Goal: Information Seeking & Learning: Learn about a topic

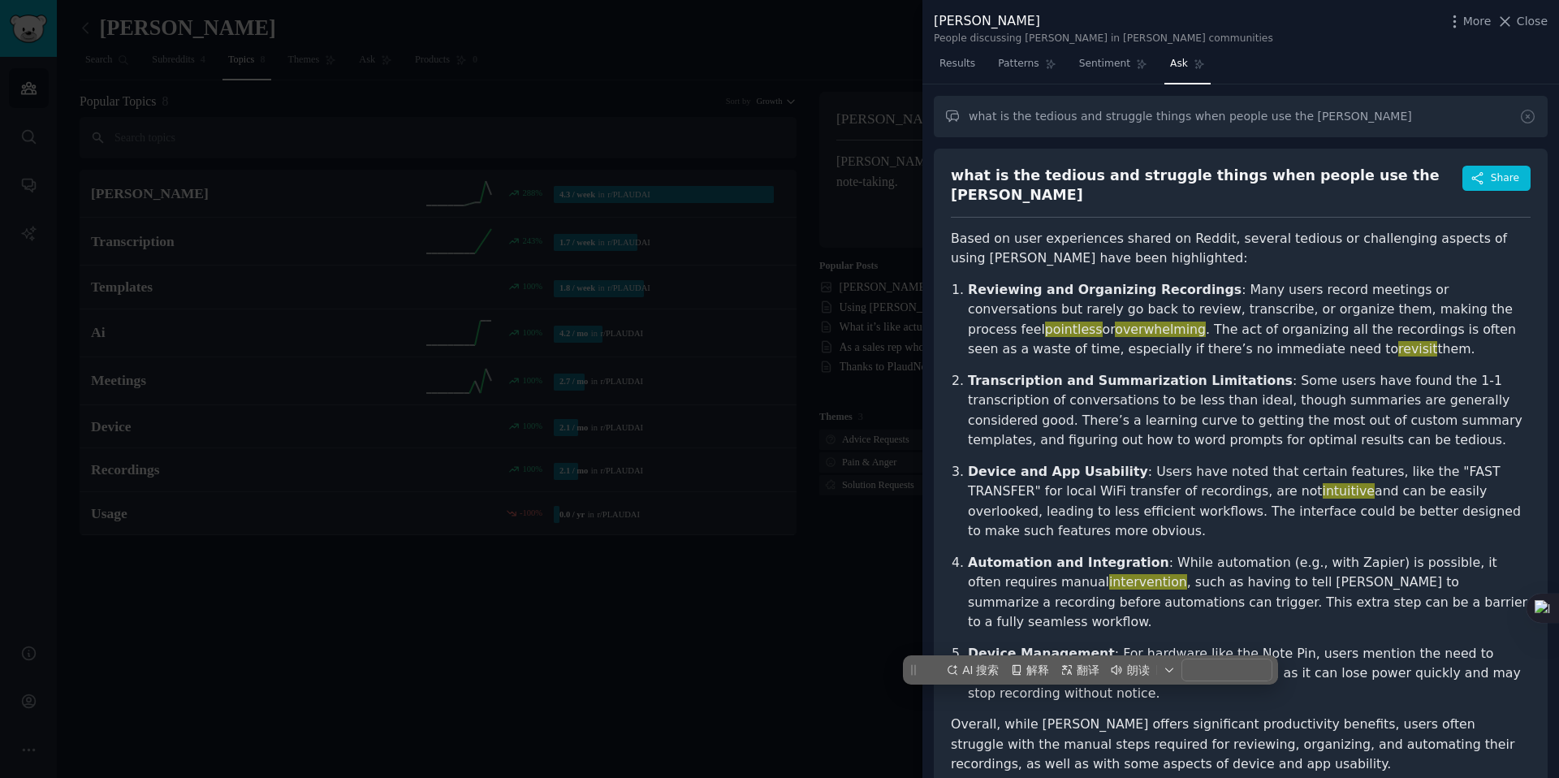
click at [1175, 69] on span "Ask" at bounding box center [1179, 64] width 18 height 15
click at [1315, 113] on input "what is the tedious and struggle things when people use the [PERSON_NAME]" at bounding box center [1241, 116] width 614 height 41
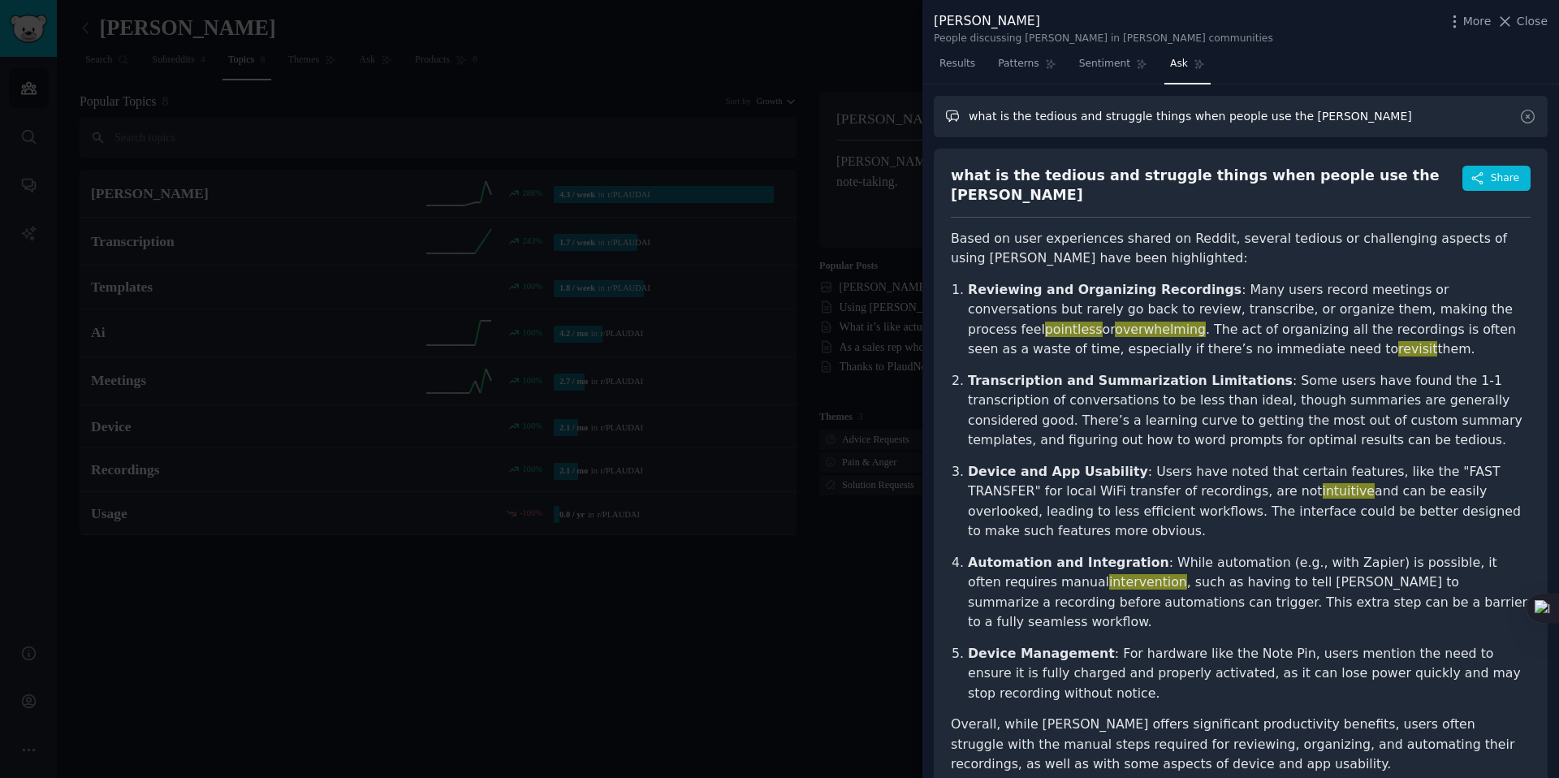
drag, startPoint x: 1369, startPoint y: 114, endPoint x: 985, endPoint y: 115, distance: 384.8
click at [985, 115] on input "what is the tedious and struggle things when people use the [PERSON_NAME]" at bounding box center [1241, 116] width 614 height 41
drag, startPoint x: 970, startPoint y: 118, endPoint x: 1353, endPoint y: 124, distance: 383.2
click at [1353, 124] on input "what is the tedious and struggle things when people use the [PERSON_NAME]" at bounding box center [1241, 116] width 614 height 41
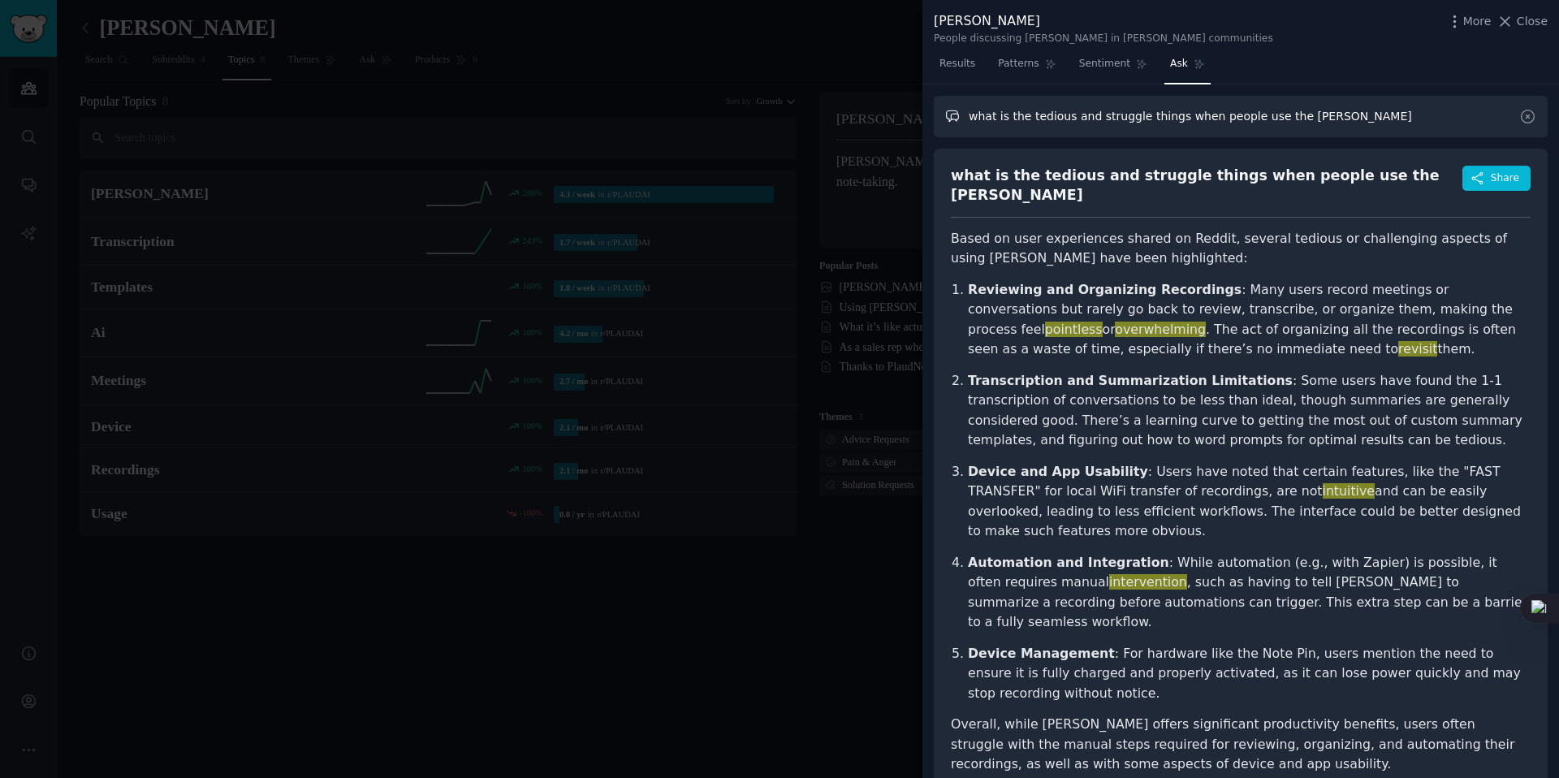
click at [1353, 124] on input "what is the tedious and struggle things when people use the [PERSON_NAME]" at bounding box center [1241, 116] width 614 height 41
drag, startPoint x: 1335, startPoint y: 121, endPoint x: 968, endPoint y: 122, distance: 366.9
click at [968, 122] on input "what is the tedious and struggle things when people use the [PERSON_NAME]" at bounding box center [1241, 116] width 614 height 41
type input "what kind of the scenario that"
drag, startPoint x: 967, startPoint y: 120, endPoint x: 1171, endPoint y: 120, distance: 203.8
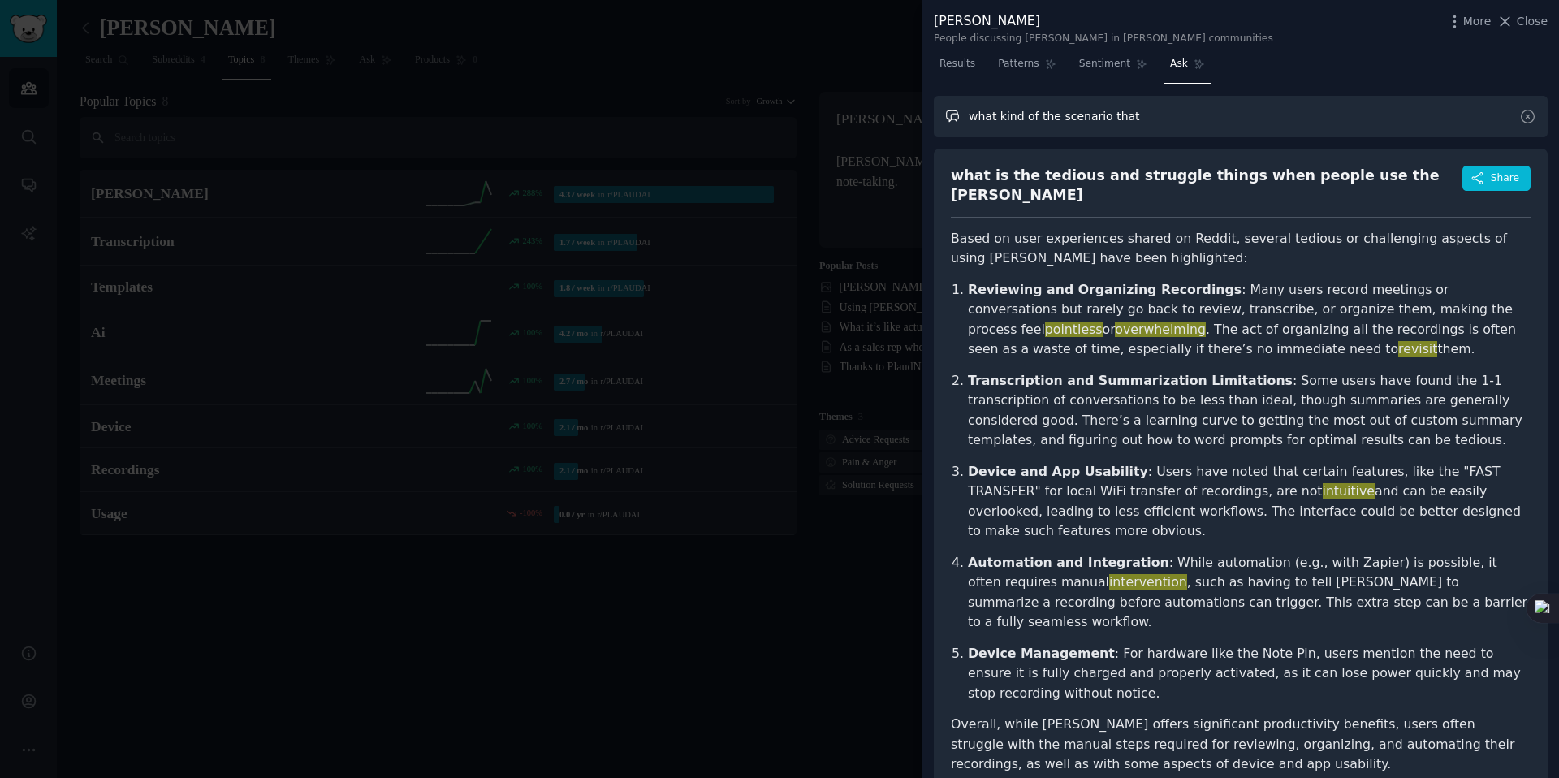
click at [1171, 120] on input "what kind of the scenario that" at bounding box center [1241, 116] width 614 height 41
paste input "what kind of the scenario that"
drag, startPoint x: 1346, startPoint y: 118, endPoint x: 1404, endPoint y: 116, distance: 57.7
click at [1404, 116] on input "who is the target audience please draw the customers' profile and what kind of …" at bounding box center [1241, 116] width 614 height 41
click at [1459, 121] on input "who is the target audience please draw the customers' profile and what are the …" at bounding box center [1241, 116] width 614 height 41
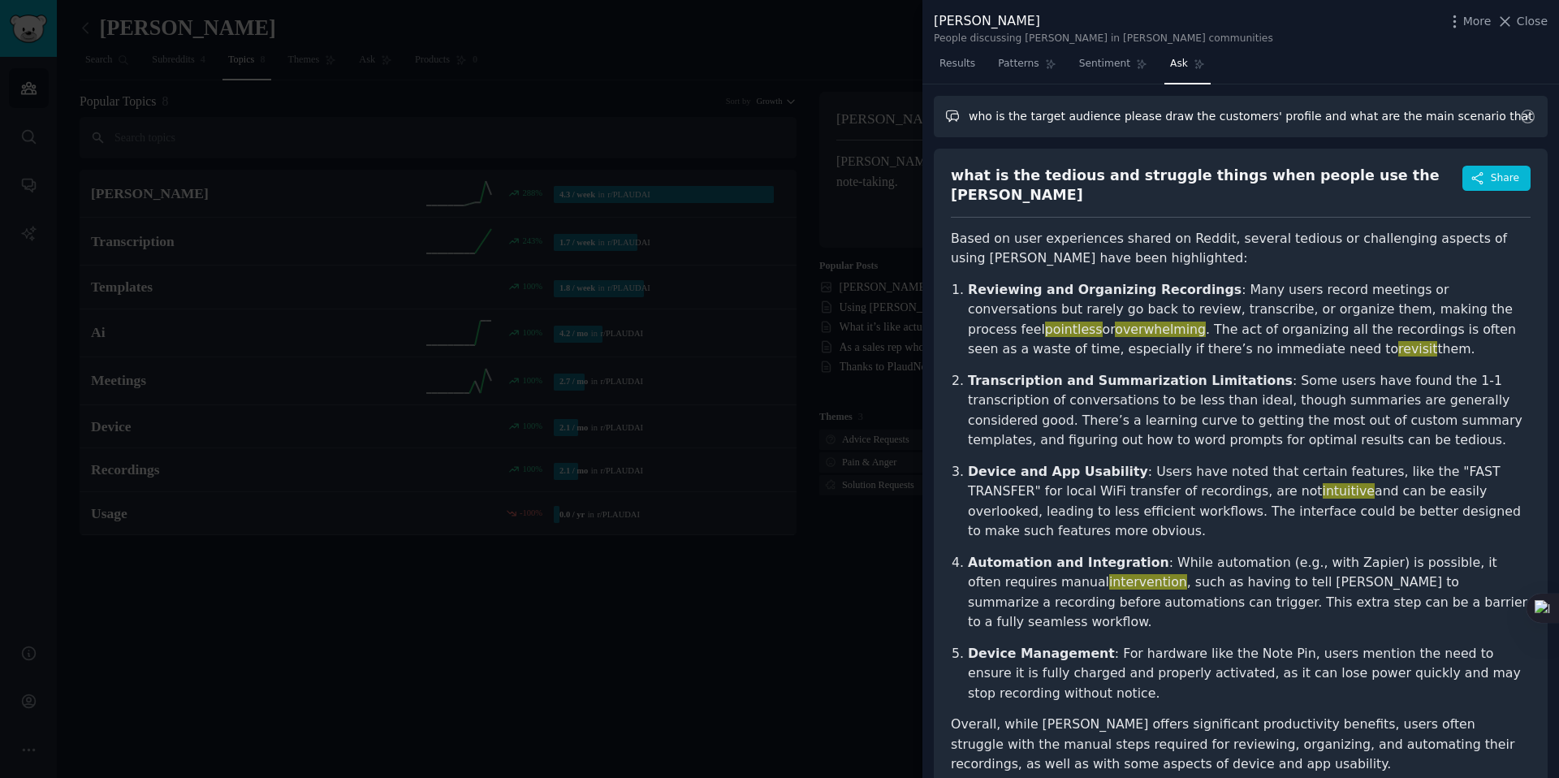
click at [1483, 121] on input "who is the target audience please draw the customers' profile and what are the …" at bounding box center [1241, 116] width 614 height 41
click at [1423, 119] on input "who is the target audience please draw the customers' profile and what are the …" at bounding box center [1241, 116] width 614 height 41
click at [1476, 122] on input "who is the target audience please draw the customers' profile and what are the …" at bounding box center [1241, 116] width 614 height 41
click at [1426, 122] on input "who is the target audience please draw the customers' profile and what are the …" at bounding box center [1241, 116] width 614 height 41
click at [1386, 121] on input "who is the target audience please draw the customers' profile and what are the …" at bounding box center [1241, 116] width 614 height 41
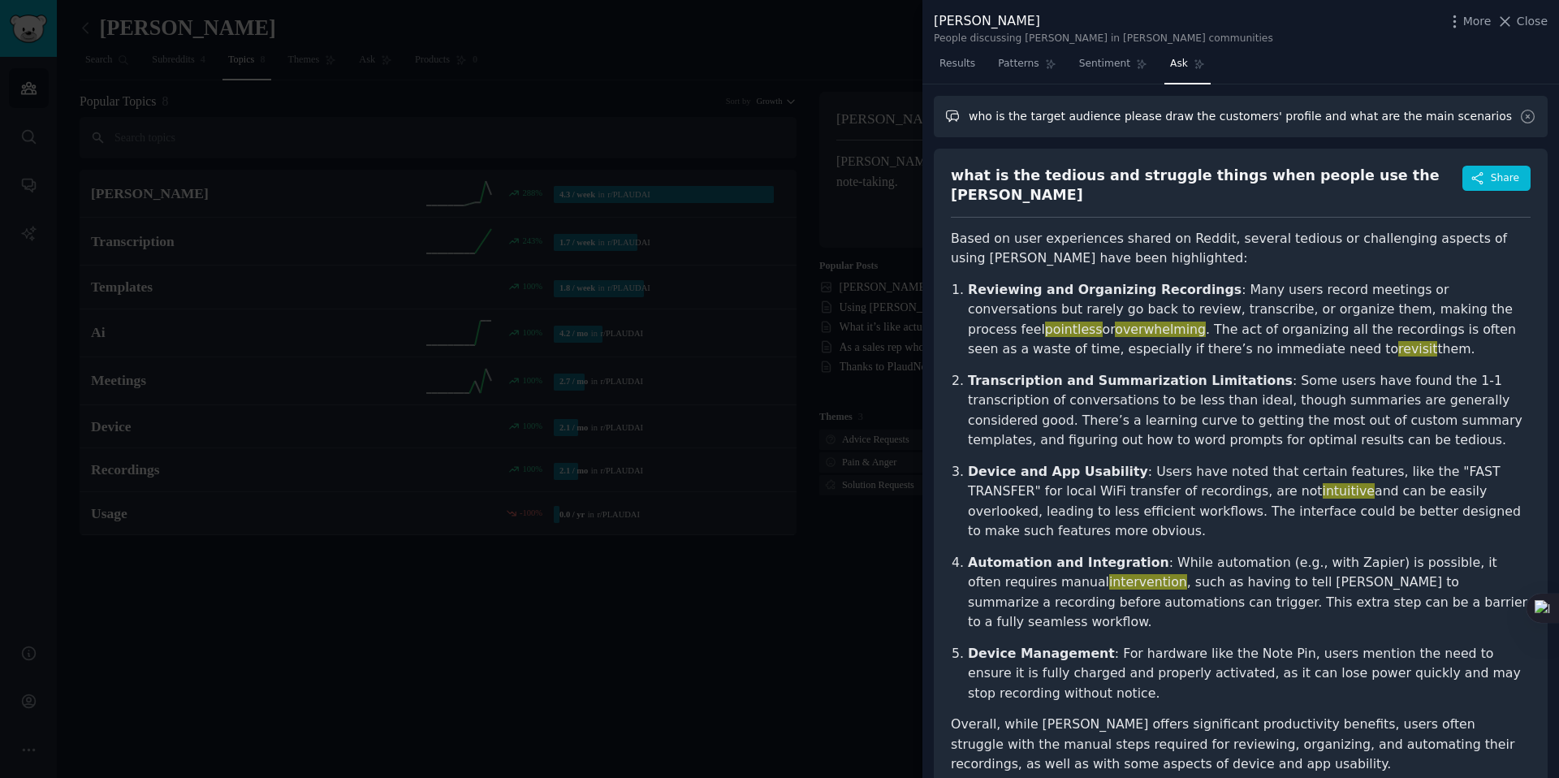
drag, startPoint x: 1348, startPoint y: 119, endPoint x: 1468, endPoint y: 119, distance: 119.3
click at [1468, 119] on input "who is the target audience please draw the customers' profile and what are the …" at bounding box center [1241, 116] width 614 height 41
type input "who is the target audience please draw the customers' profile and what are the …"
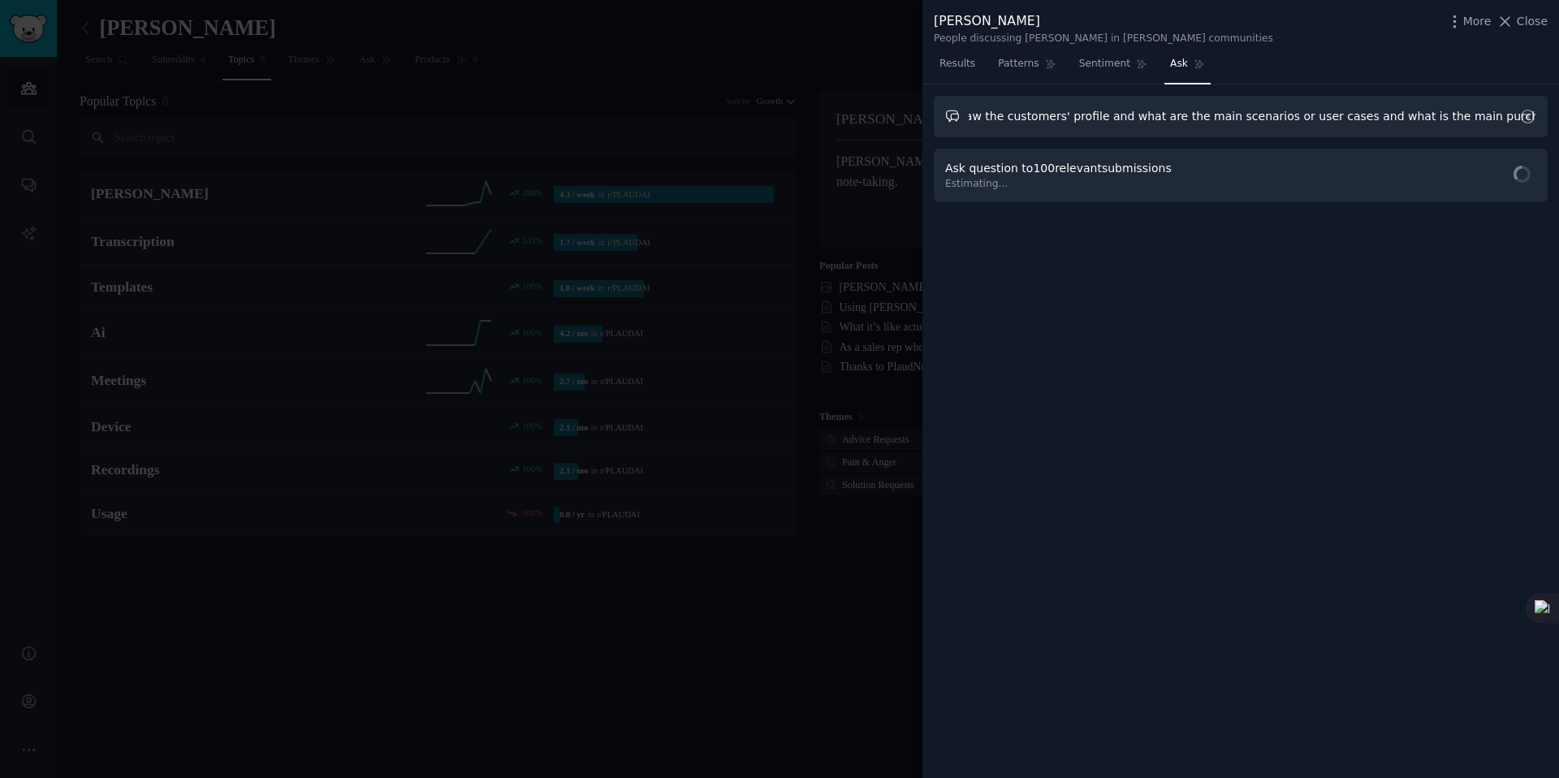
scroll to position [0, 208]
click at [1466, 178] on span "Ask Question" at bounding box center [1489, 176] width 75 height 17
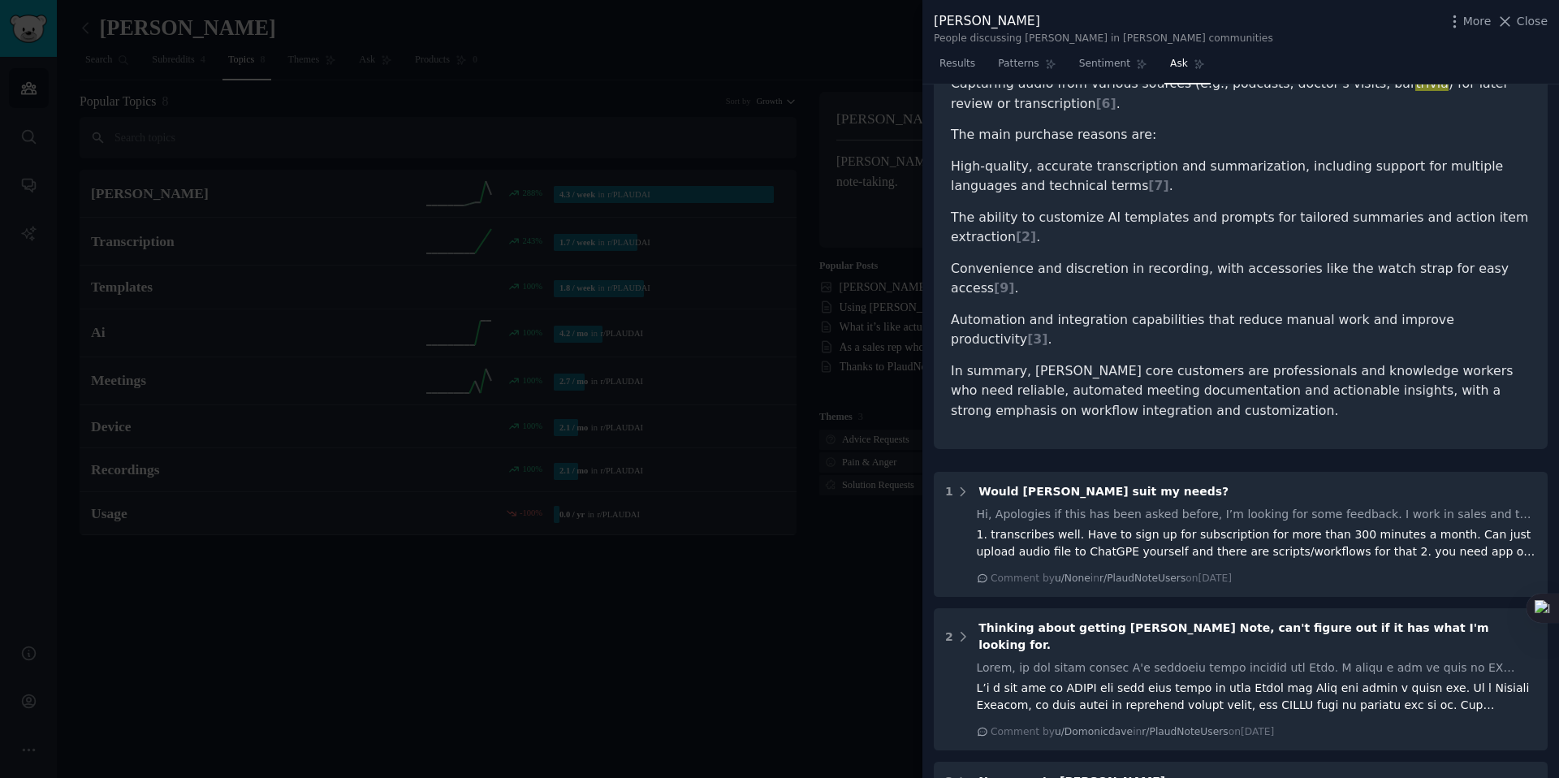
scroll to position [0, 0]
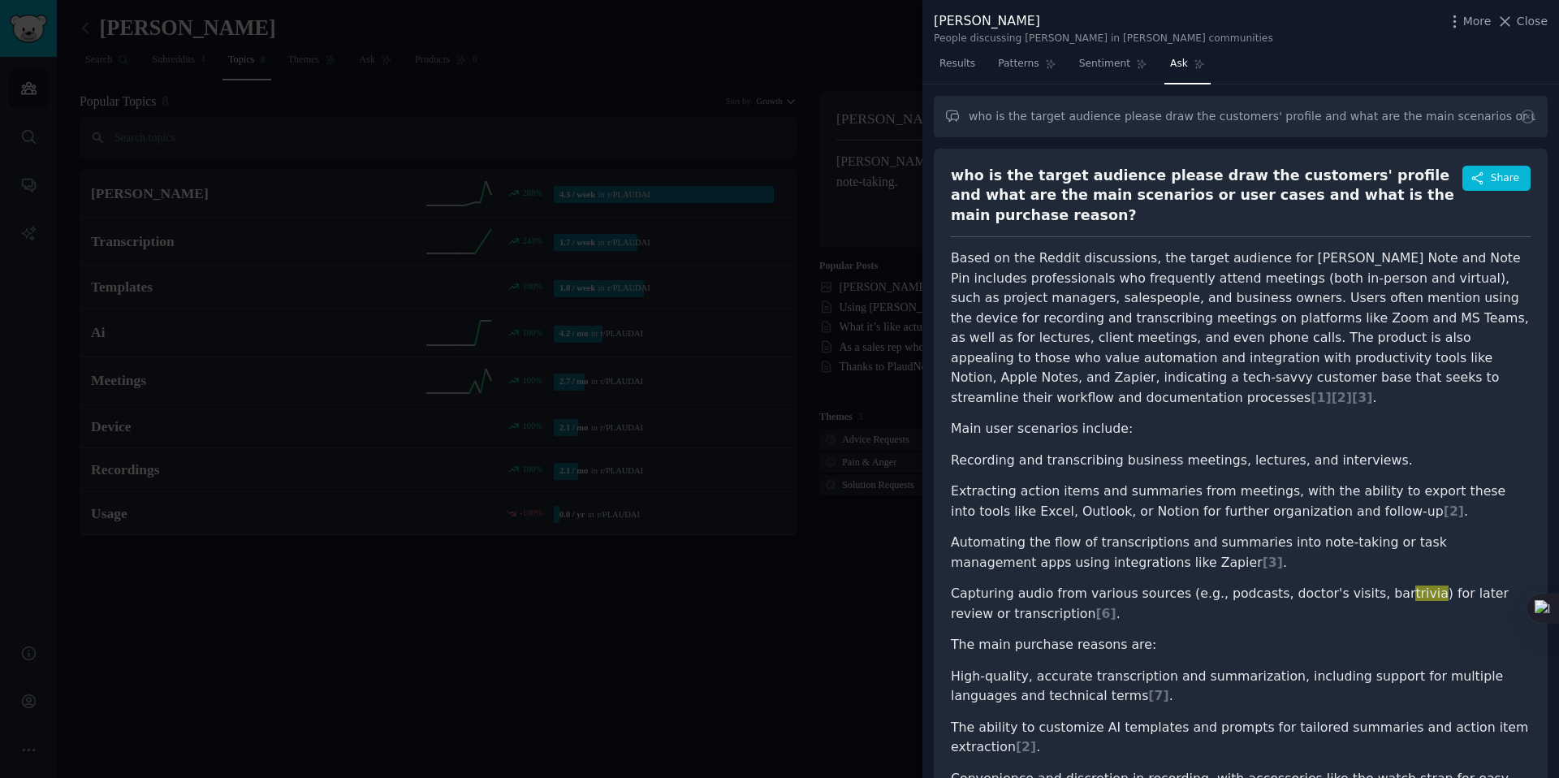
click at [1052, 248] on p "Based on the Reddit discussions, the target audience for [PERSON_NAME] Note and…" at bounding box center [1241, 327] width 580 height 159
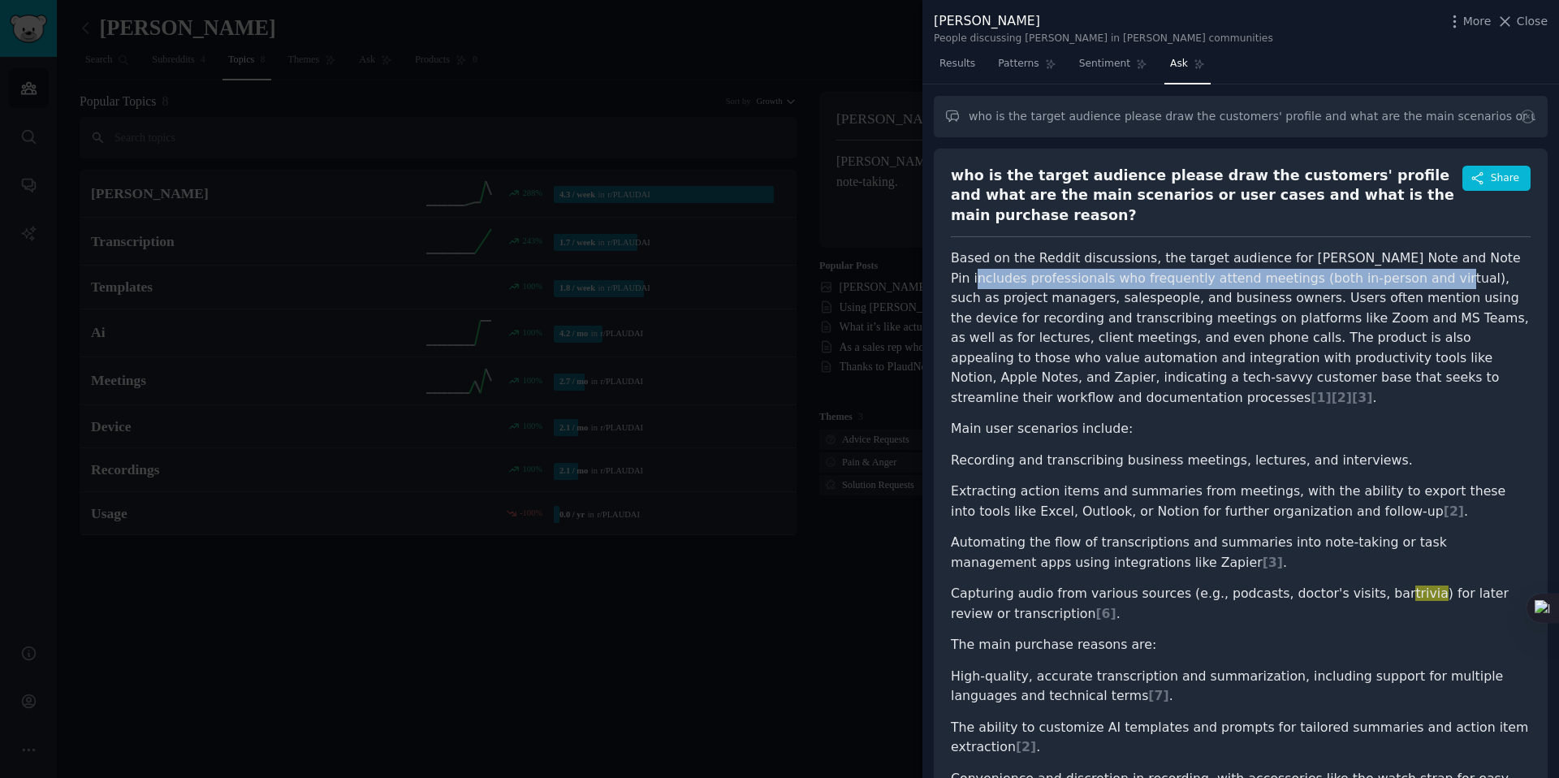
drag, startPoint x: 954, startPoint y: 261, endPoint x: 1391, endPoint y: 265, distance: 436.8
click at [1391, 265] on p "Based on the Reddit discussions, the target audience for [PERSON_NAME] Note and…" at bounding box center [1241, 327] width 580 height 159
copy p "professionals who frequently attend meetings (both in-person and virtual), s"
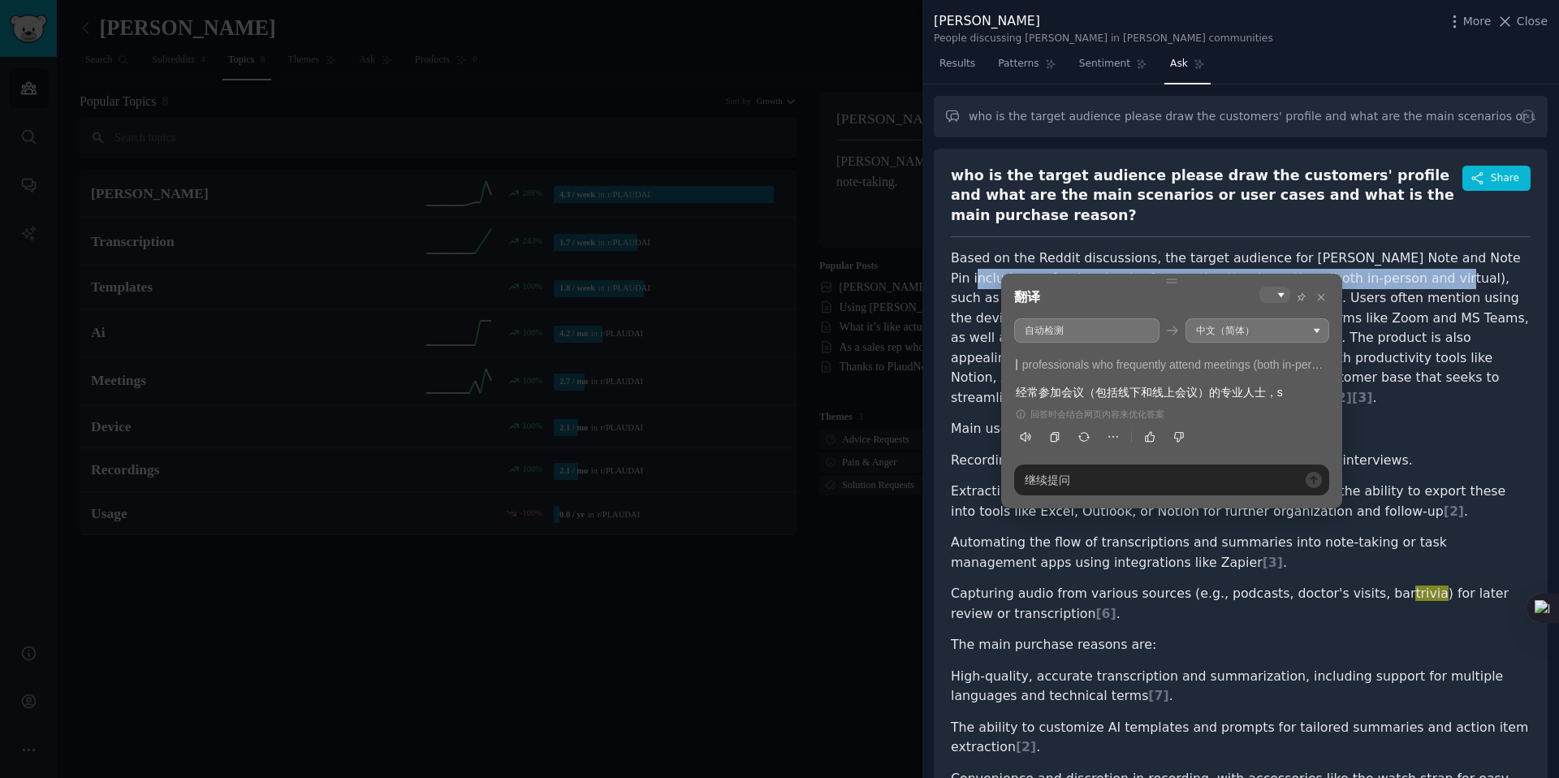
click at [1130, 261] on p "Based on the Reddit discussions, the target audience for [PERSON_NAME] Note and…" at bounding box center [1241, 327] width 580 height 159
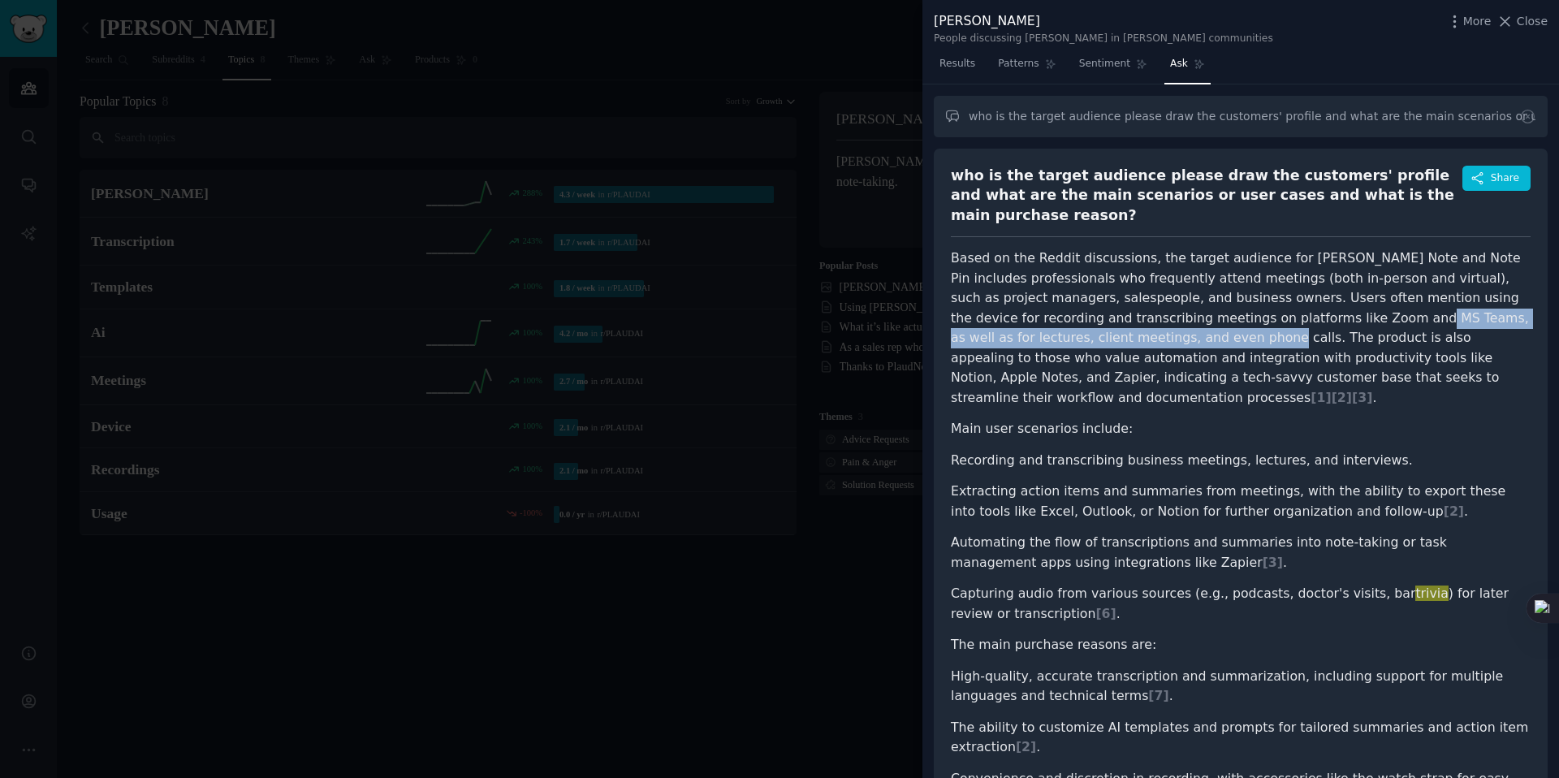
drag, startPoint x: 1321, startPoint y: 303, endPoint x: 1141, endPoint y: 321, distance: 180.4
click at [1141, 321] on p "Based on the Reddit discussions, the target audience for [PERSON_NAME] Note and…" at bounding box center [1241, 327] width 580 height 159
copy p "s, as well as for lectures, client meetings, and even phone calls."
click at [1141, 321] on p "Based on the Reddit discussions, the target audience for [PERSON_NAME] Note and…" at bounding box center [1241, 327] width 580 height 159
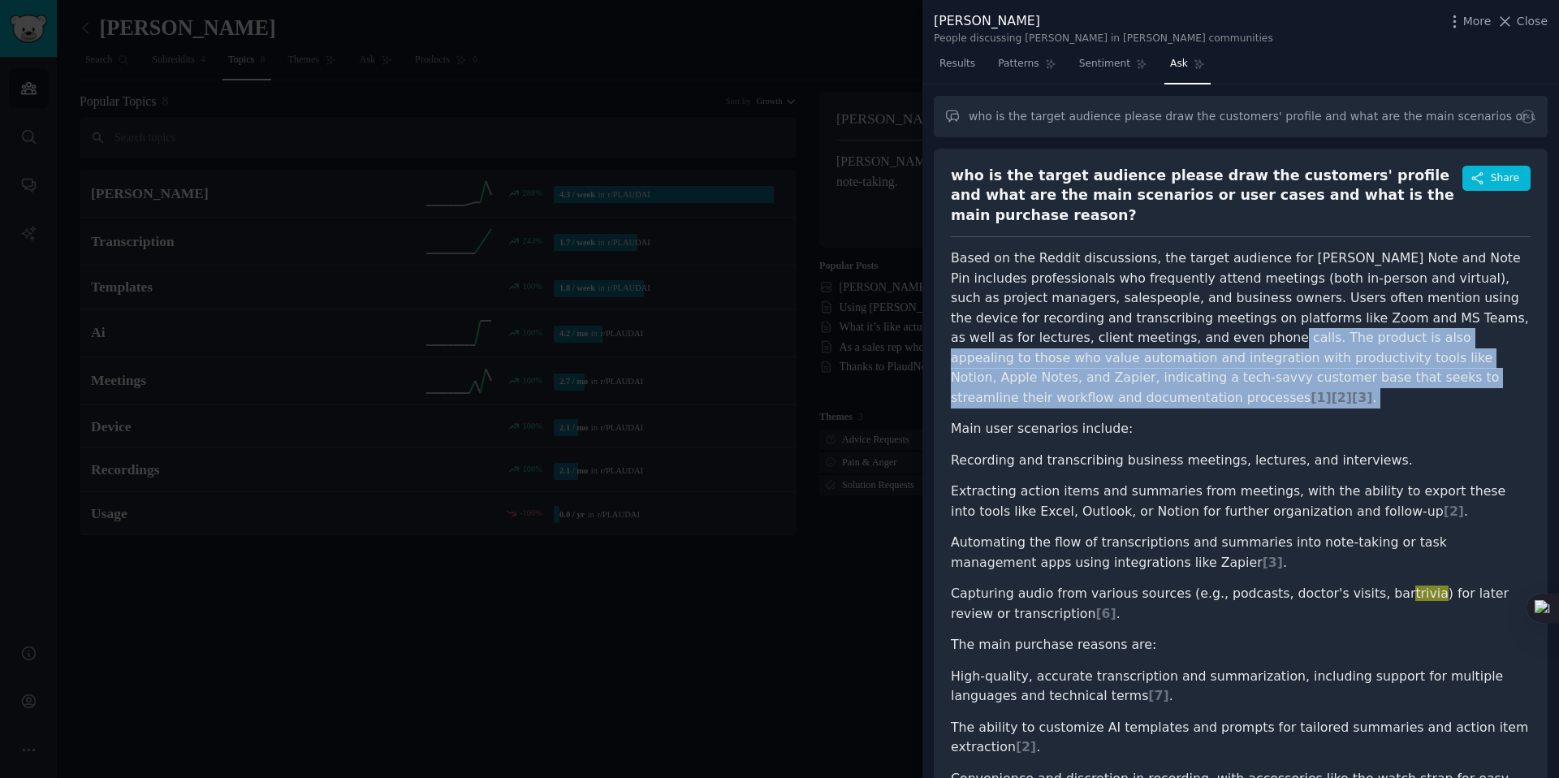
drag, startPoint x: 1141, startPoint y: 321, endPoint x: 1407, endPoint y: 373, distance: 270.3
click at [1407, 373] on article "Based on the Reddit discussions, the target audience for [PERSON_NAME] Note and…" at bounding box center [1241, 589] width 580 height 682
copy p "The product is also appealing to those who value automation and integration wit…"
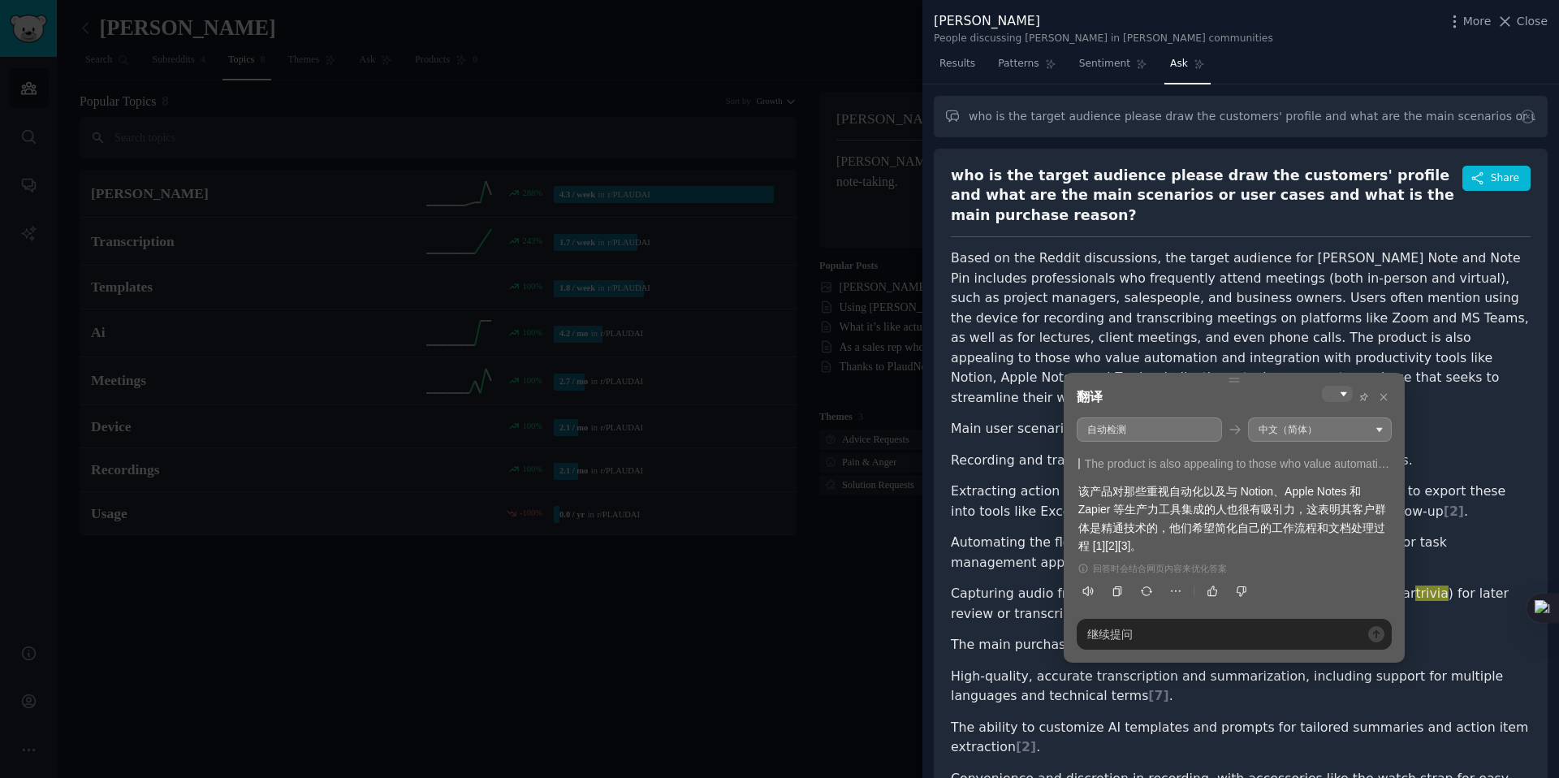
click at [1172, 296] on p "Based on the Reddit discussions, the target audience for [PERSON_NAME] Note and…" at bounding box center [1241, 327] width 580 height 159
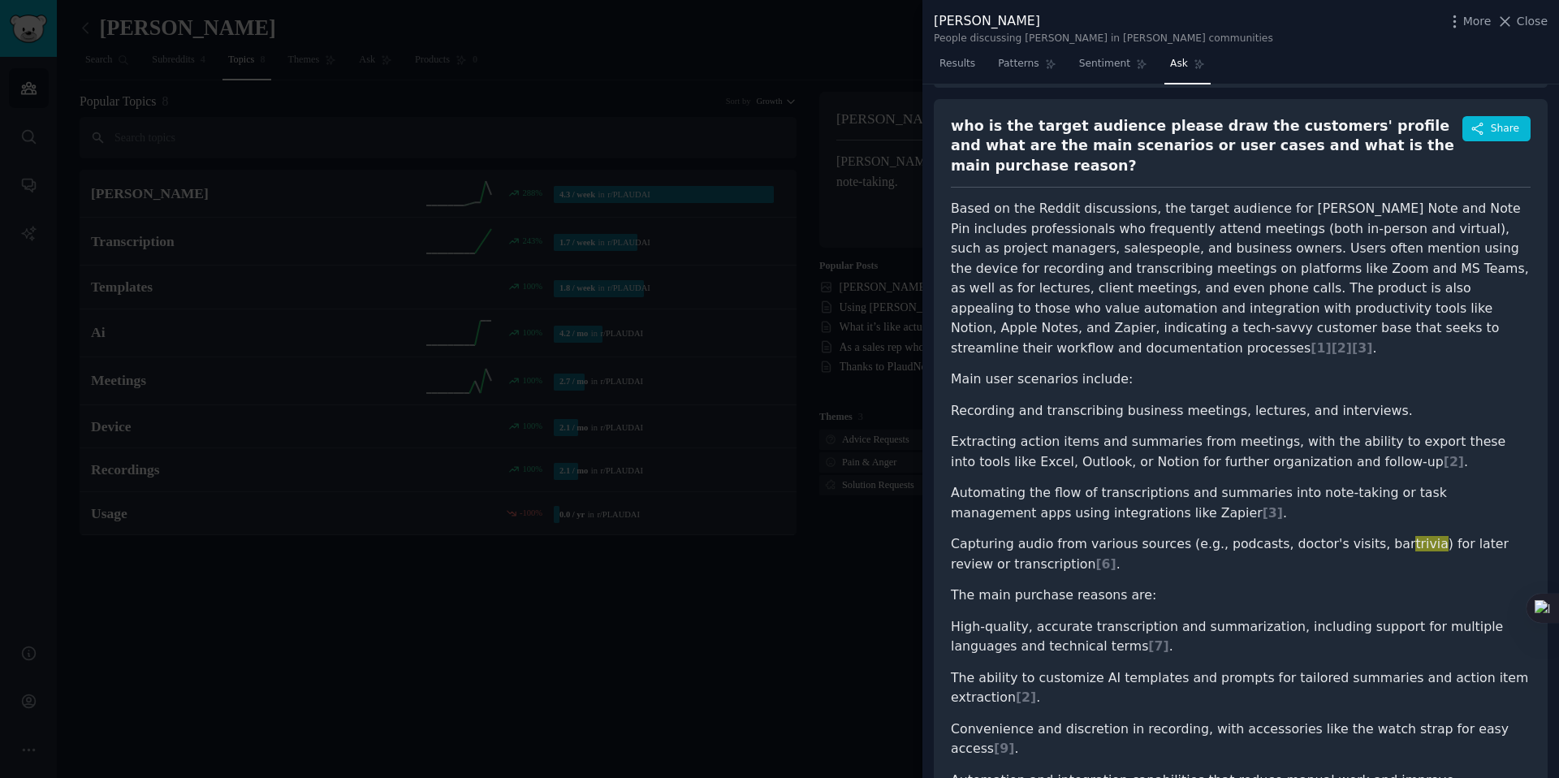
scroll to position [67, 0]
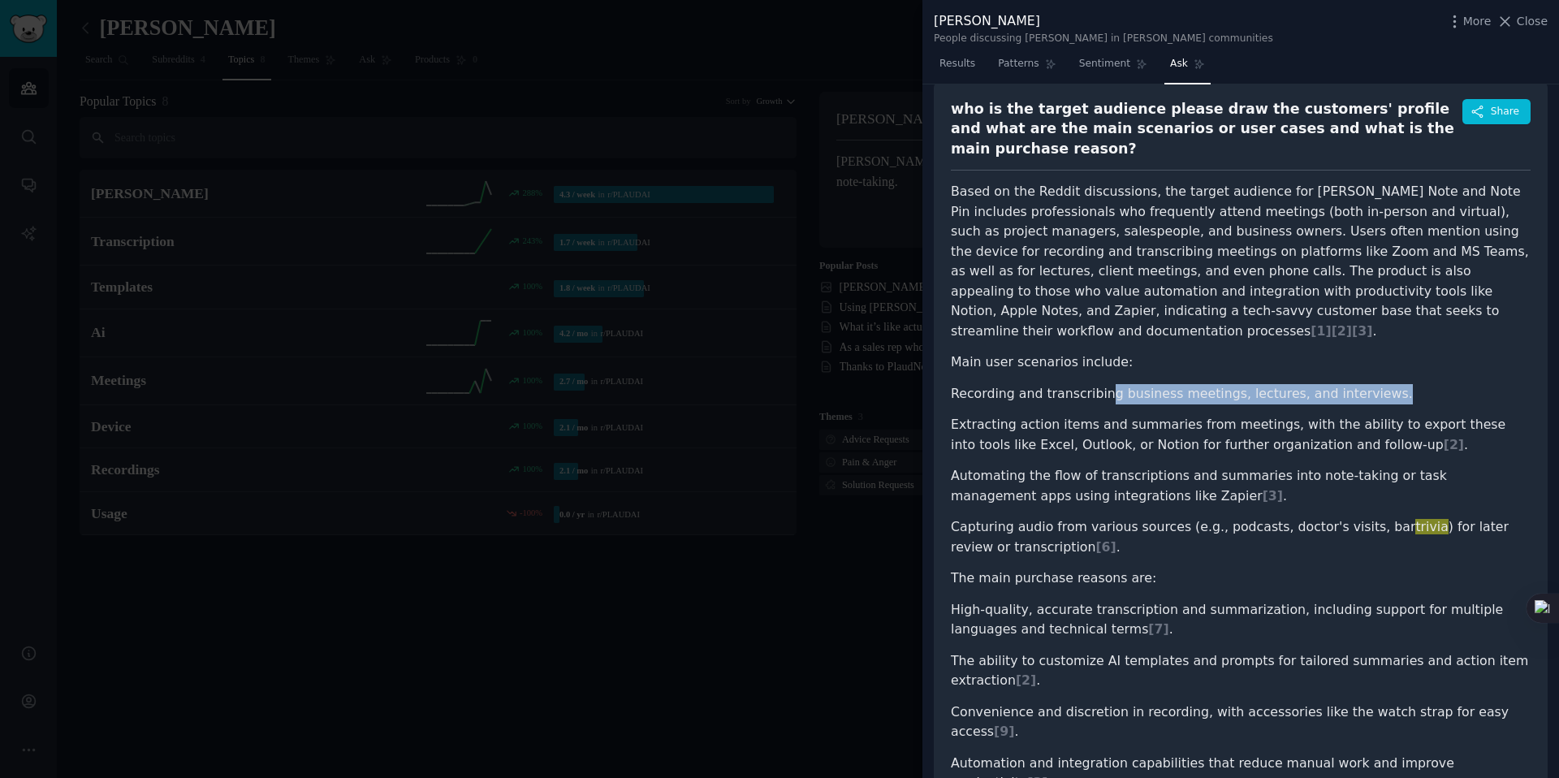
drag, startPoint x: 1207, startPoint y: 359, endPoint x: 1376, endPoint y: 361, distance: 168.9
click at [1376, 384] on li "Recording and transcribing business meetings, lectures, and interviews." at bounding box center [1241, 394] width 580 height 20
copy li "g business meetings, lectures, and interviews."
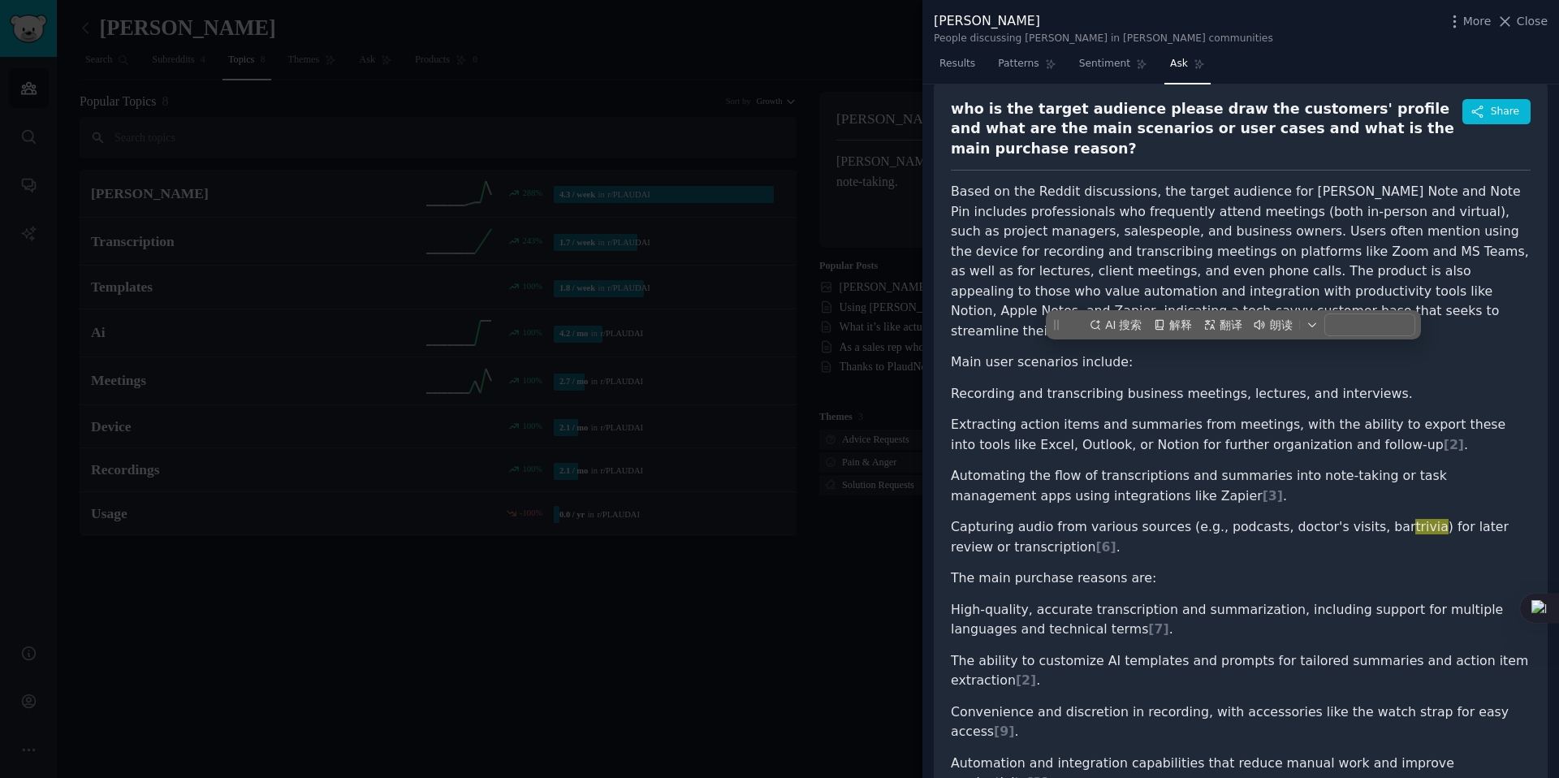
click at [1061, 415] on li "Extracting action items and summaries from meetings, with the ability to export…" at bounding box center [1241, 435] width 580 height 40
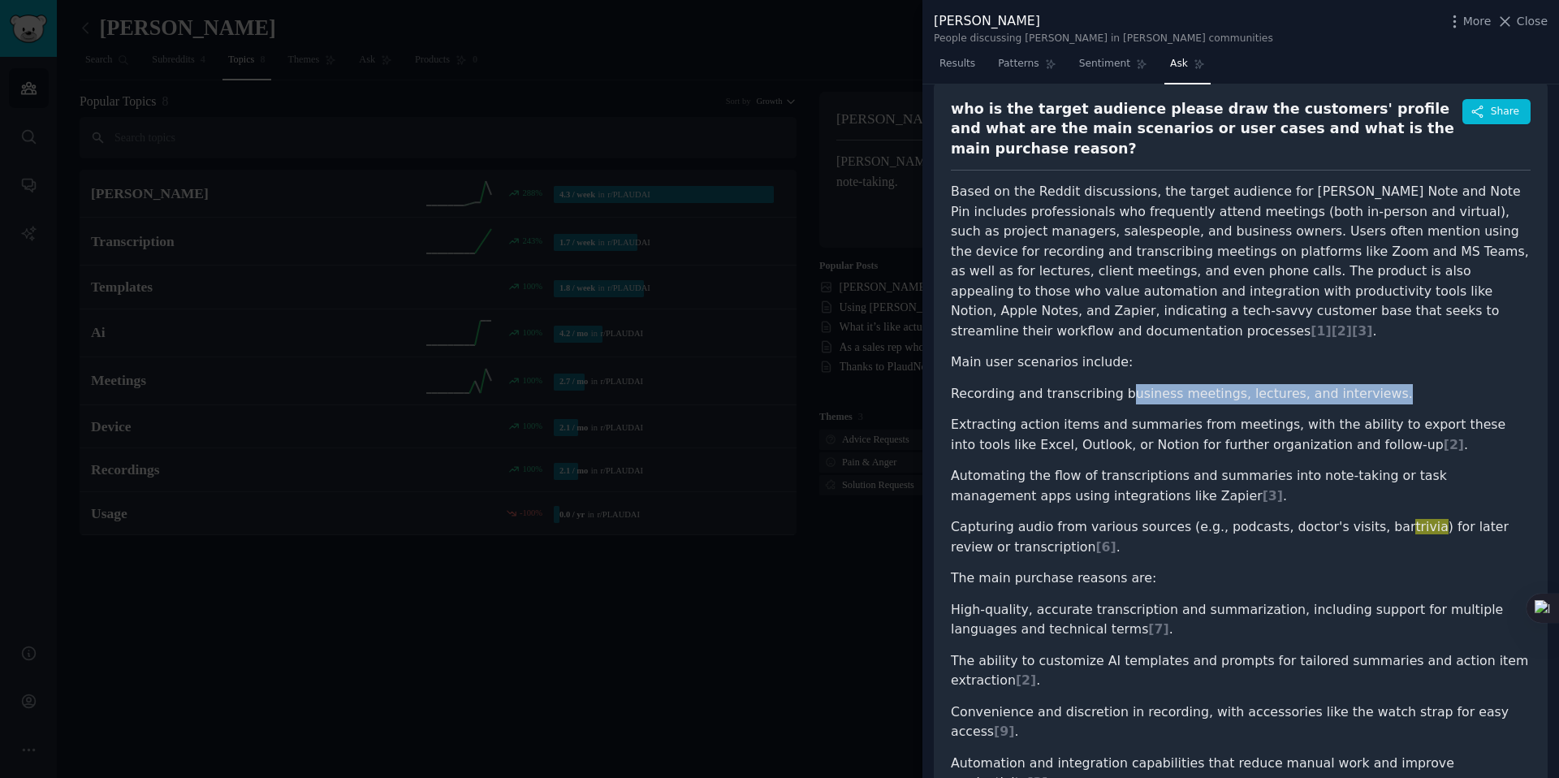
drag, startPoint x: 1212, startPoint y: 356, endPoint x: 1392, endPoint y: 356, distance: 180.2
click at [1392, 384] on li "Recording and transcribing business meetings, lectures, and interviews." at bounding box center [1241, 394] width 580 height 20
copy li "usiness meetings, lectures, and interviews."
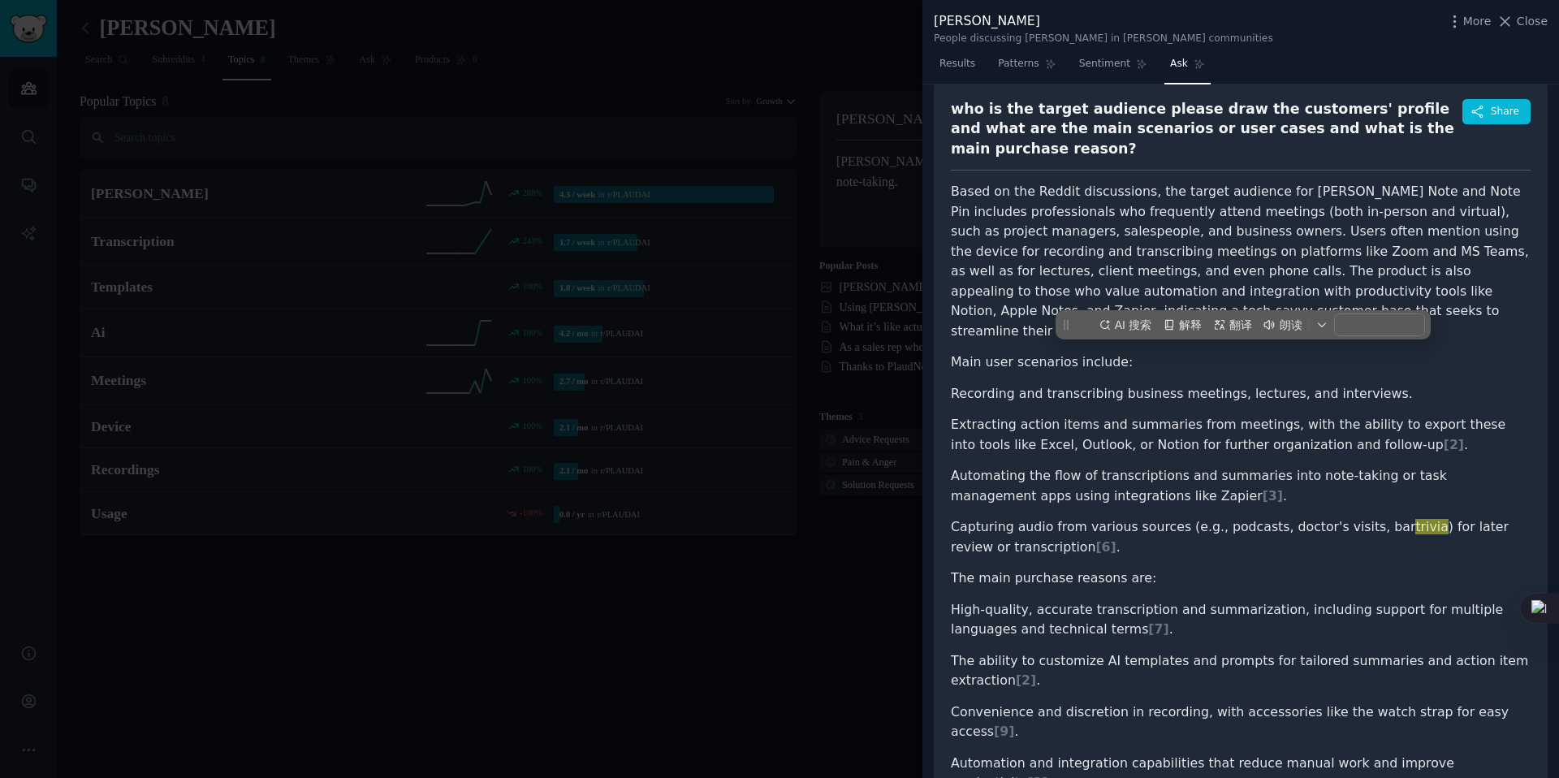
click at [1392, 384] on li "Recording and transcribing business meetings, lectures, and interviews." at bounding box center [1241, 394] width 580 height 20
click at [982, 415] on li "Extracting action items and summaries from meetings, with the ability to export…" at bounding box center [1241, 435] width 580 height 40
copy li "Extracting"
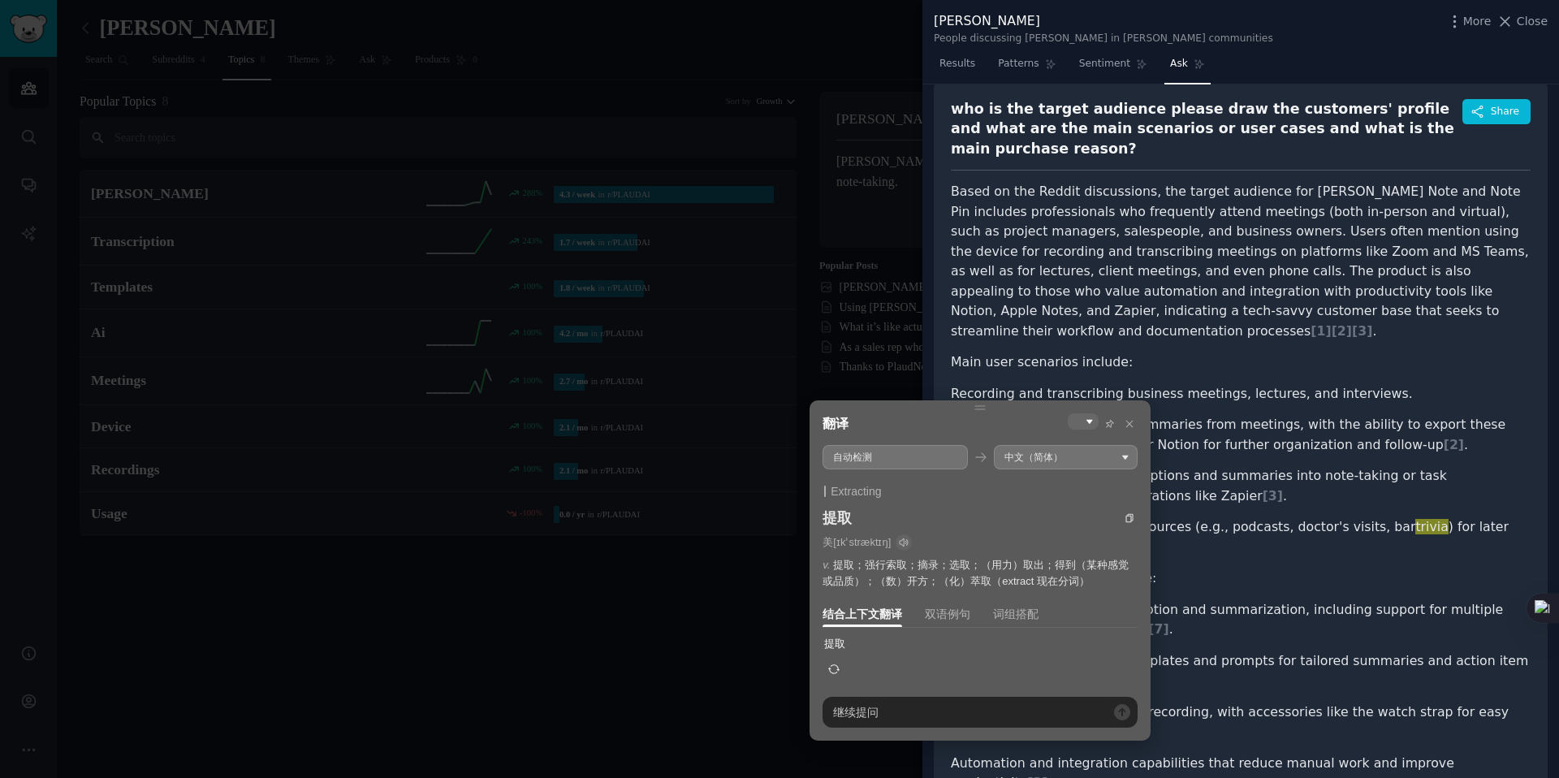
click at [1192, 468] on ul "Recording and transcribing business meetings, lectures, and interviews. Extract…" at bounding box center [1241, 471] width 580 height 174
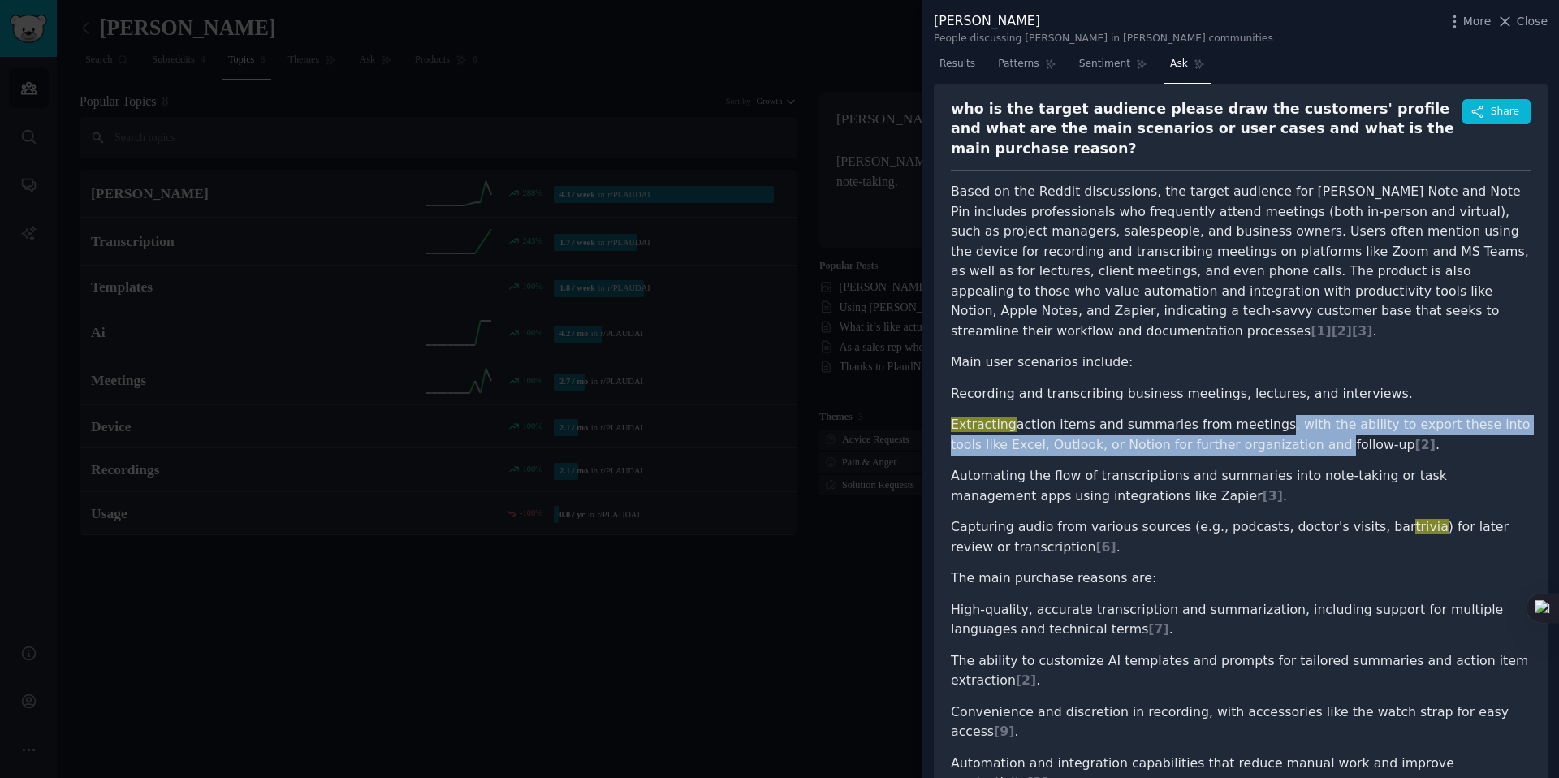
drag, startPoint x: 1390, startPoint y: 392, endPoint x: 1257, endPoint y: 405, distance: 133.0
click at [1256, 415] on li "Extracting action items and summaries from meetings, with the ability to export…" at bounding box center [1241, 435] width 580 height 40
copy li "s, with the ability to export these into tools like Excel, Outlook, or Notion f…"
click at [1257, 415] on li "Extracting action items and summaries from meetings, with the ability to export…" at bounding box center [1241, 435] width 580 height 40
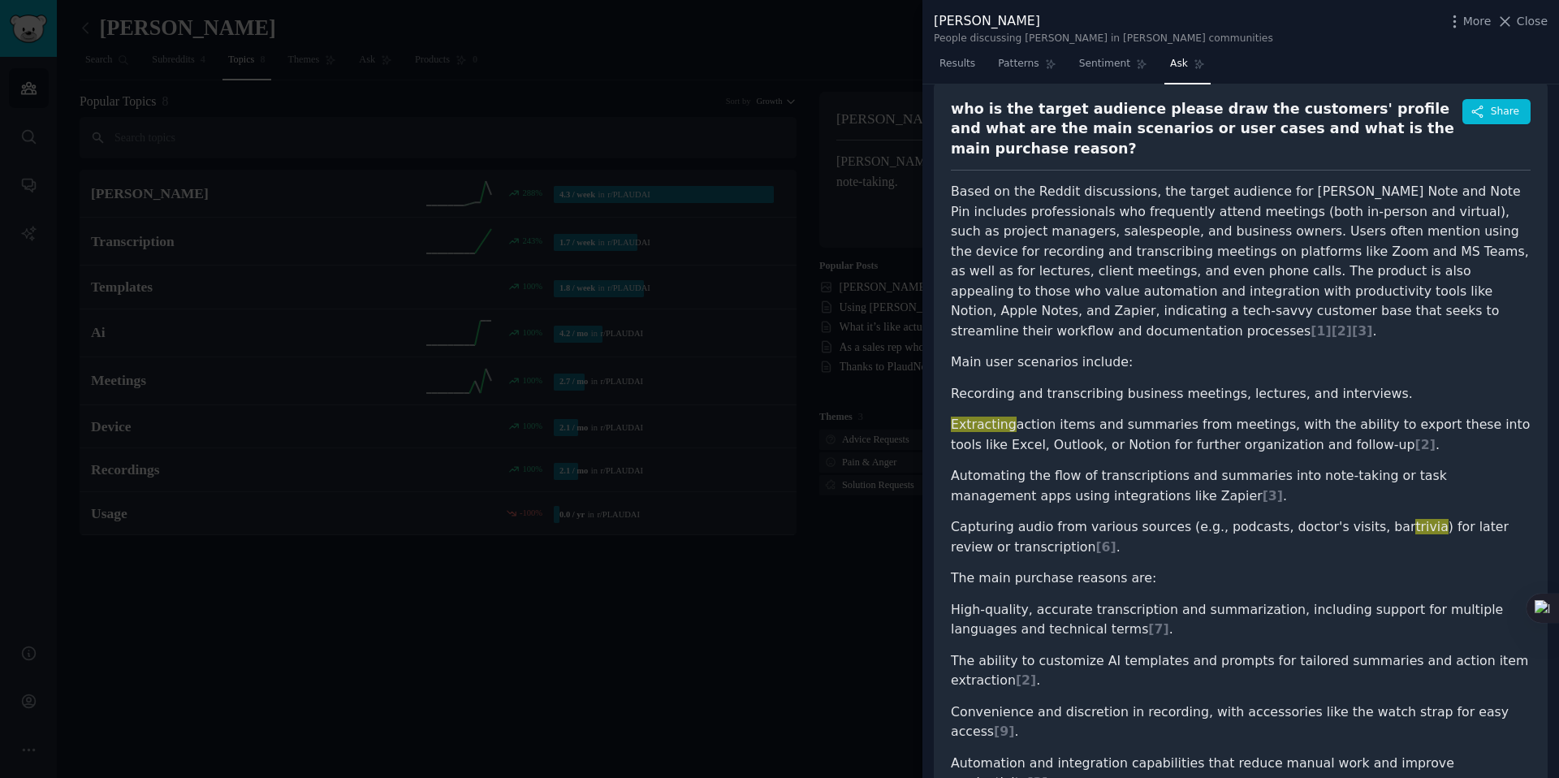
click at [981, 466] on li "Automating the flow of transcriptions and summaries into note-taking or task ma…" at bounding box center [1241, 486] width 580 height 40
drag, startPoint x: 979, startPoint y: 438, endPoint x: 1132, endPoint y: 433, distance: 153.5
click at [1132, 466] on li "Automating the flow of transcriptions and summaries into note-taking or task ma…" at bounding box center [1241, 486] width 580 height 40
copy li "utomating the flow of transcri"
click at [1130, 466] on li "Automating the flow of transcriptions and summaries into note-taking or task ma…" at bounding box center [1241, 486] width 580 height 40
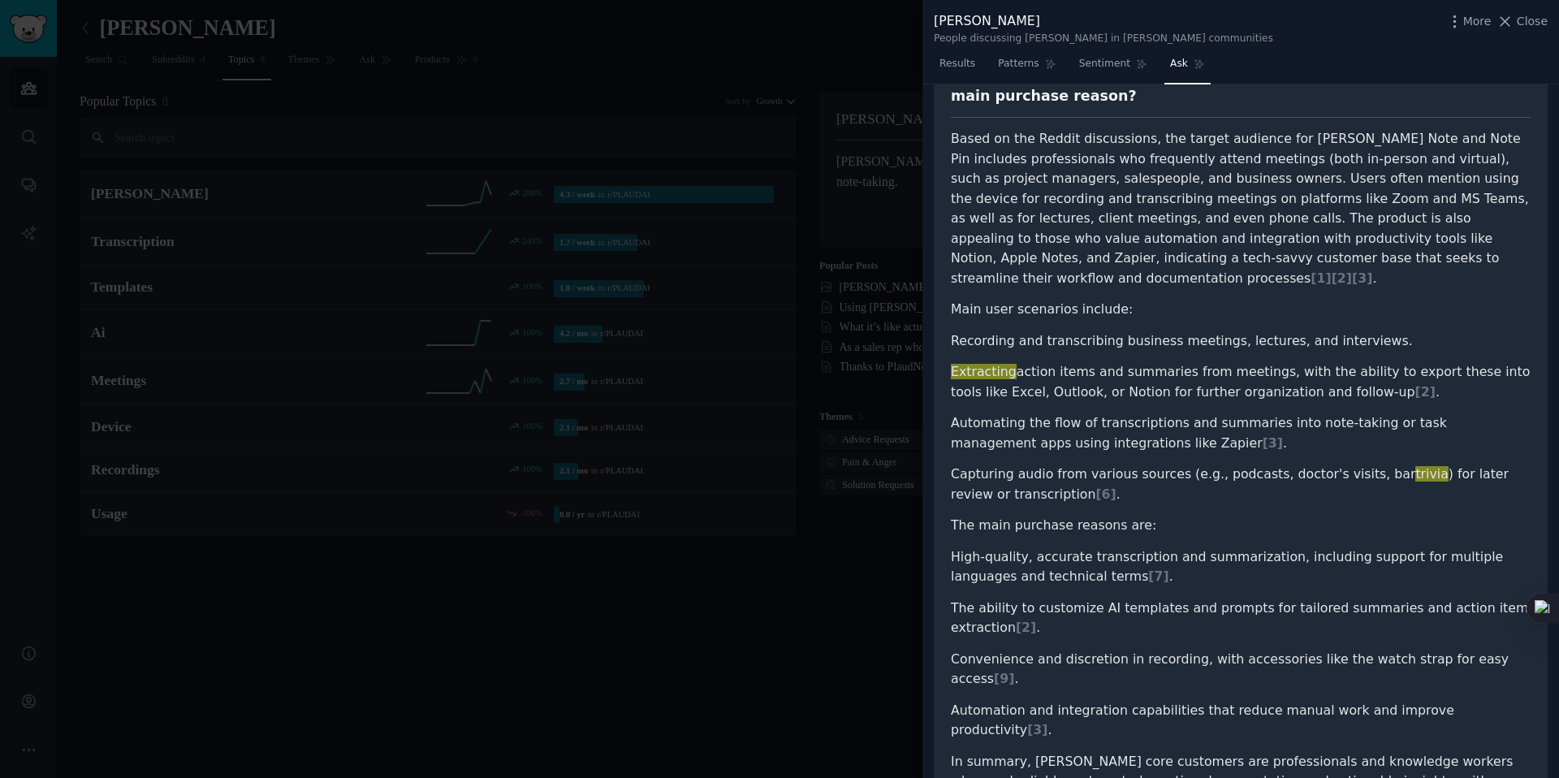
scroll to position [125, 0]
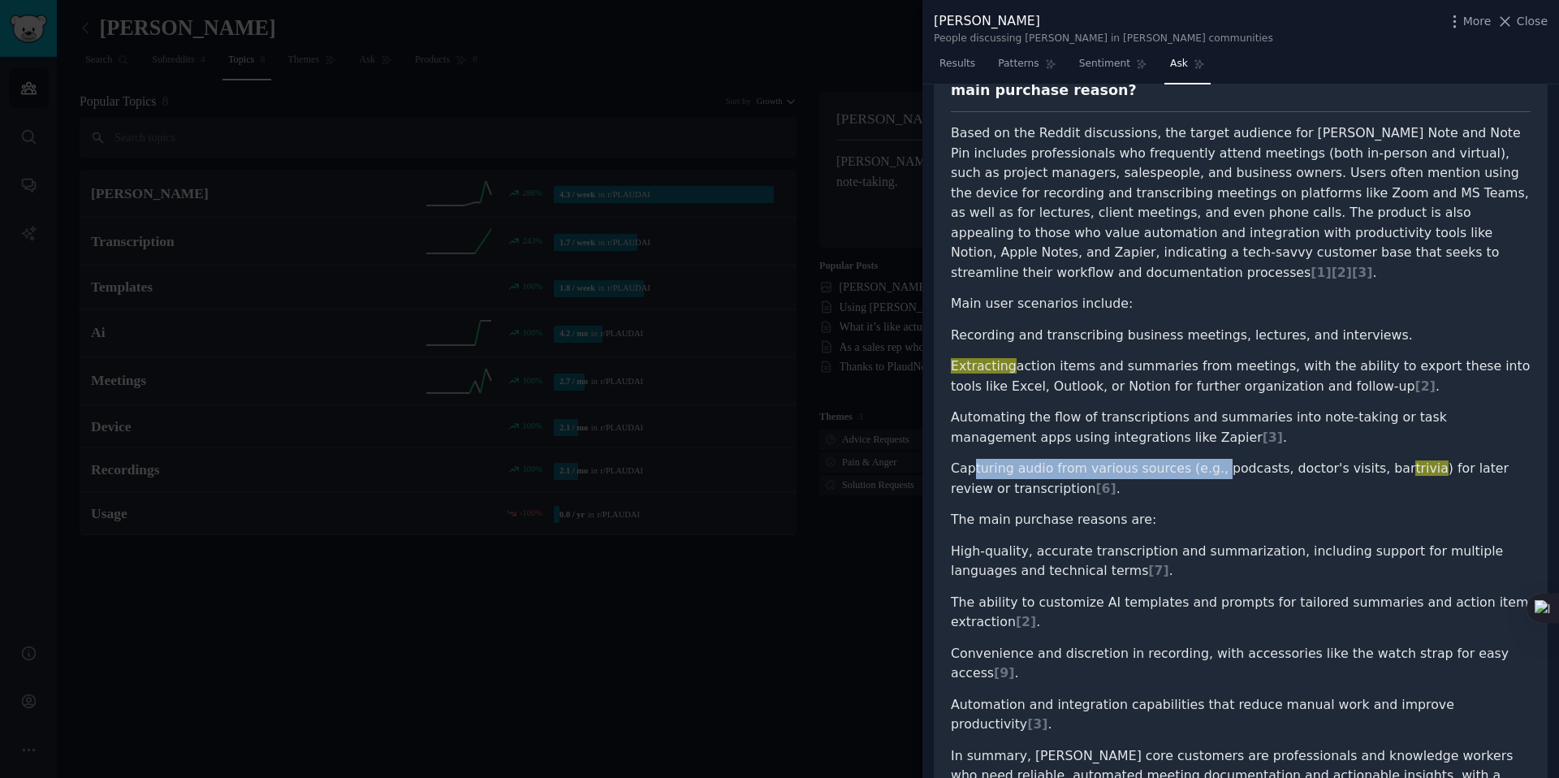
drag, startPoint x: 1072, startPoint y: 434, endPoint x: 1205, endPoint y: 430, distance: 134.0
click at [1205, 459] on li "Capturing audio from various sources (e.g., podcasts, doctor's visits, bar triv…" at bounding box center [1241, 479] width 580 height 40
copy li "turing audio from various sources (e.g.,"
click at [1205, 459] on li "Capturing audio from various sources (e.g., podcasts, doctor's visits, bar triv…" at bounding box center [1241, 479] width 580 height 40
click at [1142, 459] on li "Capturing audio from various sources (e.g., podcasts, doctor's visits, bar triv…" at bounding box center [1241, 479] width 580 height 40
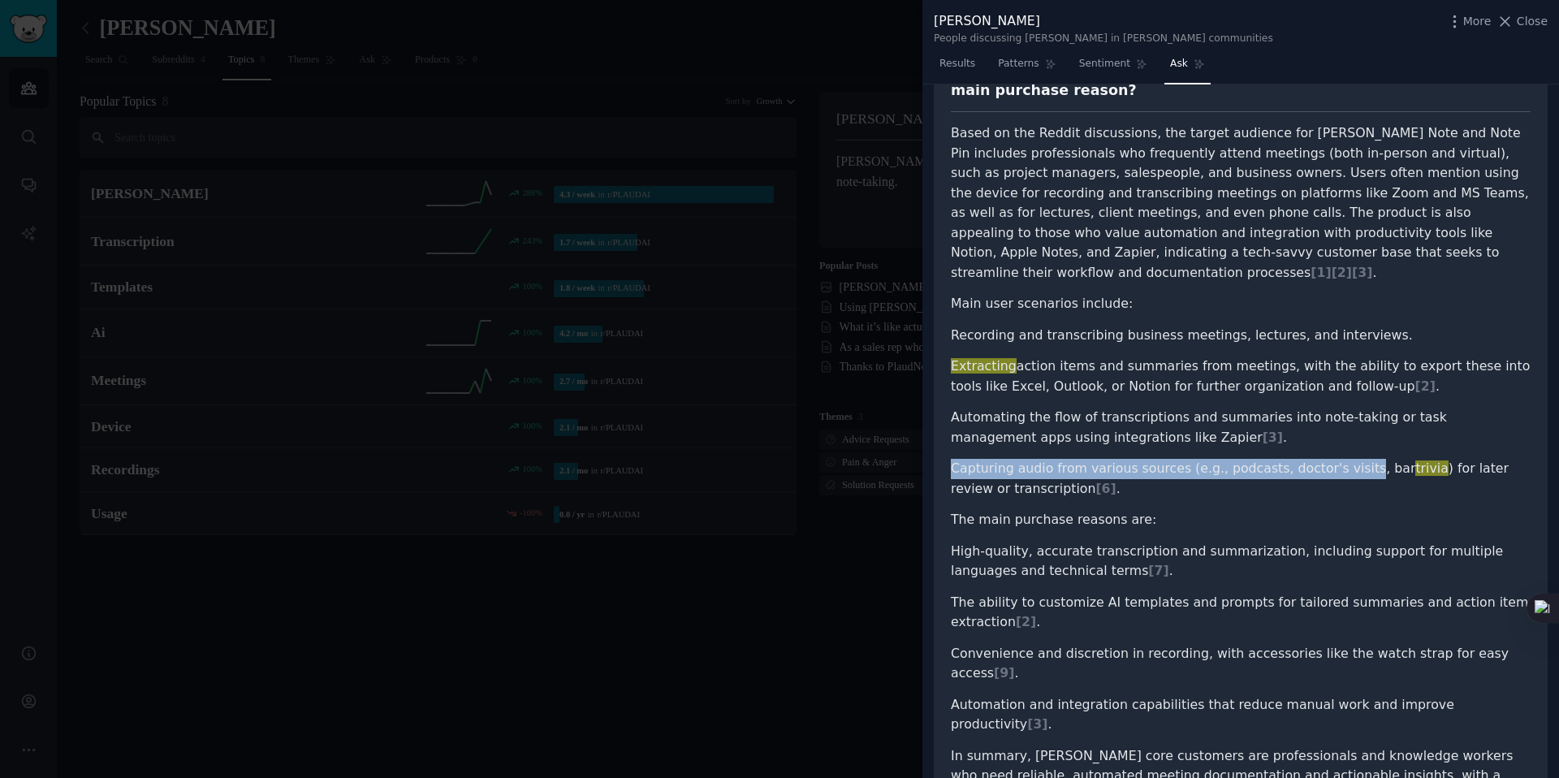
drag, startPoint x: 955, startPoint y: 431, endPoint x: 1343, endPoint y: 433, distance: 388.8
click at [1343, 459] on li "Capturing audio from various sources (e.g., podcasts, doctor's visits, bar triv…" at bounding box center [1241, 479] width 580 height 40
copy li "Capturing audio from various sources (e.g., podcasts, doctor's visits"
click at [1343, 459] on li "Capturing audio from various sources (e.g., podcasts, doctor's visits, bar triv…" at bounding box center [1241, 479] width 580 height 40
drag, startPoint x: 1192, startPoint y: 429, endPoint x: 1314, endPoint y: 431, distance: 122.6
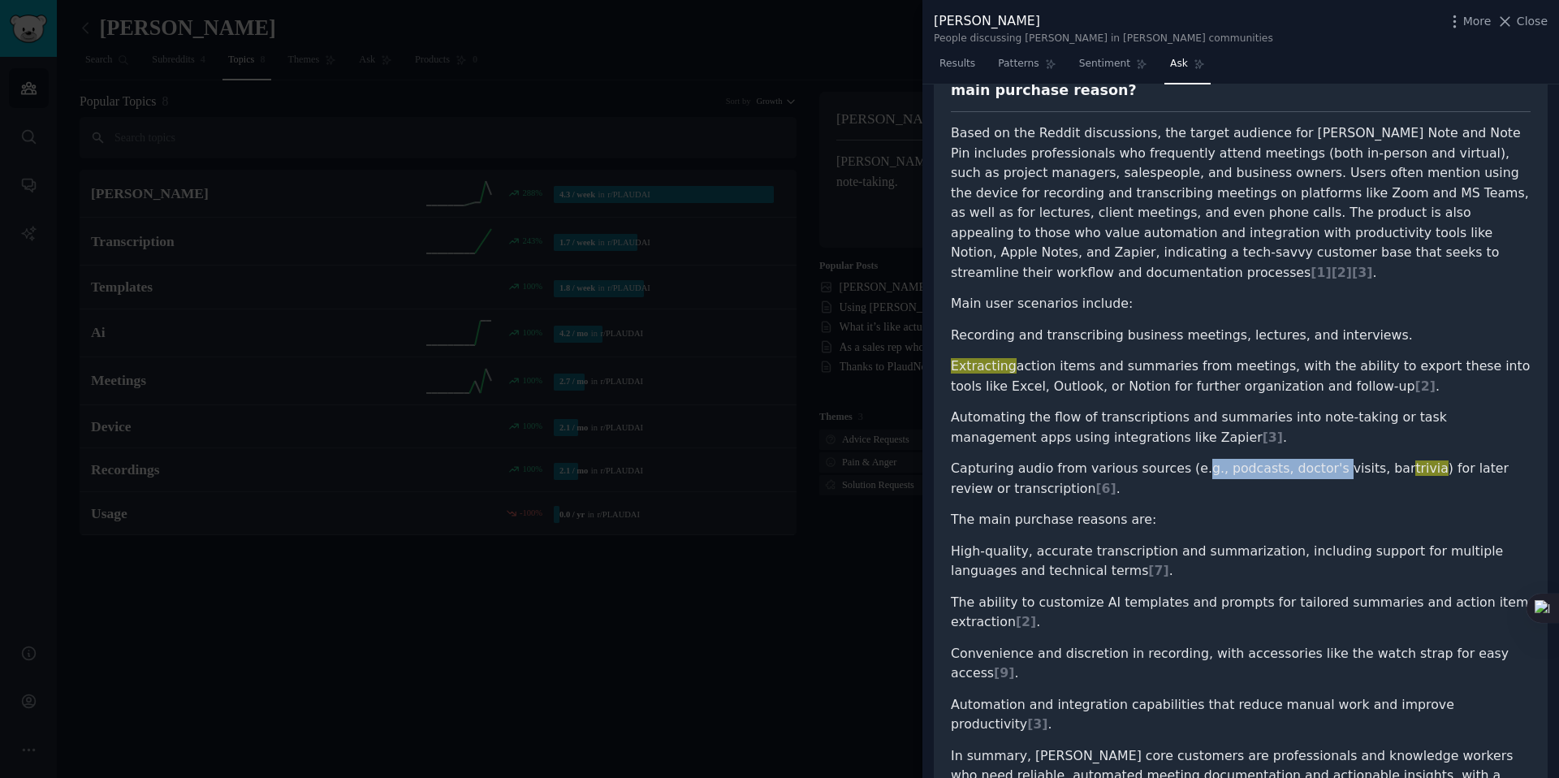
click at [1314, 459] on li "Capturing audio from various sources (e.g., podcasts, doctor's visits, bar triv…" at bounding box center [1241, 479] width 580 height 40
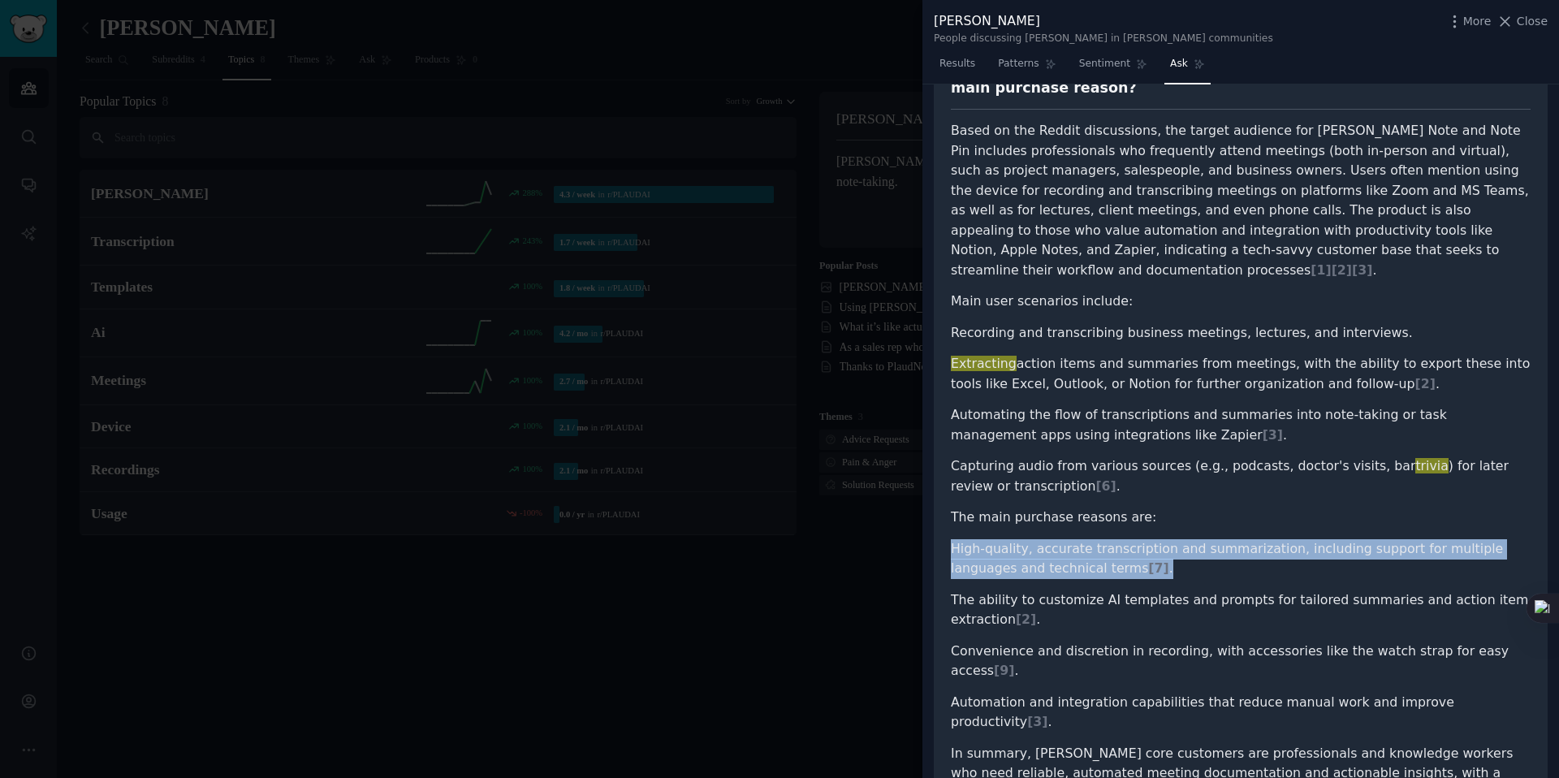
drag, startPoint x: 945, startPoint y: 509, endPoint x: 1257, endPoint y: 534, distance: 312.7
click at [1257, 534] on div "who is the target audience please draw the customers' profile and what are the …" at bounding box center [1241, 426] width 614 height 811
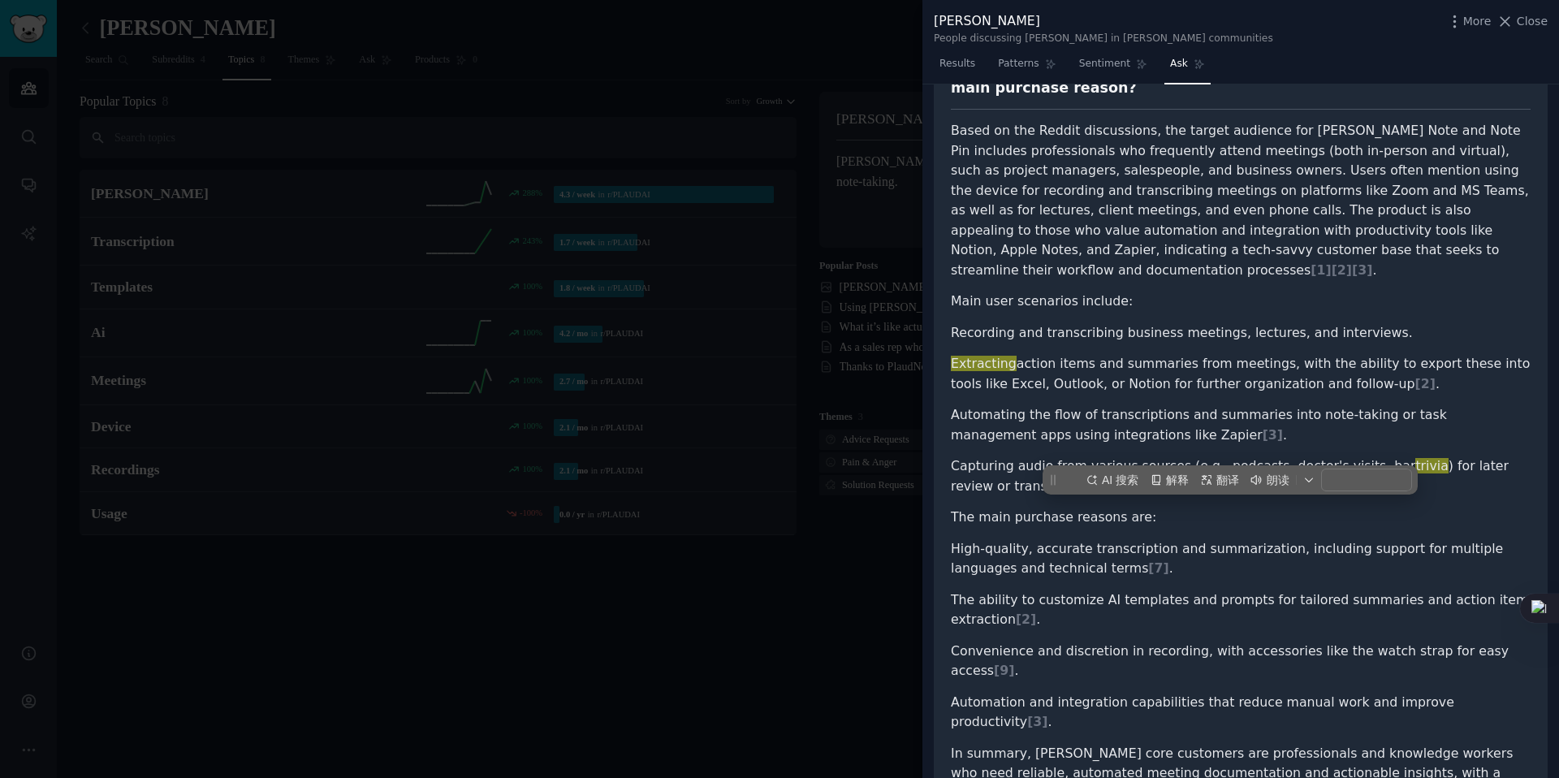
drag, startPoint x: 1143, startPoint y: 542, endPoint x: 1107, endPoint y: 561, distance: 40.3
click at [1141, 543] on ul "High-quality, accurate transcription and summarization, including support for m…" at bounding box center [1241, 635] width 580 height 193
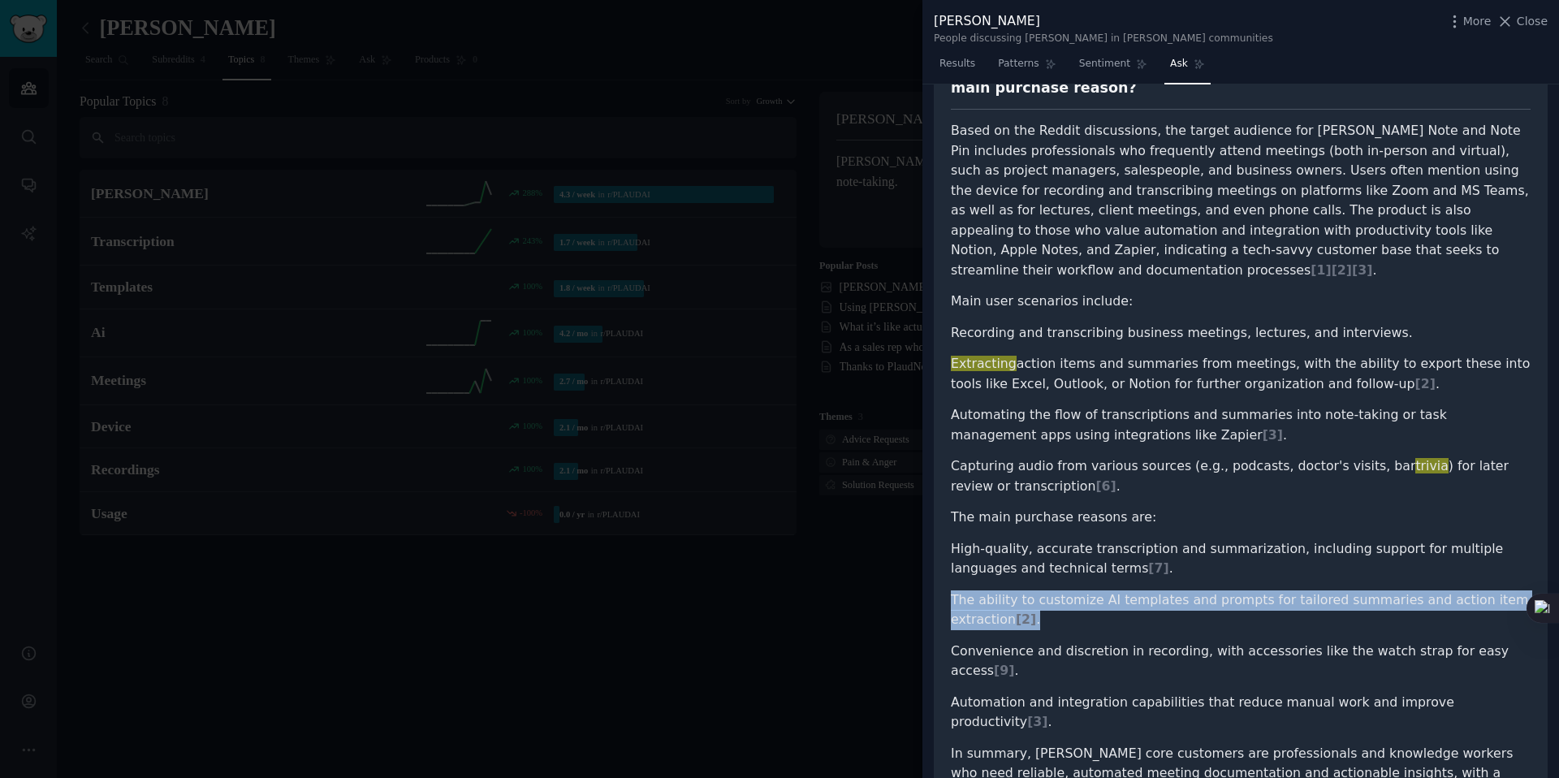
drag, startPoint x: 951, startPoint y: 559, endPoint x: 1302, endPoint y: 576, distance: 351.1
click at [1302, 590] on li "The ability to customize AI templates and prompts for tailored summaries and ac…" at bounding box center [1241, 610] width 580 height 40
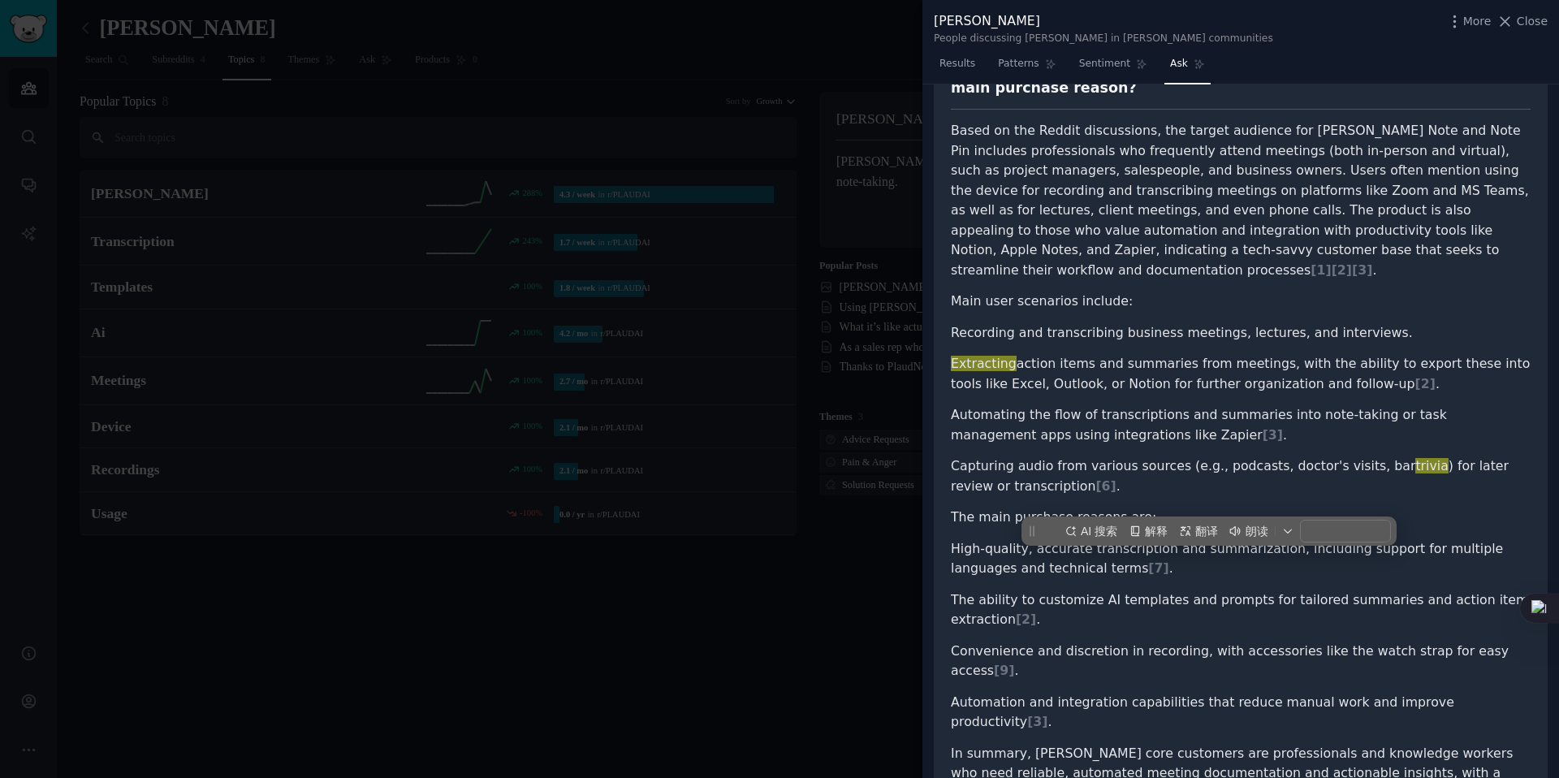
click at [1119, 641] on li "Convenience and discretion in recording, with accessories like the watch strap …" at bounding box center [1241, 661] width 580 height 40
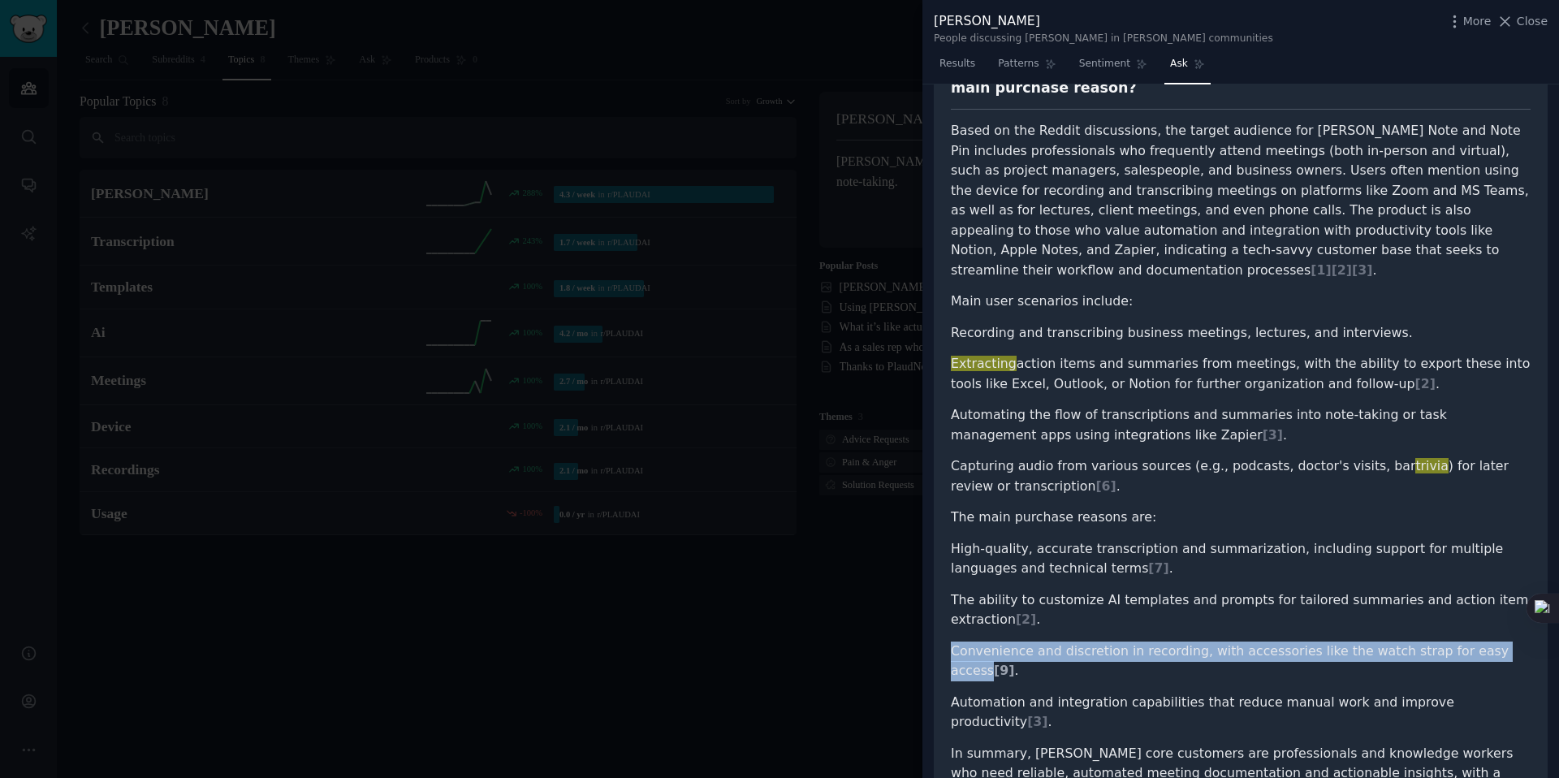
drag, startPoint x: 952, startPoint y: 616, endPoint x: 1497, endPoint y: 614, distance: 544.7
click at [1497, 641] on li "Convenience and discretion in recording, with accessories like the watch strap …" at bounding box center [1241, 661] width 580 height 40
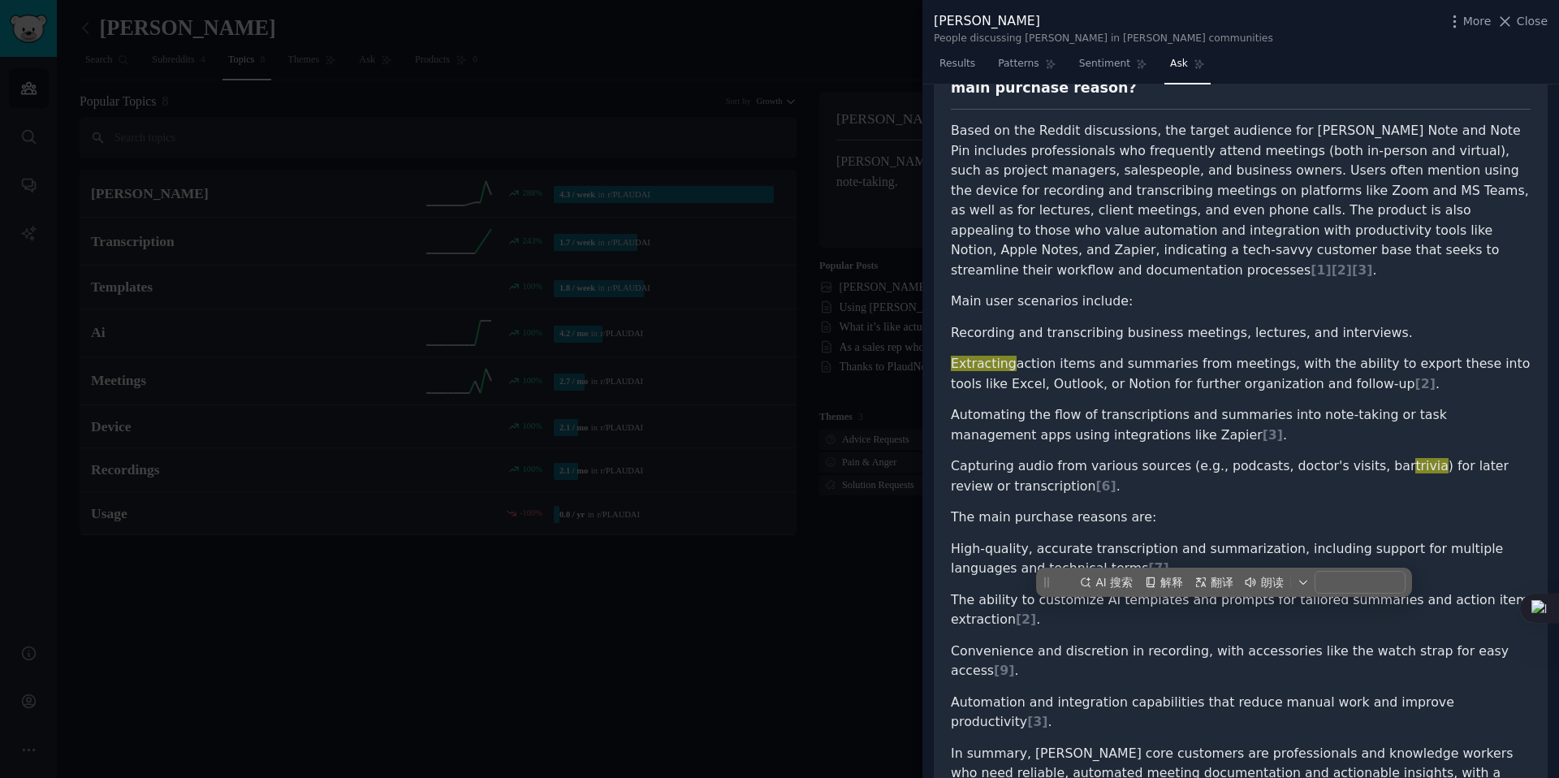
click at [1236, 654] on article "Based on the Reddit discussions, the target audience for [PERSON_NAME] Note and…" at bounding box center [1241, 462] width 580 height 682
click at [1081, 641] on li "Convenience and discretion in recording, with accessories like the watch strap …" at bounding box center [1241, 661] width 580 height 40
click at [1343, 539] on li "High-quality, accurate transcription and summarization, including support for m…" at bounding box center [1241, 559] width 580 height 40
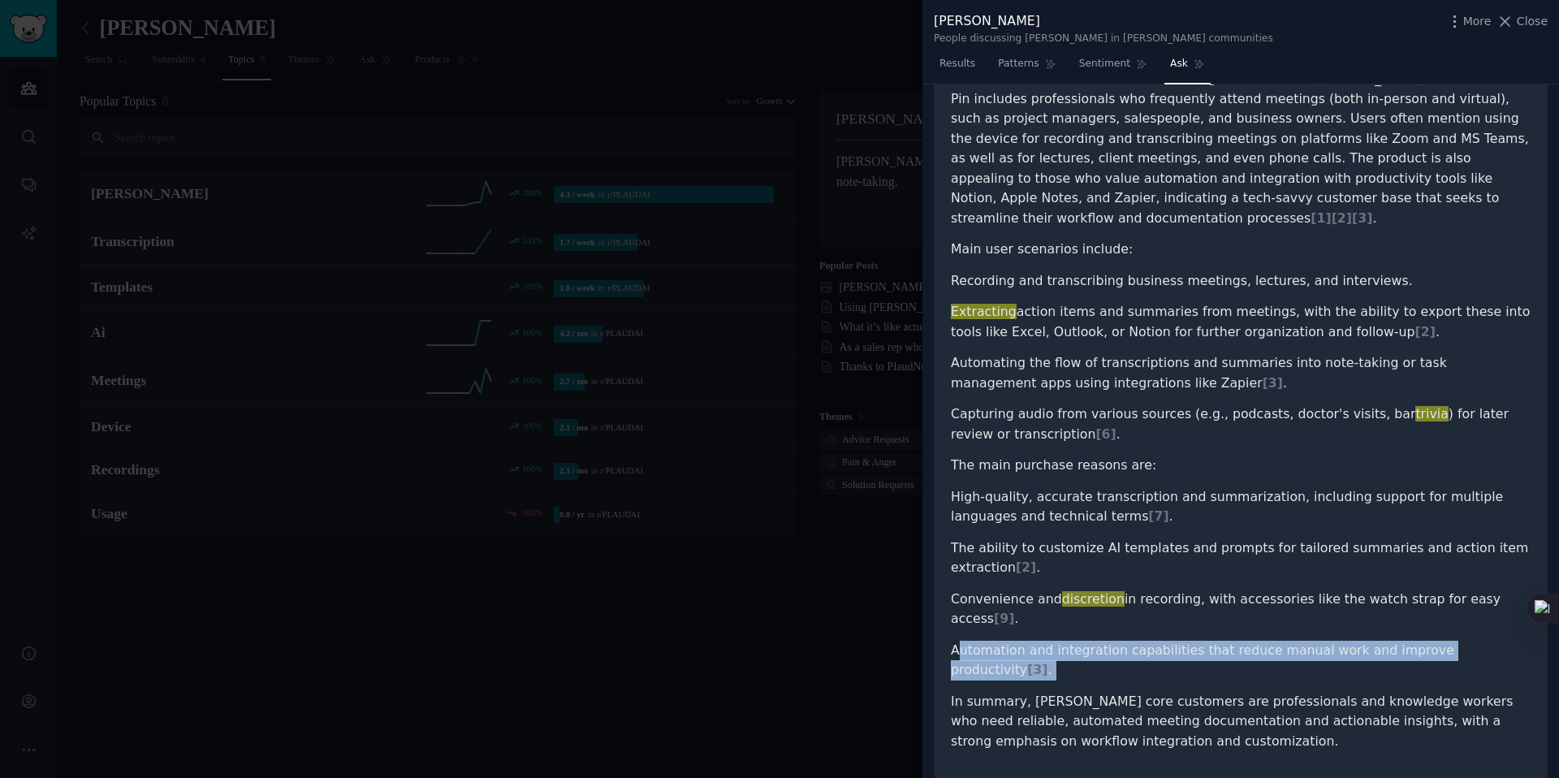
scroll to position [177, 0]
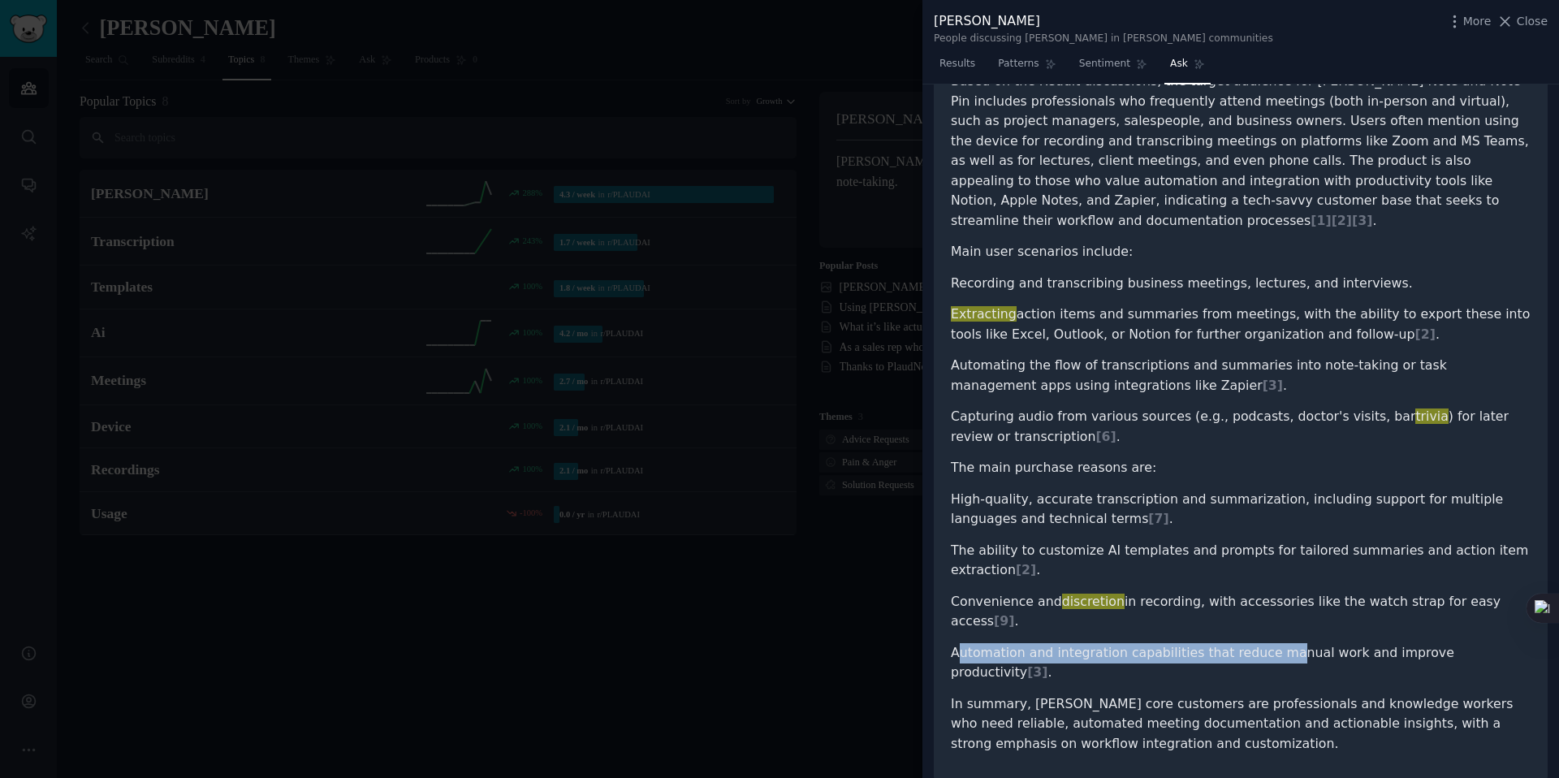
drag, startPoint x: 962, startPoint y: 594, endPoint x: 1268, endPoint y: 602, distance: 306.1
click at [1268, 643] on li "Automation and integration capabilities that reduce manual work and improve pro…" at bounding box center [1241, 663] width 580 height 40
click at [1120, 694] on p "In summary, [PERSON_NAME] core customers are professionals and knowledge worker…" at bounding box center [1241, 724] width 580 height 60
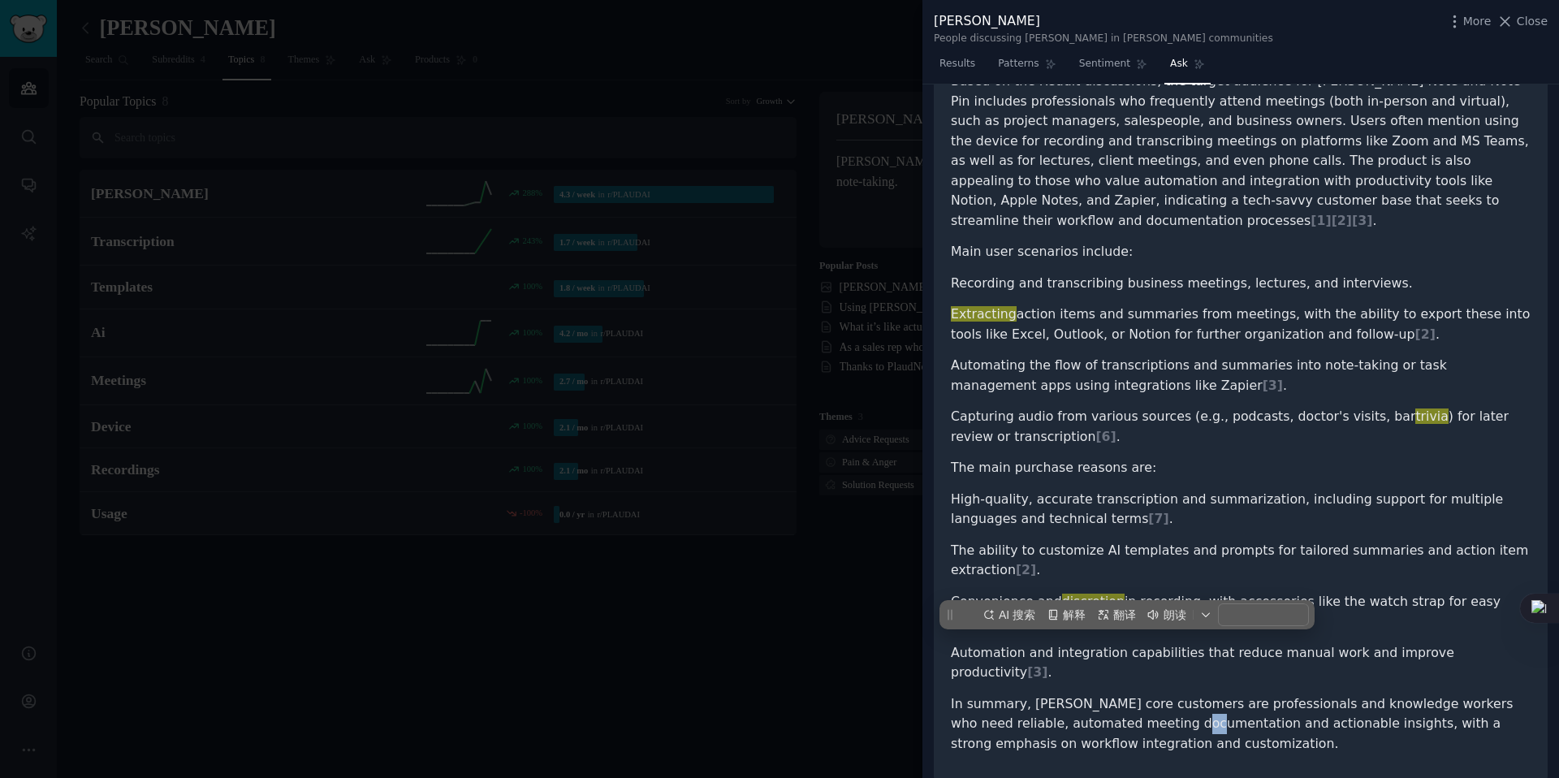
click at [973, 694] on p "In summary, [PERSON_NAME] core customers are professionals and knowledge worker…" at bounding box center [1241, 724] width 580 height 60
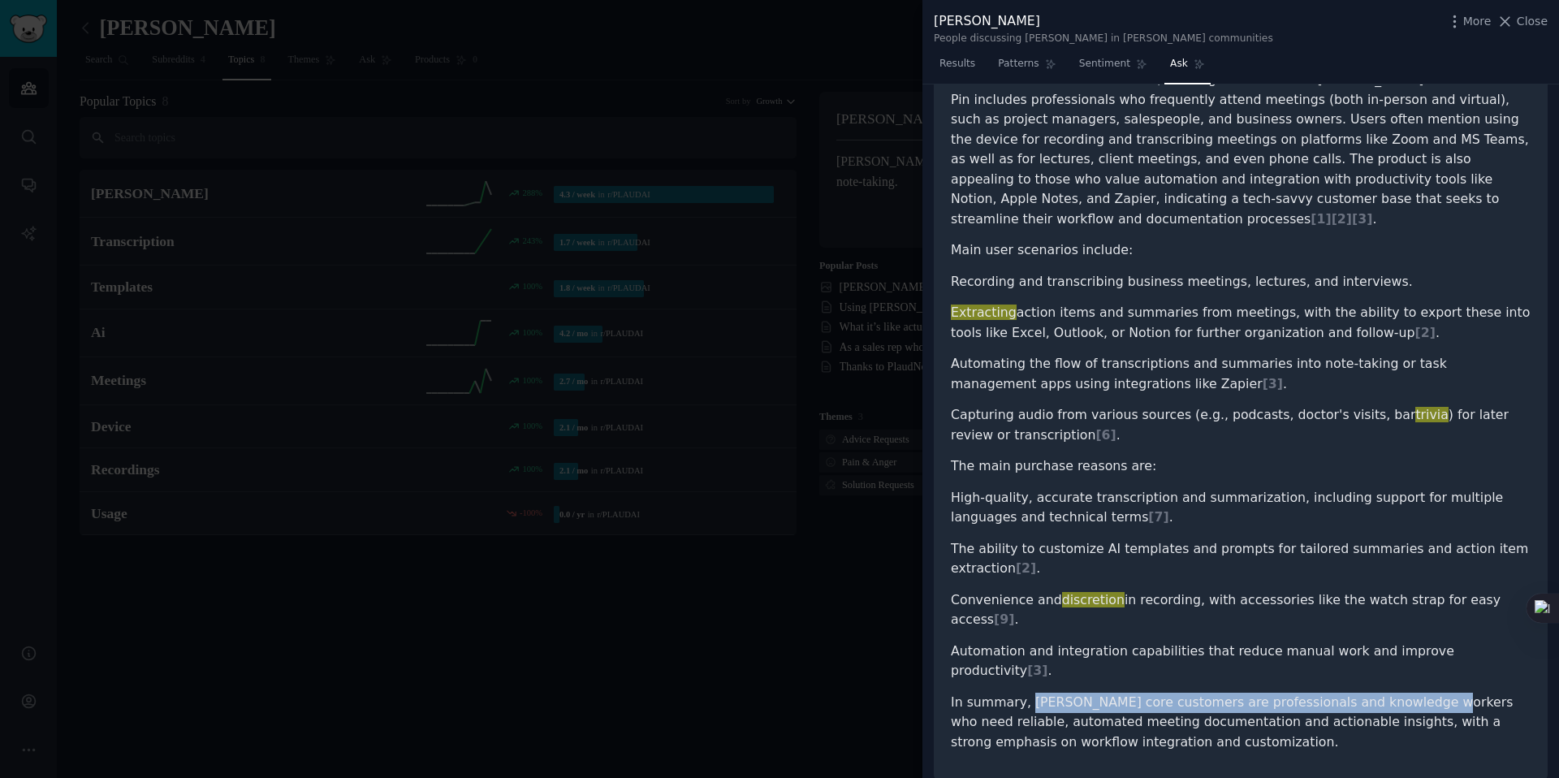
drag, startPoint x: 1026, startPoint y: 628, endPoint x: 1401, endPoint y: 625, distance: 375.1
click at [1401, 692] on p "In summary, [PERSON_NAME] core customers are professionals and knowledge worker…" at bounding box center [1241, 722] width 580 height 60
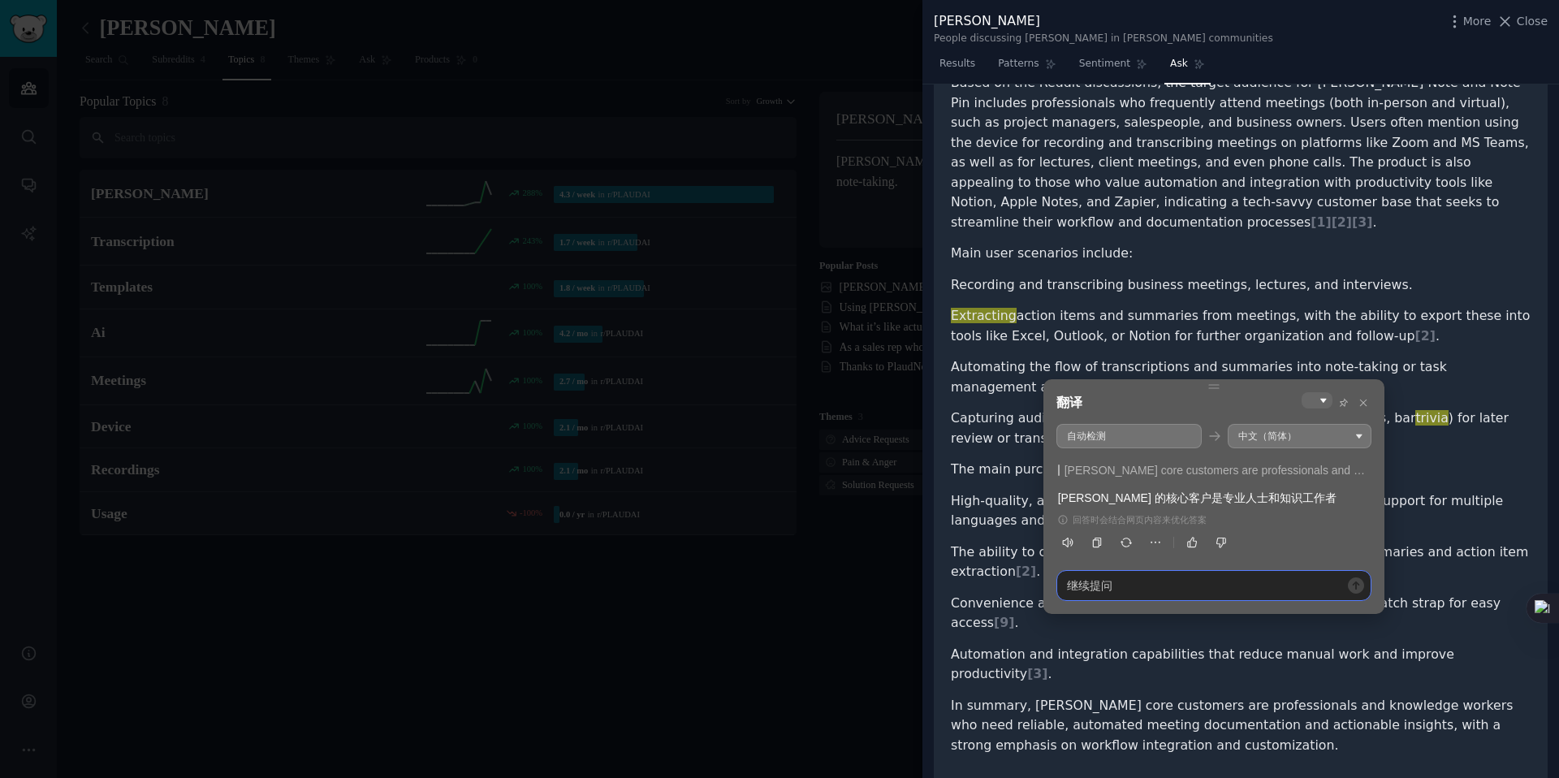
drag, startPoint x: 1090, startPoint y: 592, endPoint x: 1348, endPoint y: 647, distance: 263.2
click at [1352, 645] on body "Audiences Search Conversations AI Reports Help Account More [PERSON_NAME] Info …" at bounding box center [779, 389] width 1559 height 778
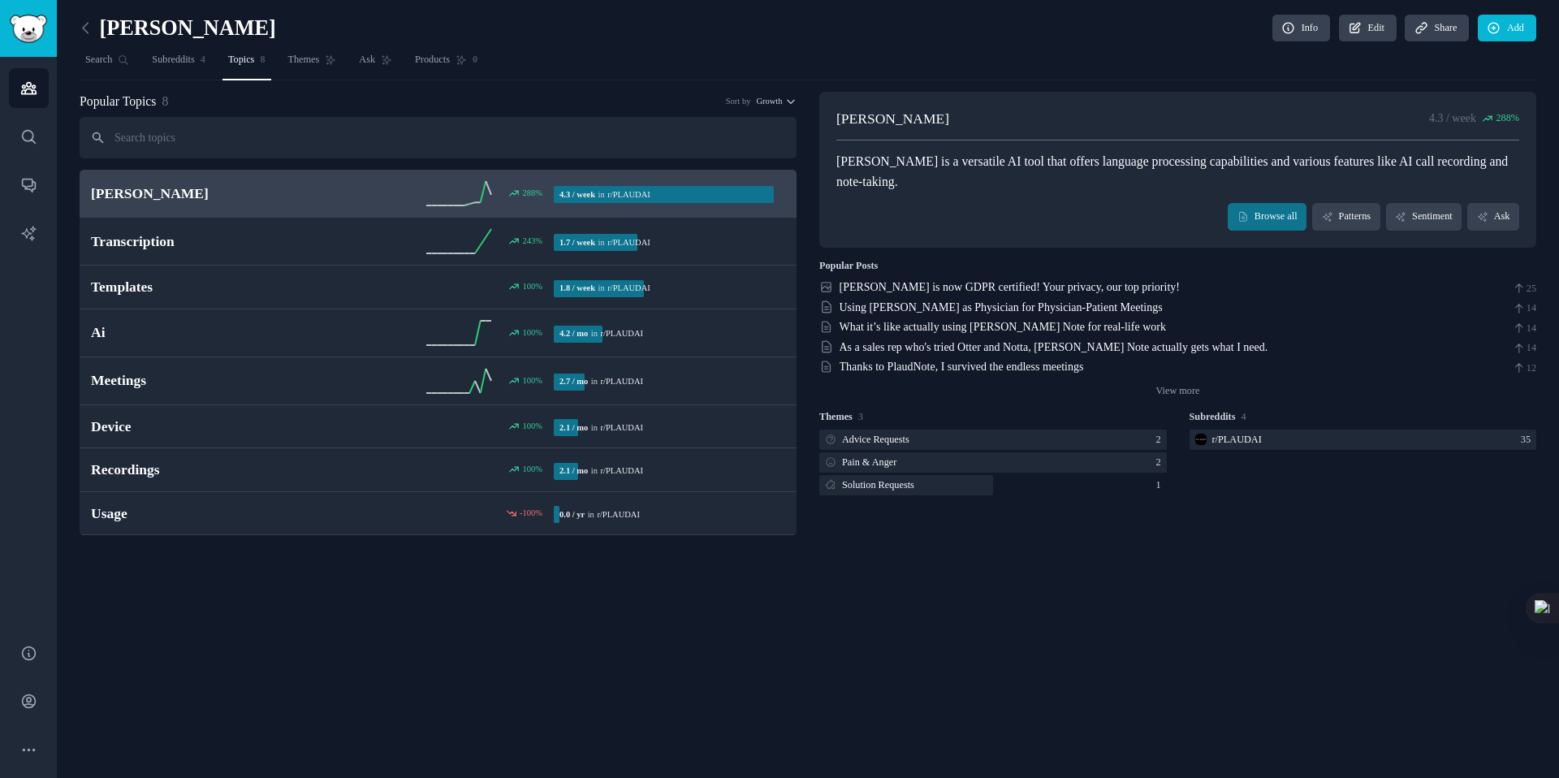
click at [1162, 106] on div "[PERSON_NAME] 4.3 / week 288 % [PERSON_NAME] is a versatile AI tool that offers…" at bounding box center [1177, 170] width 717 height 156
click at [1503, 209] on link "Ask" at bounding box center [1493, 217] width 52 height 28
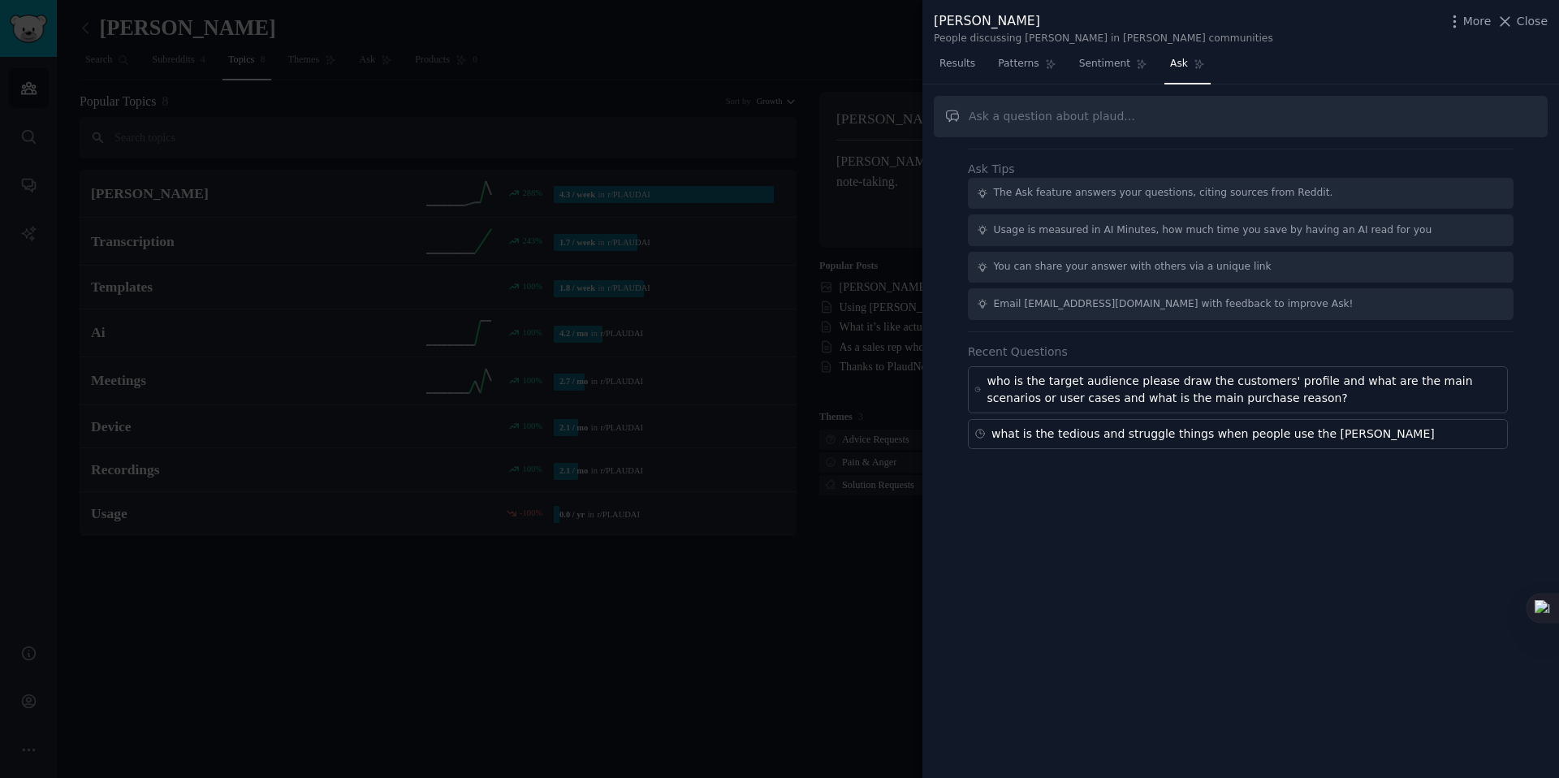
click at [1106, 390] on div "who is the target audience please draw the customers' profile and what are the …" at bounding box center [1243, 390] width 515 height 34
type input "who is the target audience please draw the customers' profile and what are the …"
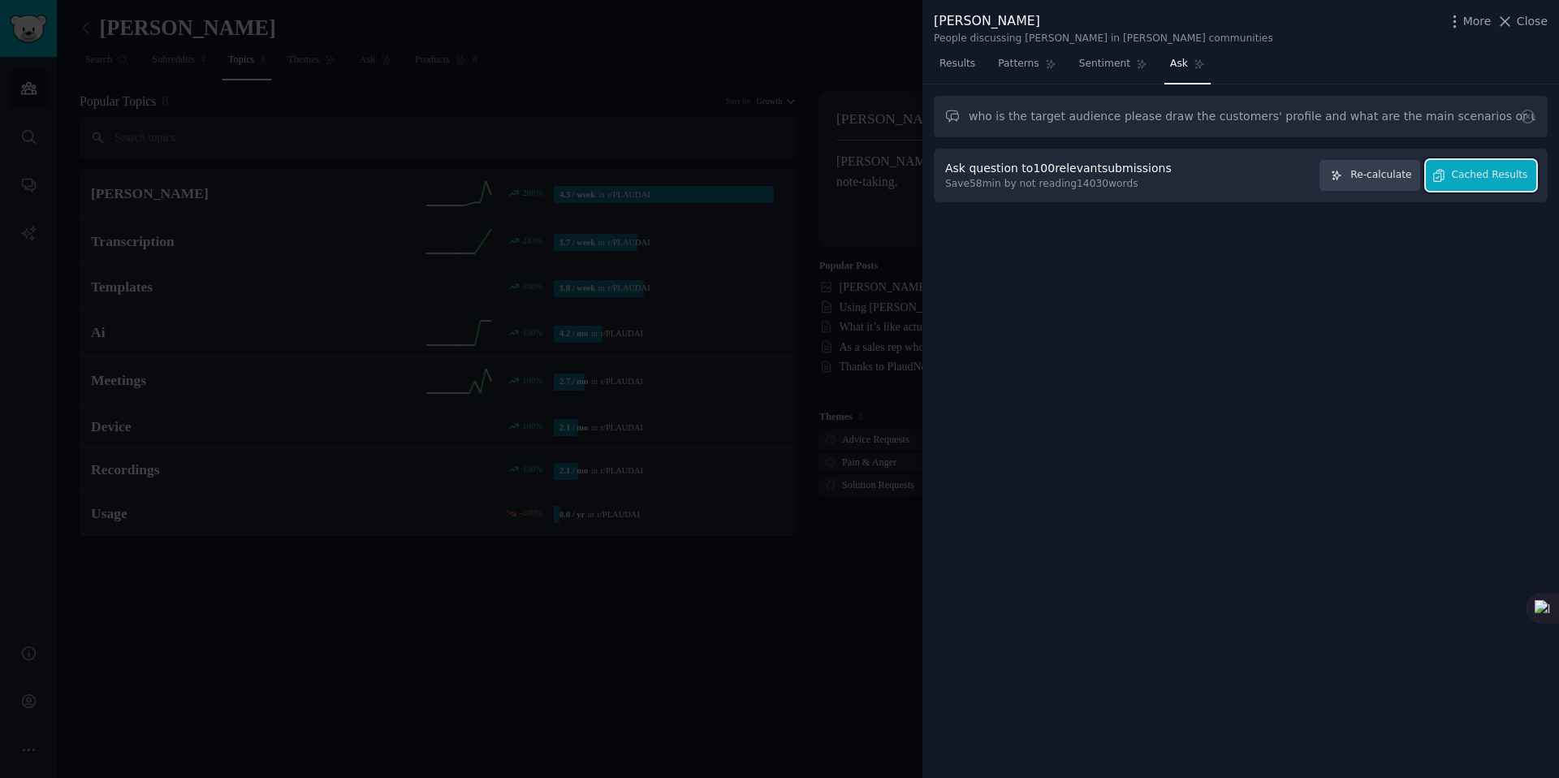
drag, startPoint x: 1465, startPoint y: 173, endPoint x: 1468, endPoint y: 239, distance: 65.8
click at [1466, 174] on span "Cached Results" at bounding box center [1489, 175] width 76 height 15
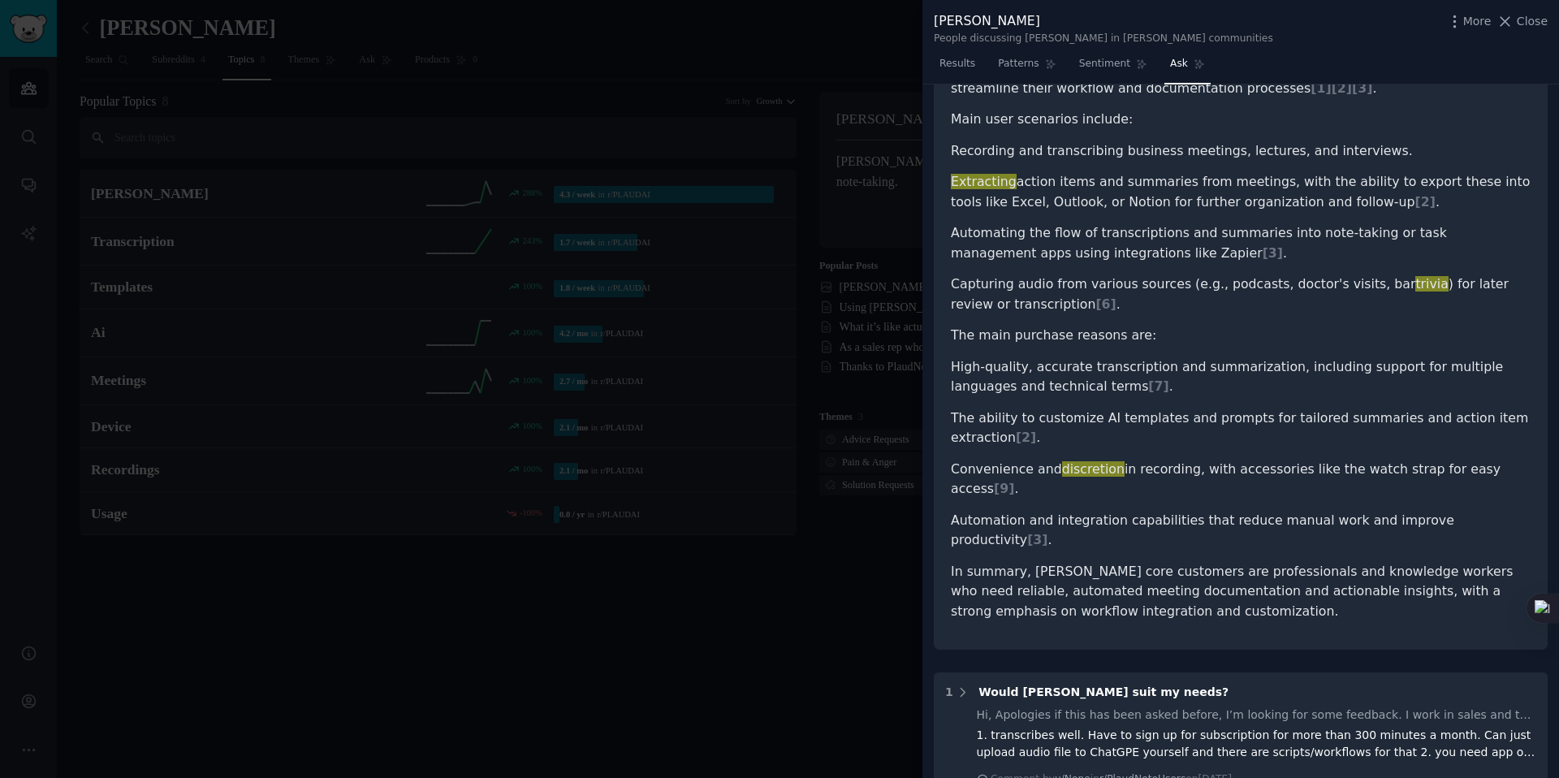
scroll to position [312, 0]
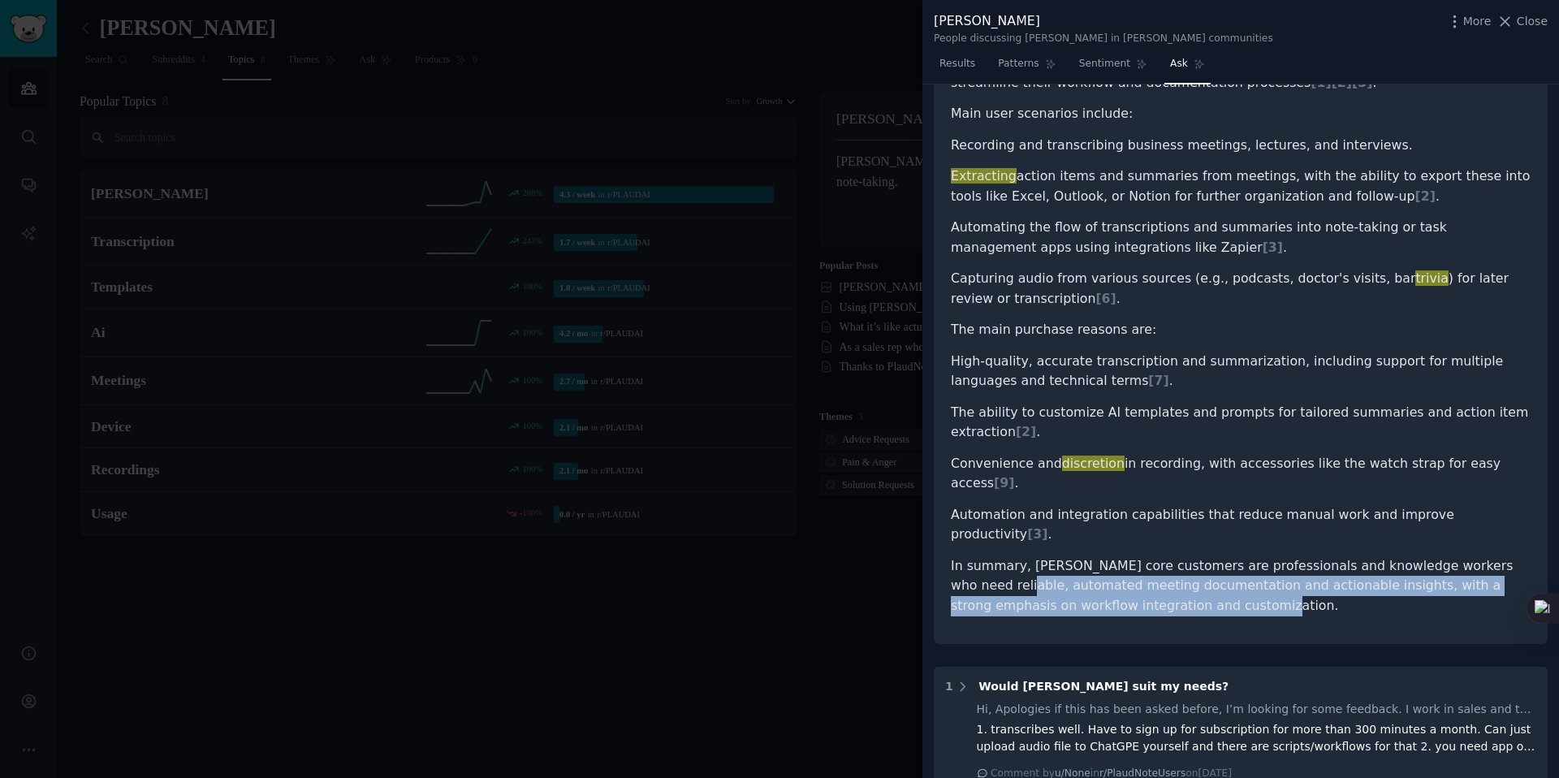
drag, startPoint x: 952, startPoint y: 514, endPoint x: 1167, endPoint y: 528, distance: 215.6
click at [1167, 556] on p "In summary, [PERSON_NAME] core customers are professionals and knowledge worker…" at bounding box center [1241, 586] width 580 height 60
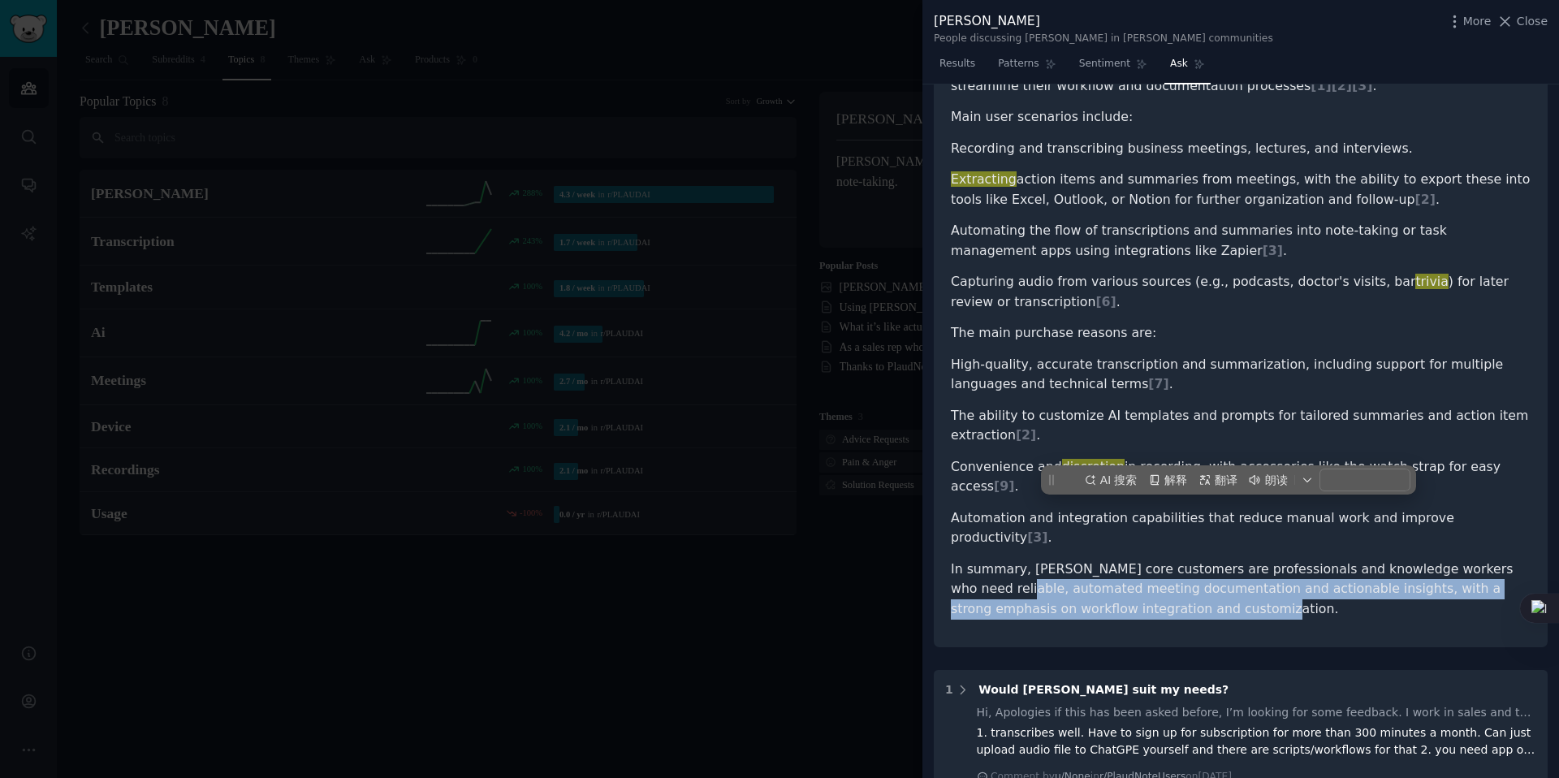
scroll to position [314, 0]
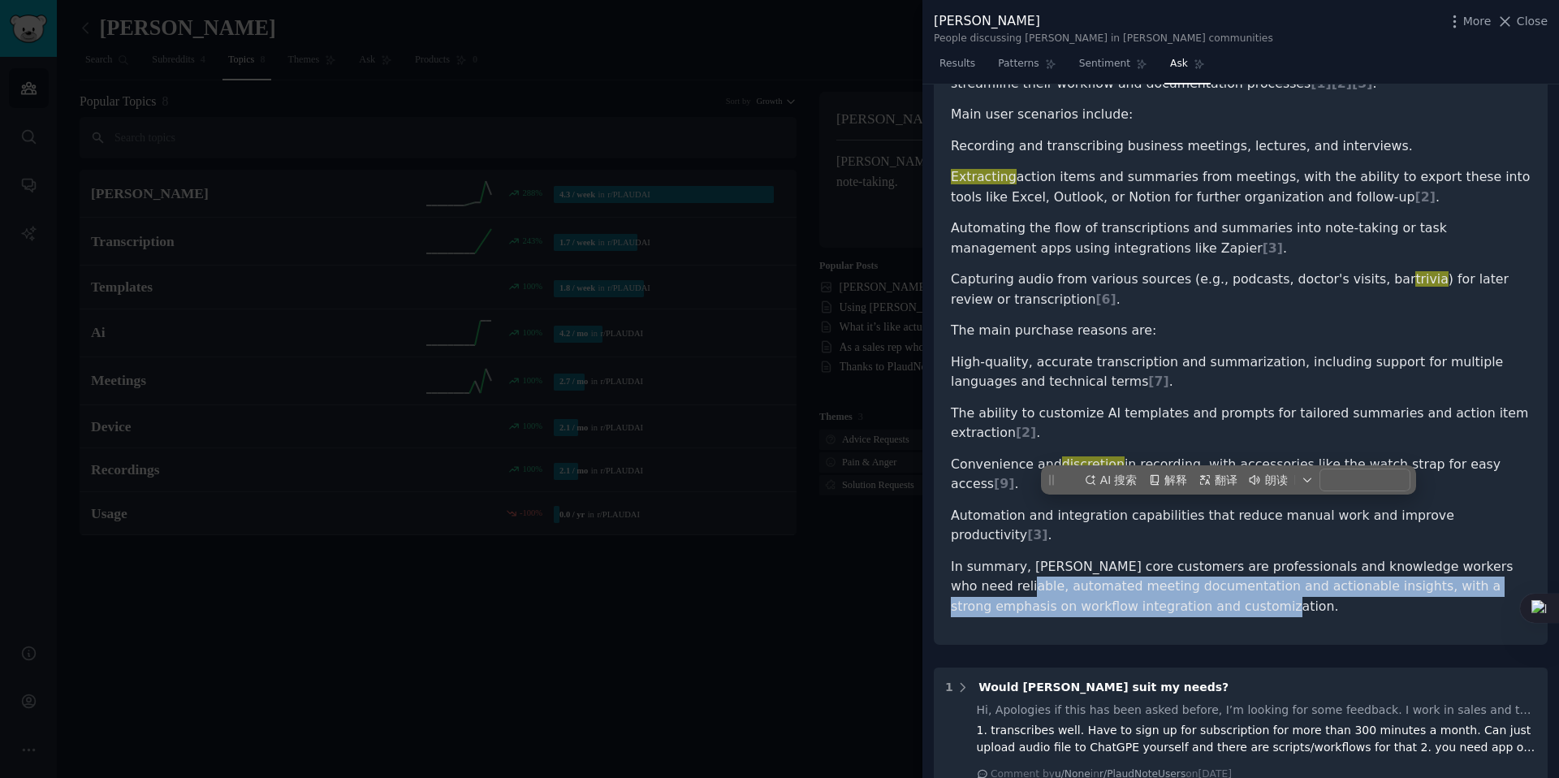
click at [1261, 557] on p "In summary, [PERSON_NAME] core customers are professionals and knowledge worker…" at bounding box center [1241, 587] width 580 height 60
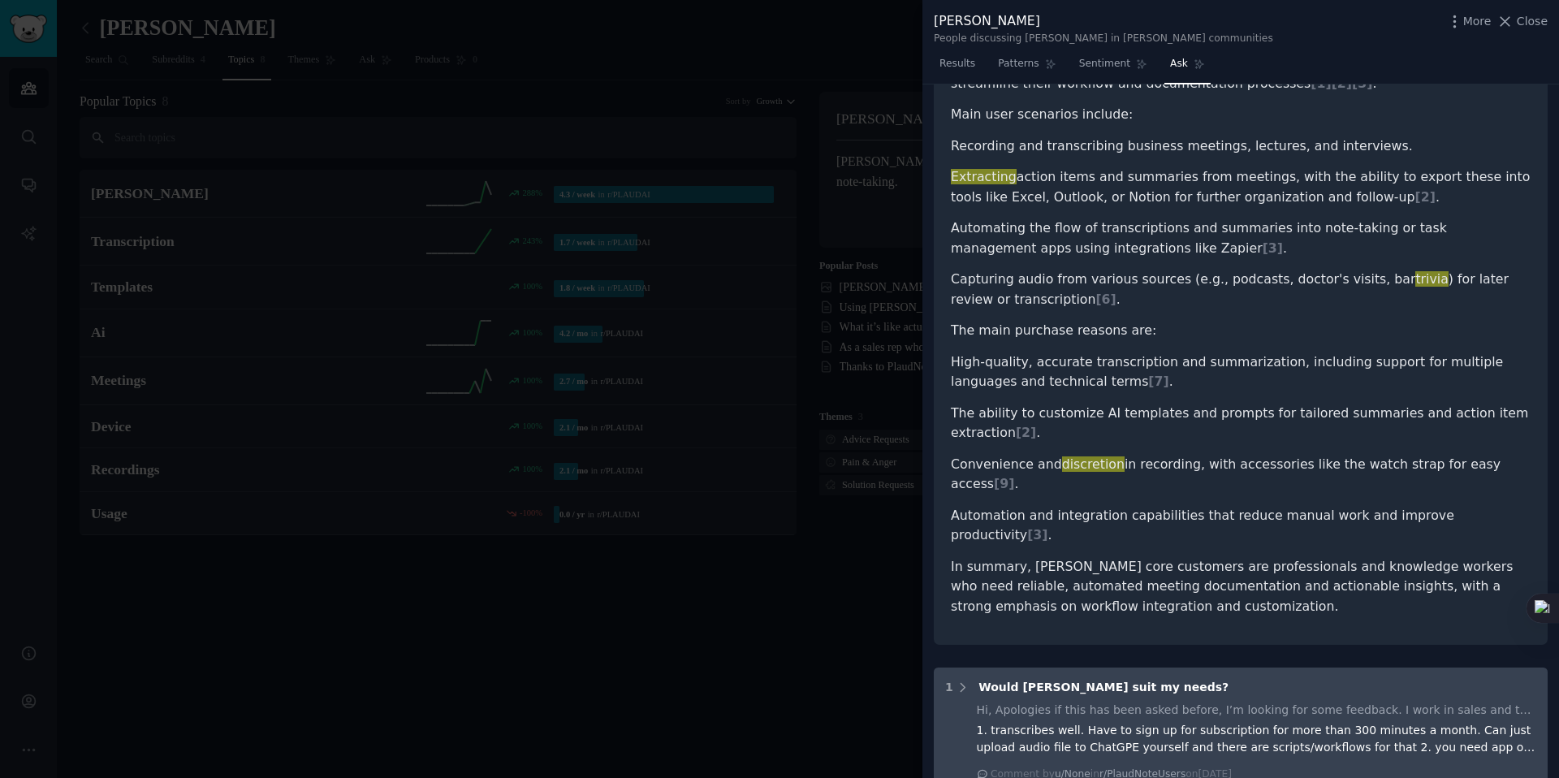
scroll to position [600, 0]
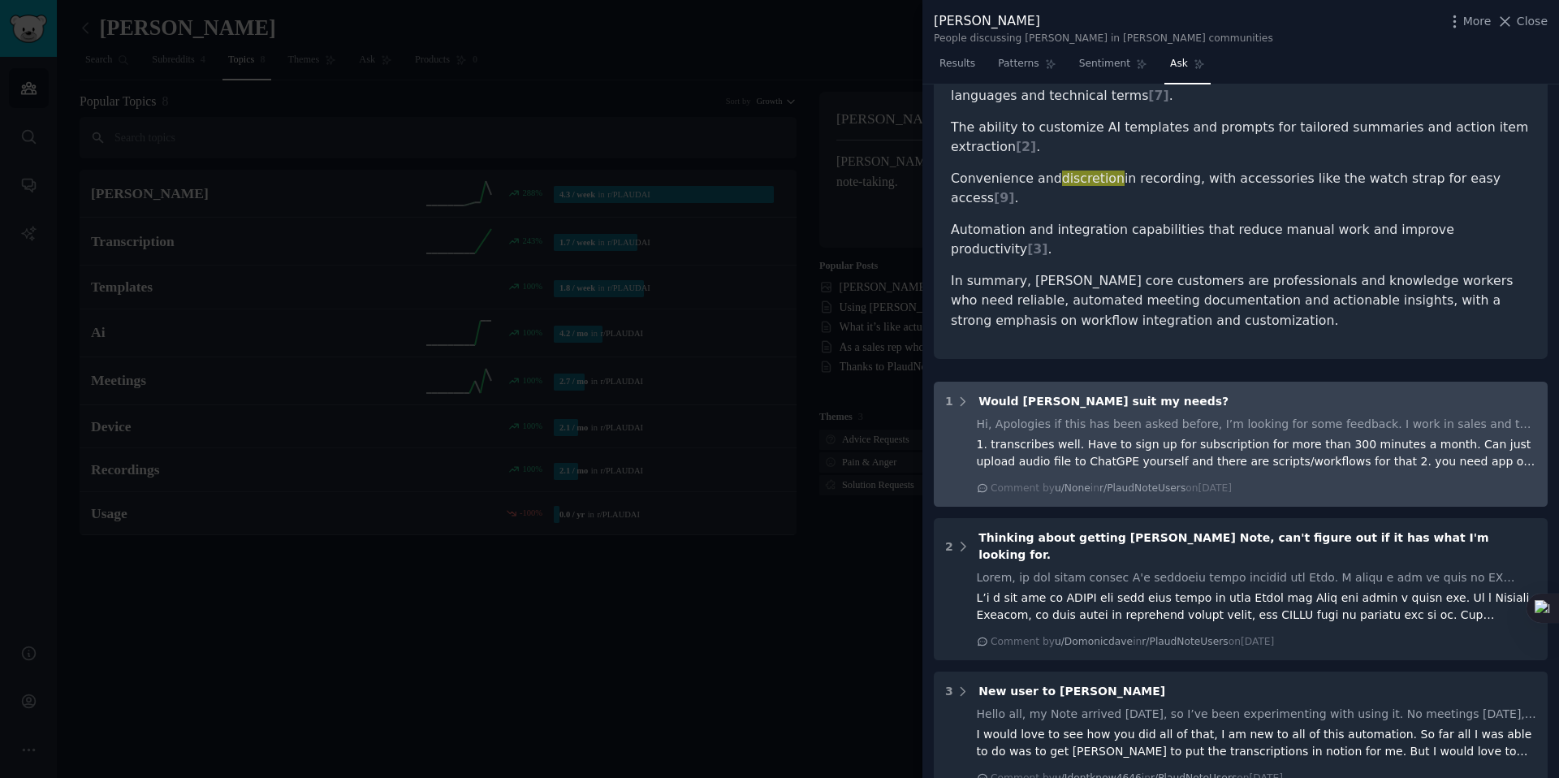
click at [1024, 416] on div "Hi, Apologies if this has been asked before, I’m looking for some feedback. I w…" at bounding box center [1257, 424] width 560 height 17
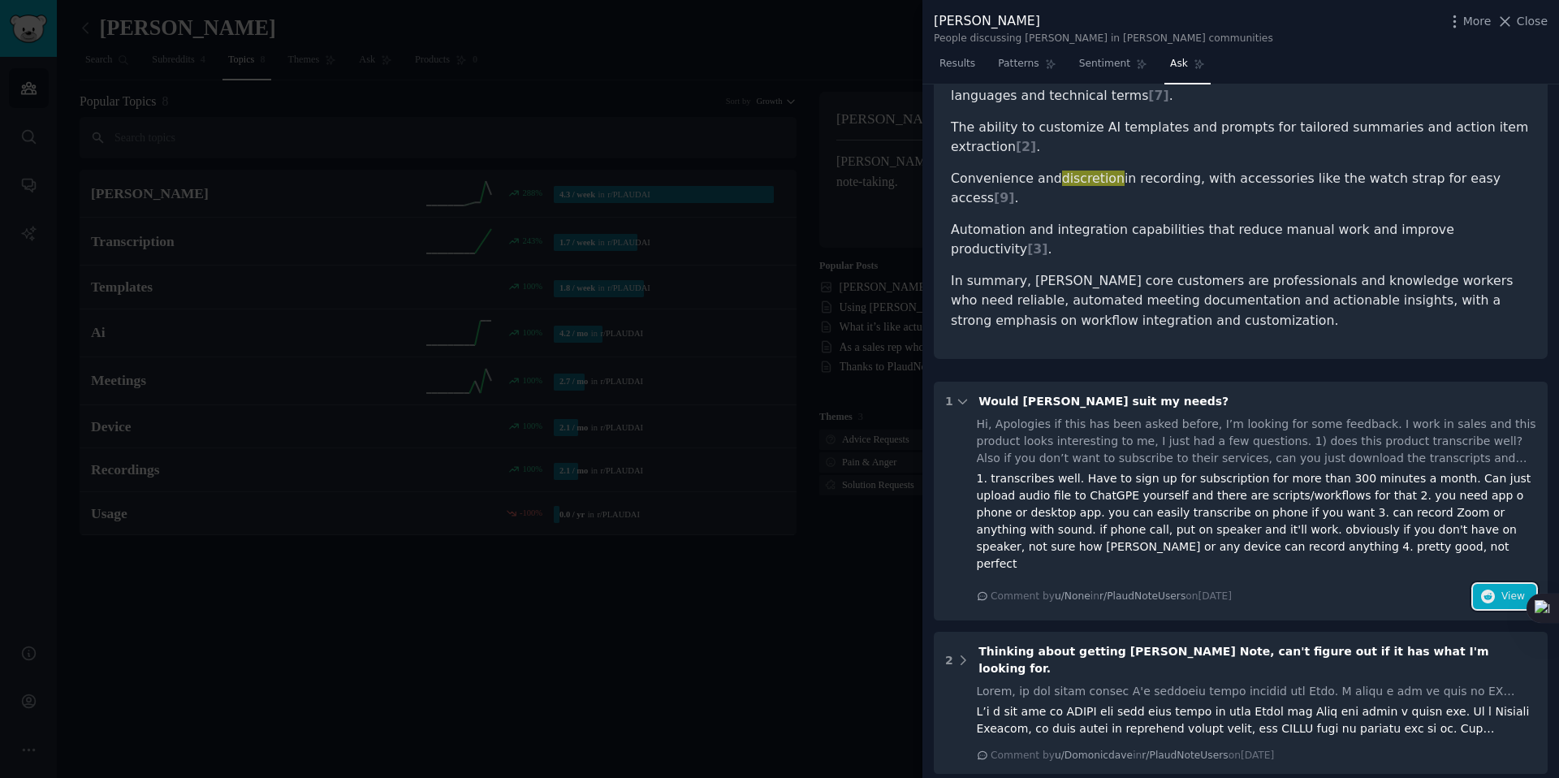
click at [1501, 589] on span "View" at bounding box center [1513, 596] width 24 height 15
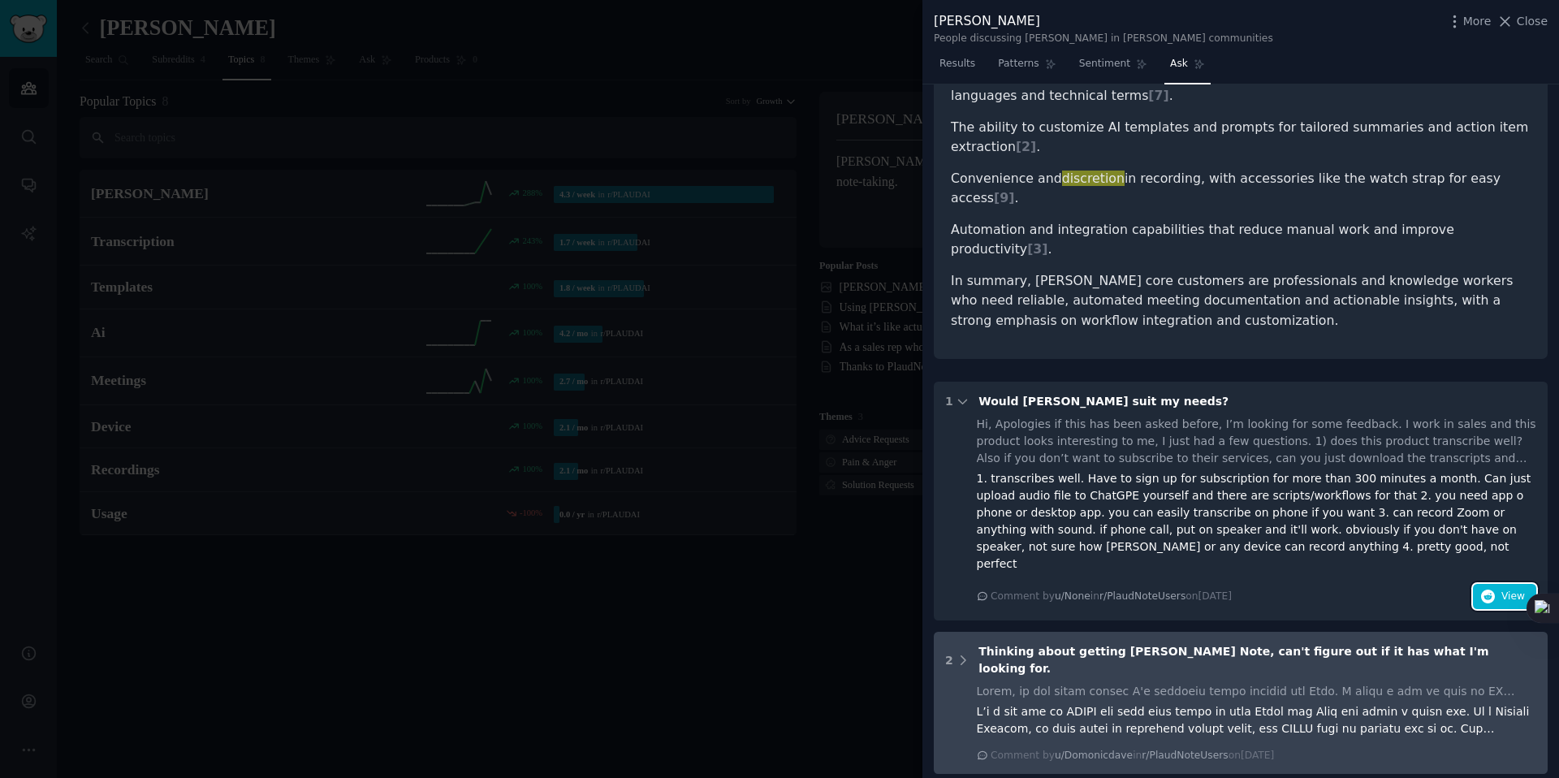
scroll to position [692, 0]
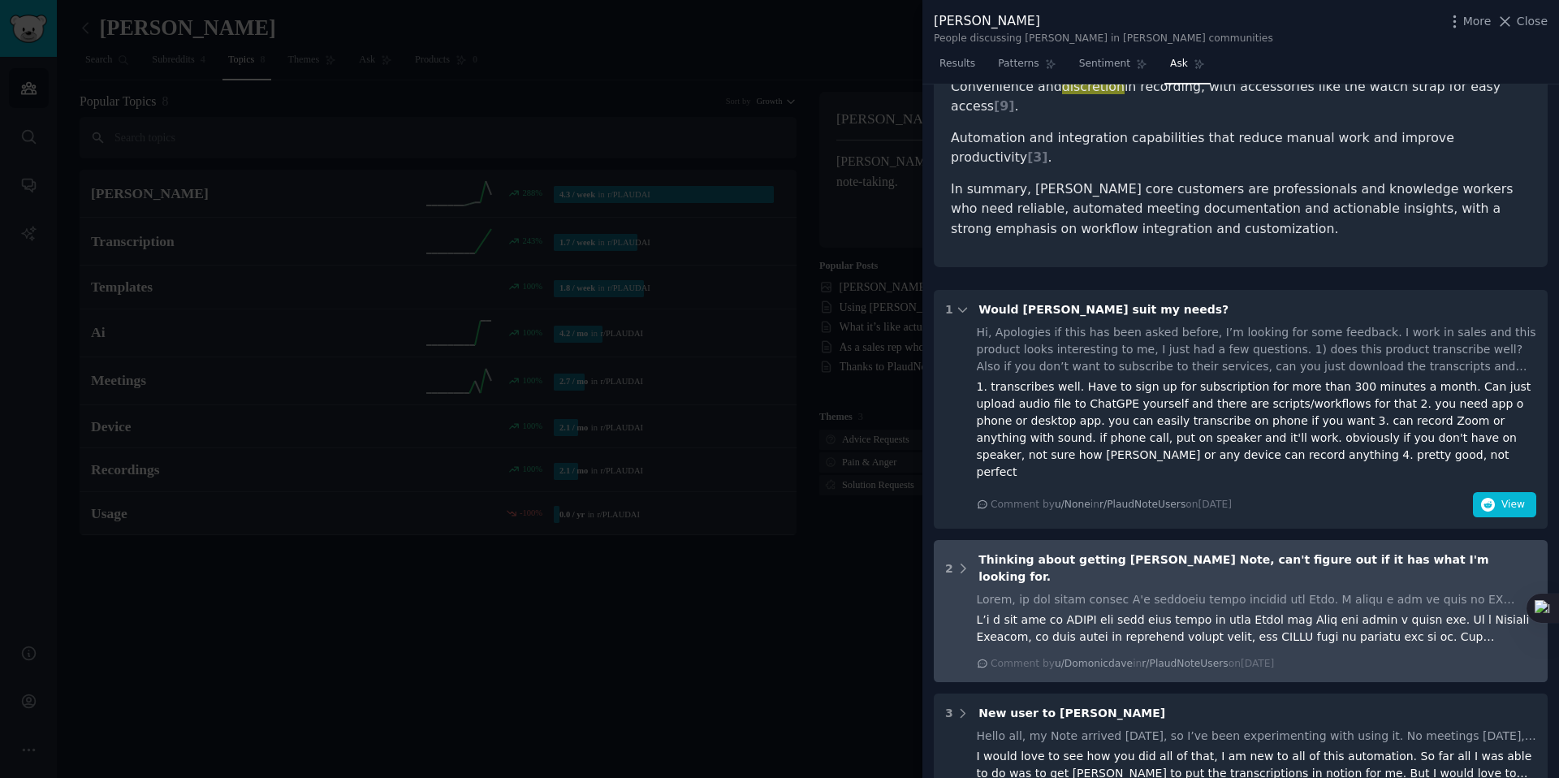
click at [1134, 611] on div at bounding box center [1257, 628] width 560 height 34
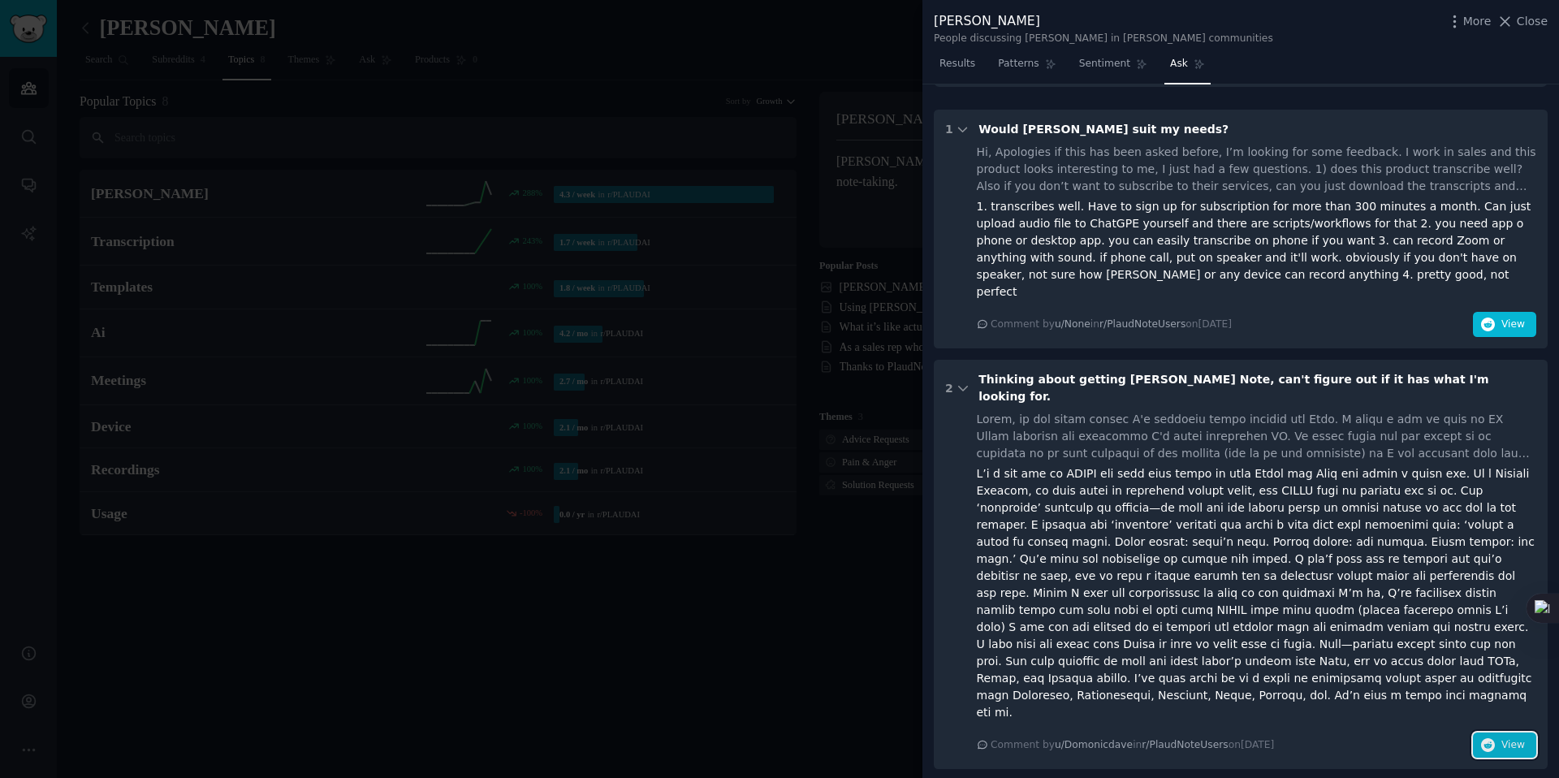
scroll to position [872, 0]
click at [1496, 732] on button "View" at bounding box center [1504, 745] width 63 height 26
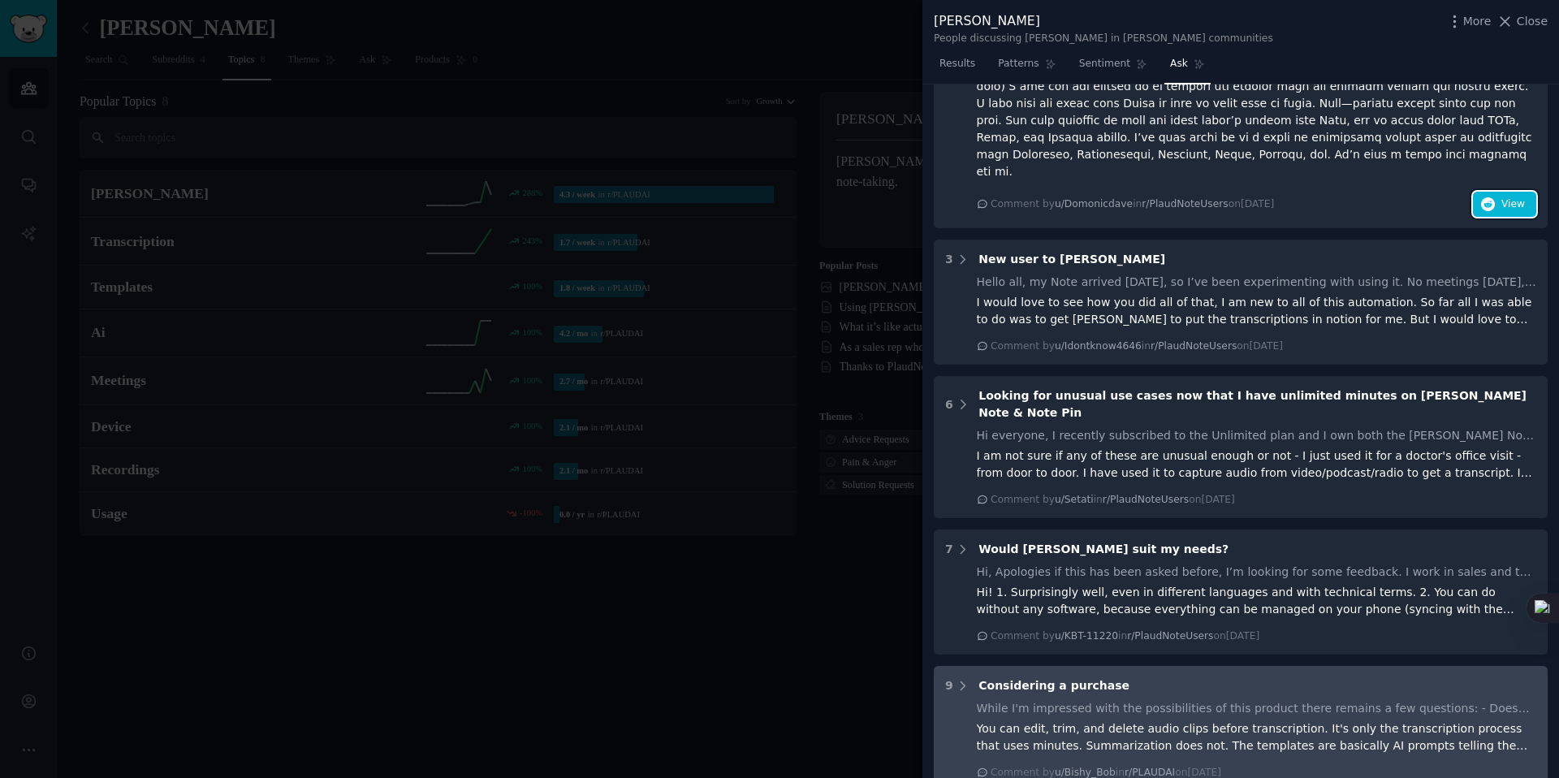
scroll to position [1511, 0]
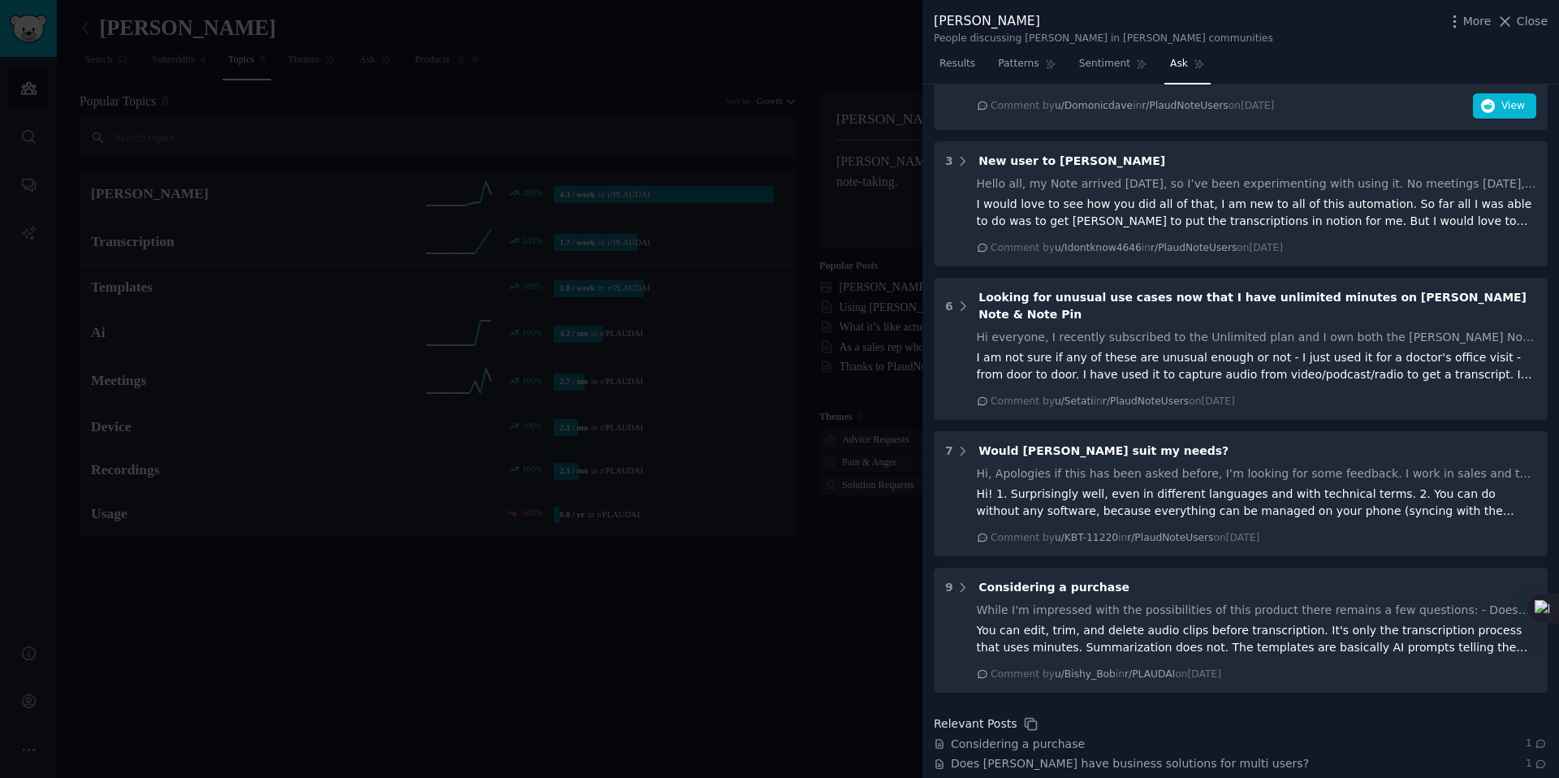
click at [976, 775] on span "Feature request" at bounding box center [996, 783] width 90 height 17
drag, startPoint x: 682, startPoint y: 52, endPoint x: 698, endPoint y: 54, distance: 16.3
click at [675, 52] on div at bounding box center [779, 389] width 1559 height 778
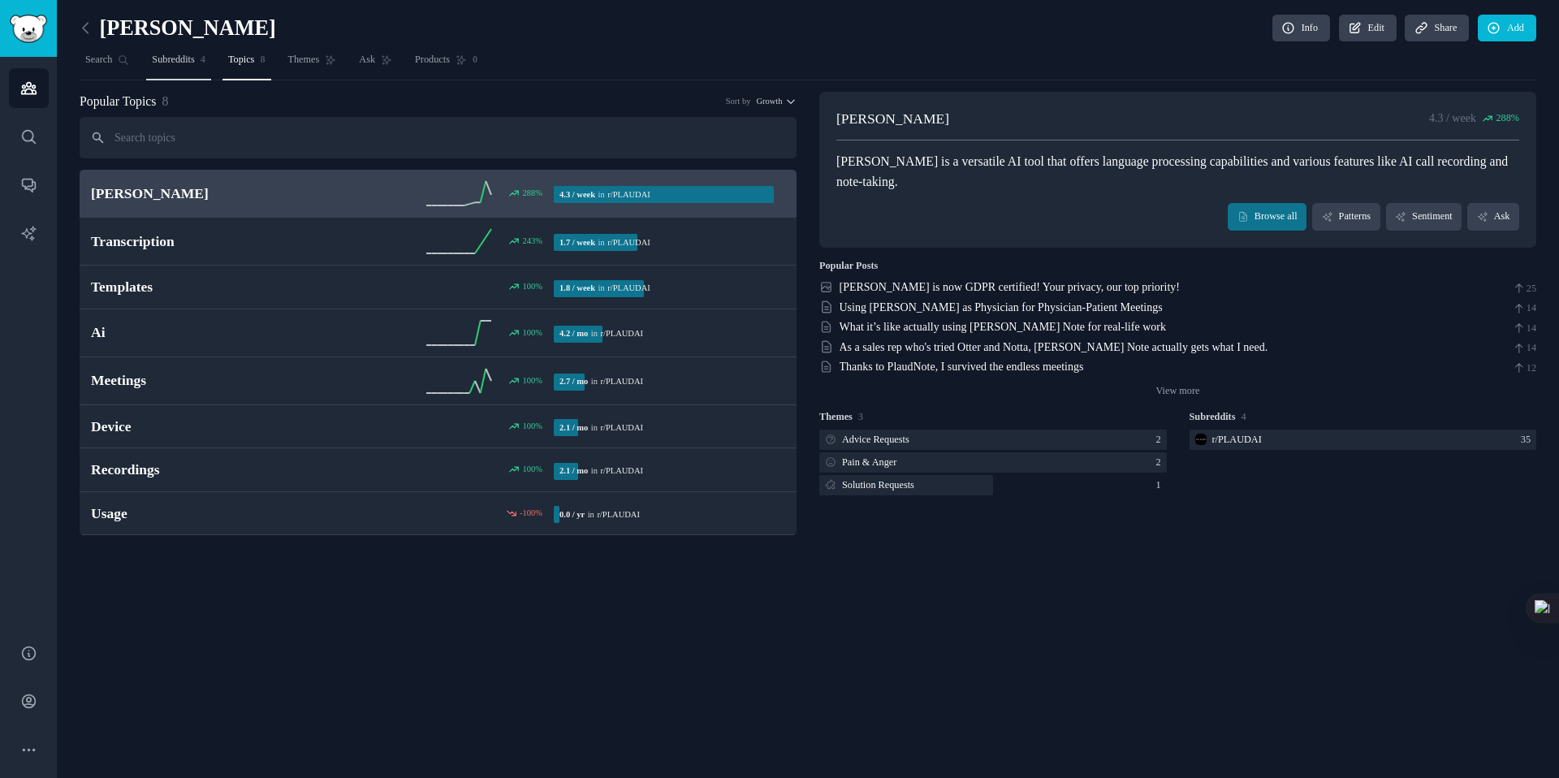
click at [192, 67] on link "Subreddits 4" at bounding box center [178, 63] width 65 height 33
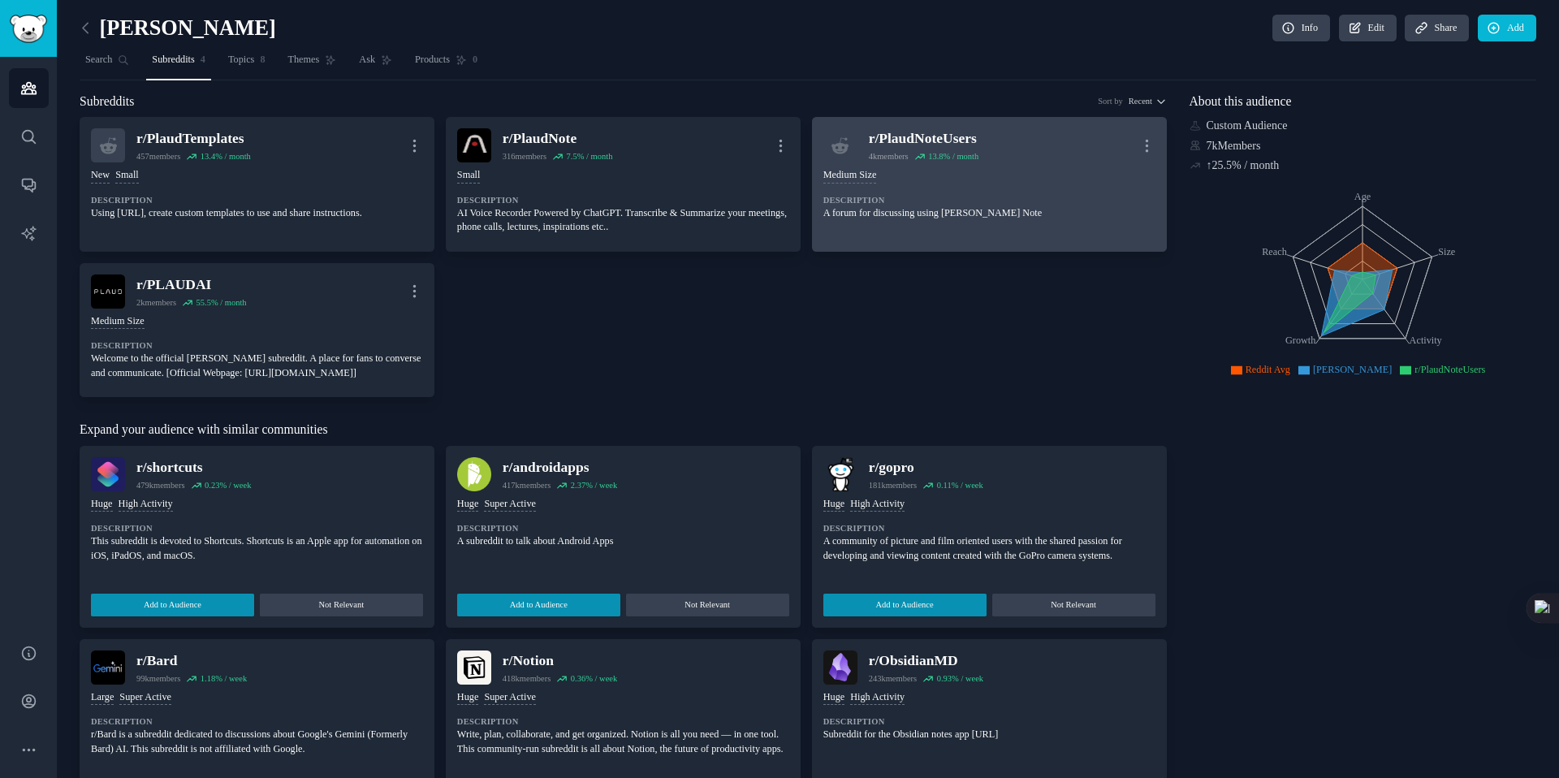
click at [876, 144] on div "r/ PlaudNoteUsers" at bounding box center [924, 138] width 110 height 20
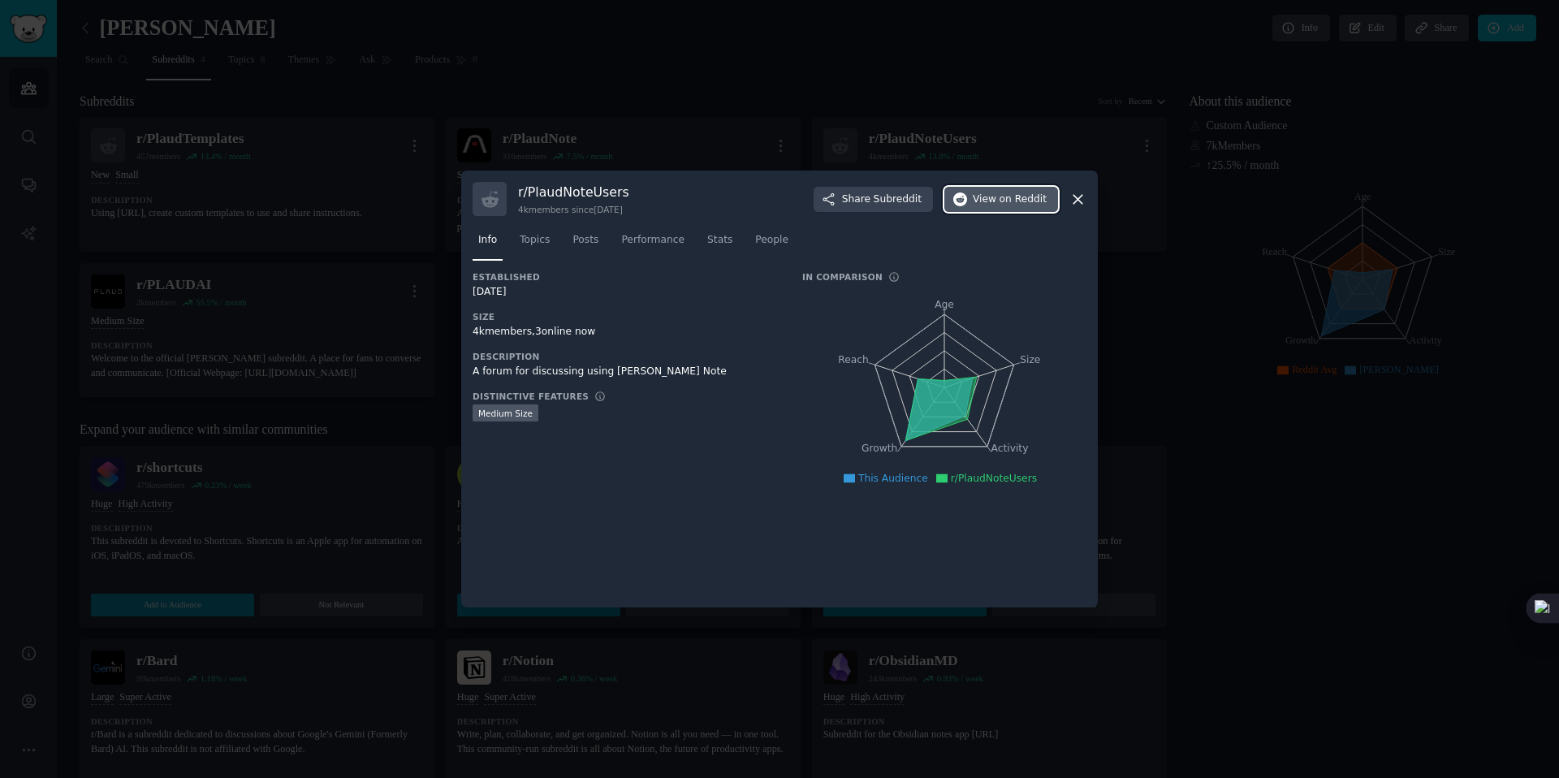
click at [997, 195] on span "View on Reddit" at bounding box center [1010, 199] width 74 height 15
click at [1080, 193] on icon at bounding box center [1077, 199] width 17 height 17
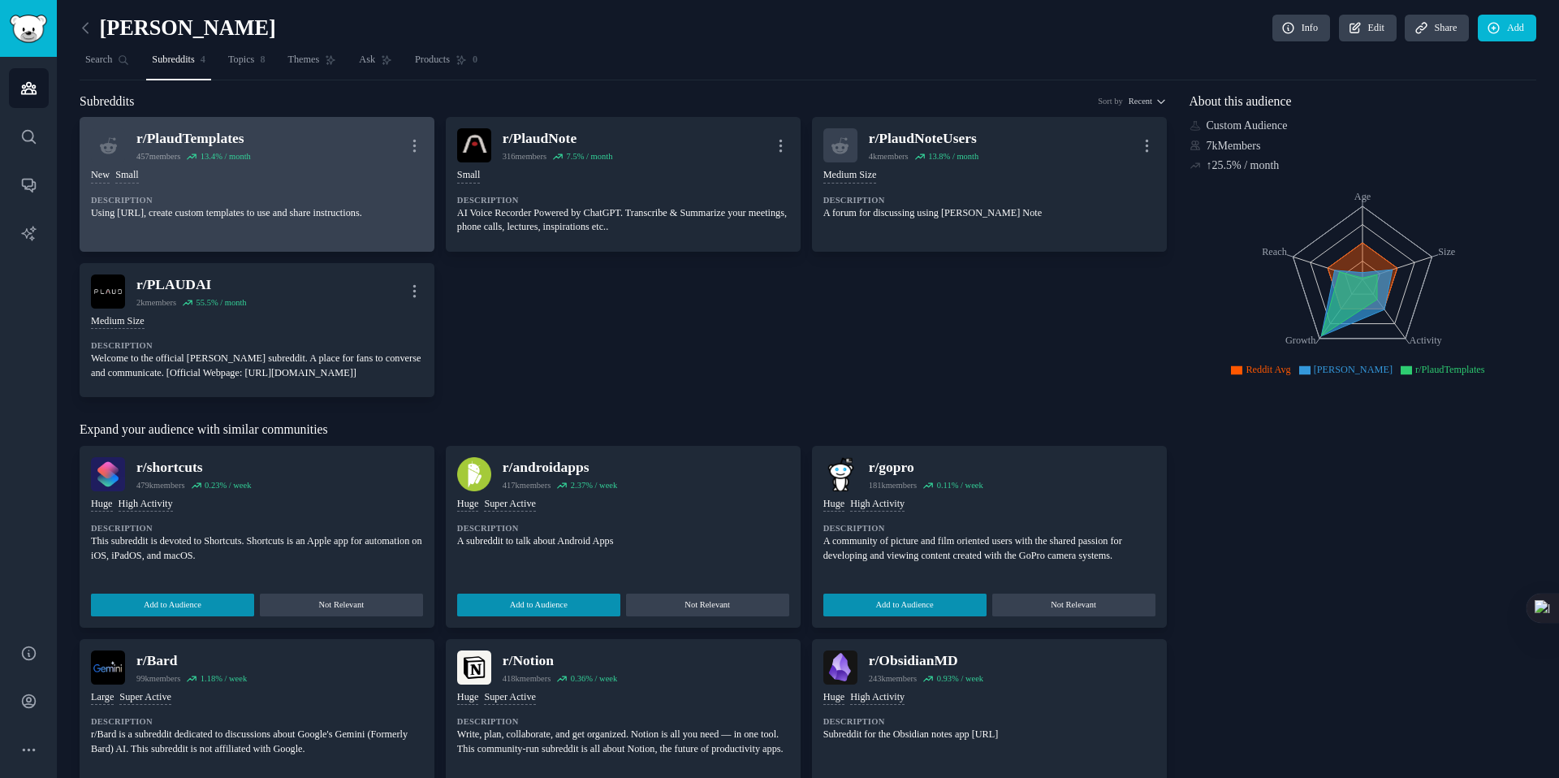
click at [190, 140] on div "r/ PlaudTemplates" at bounding box center [193, 138] width 114 height 20
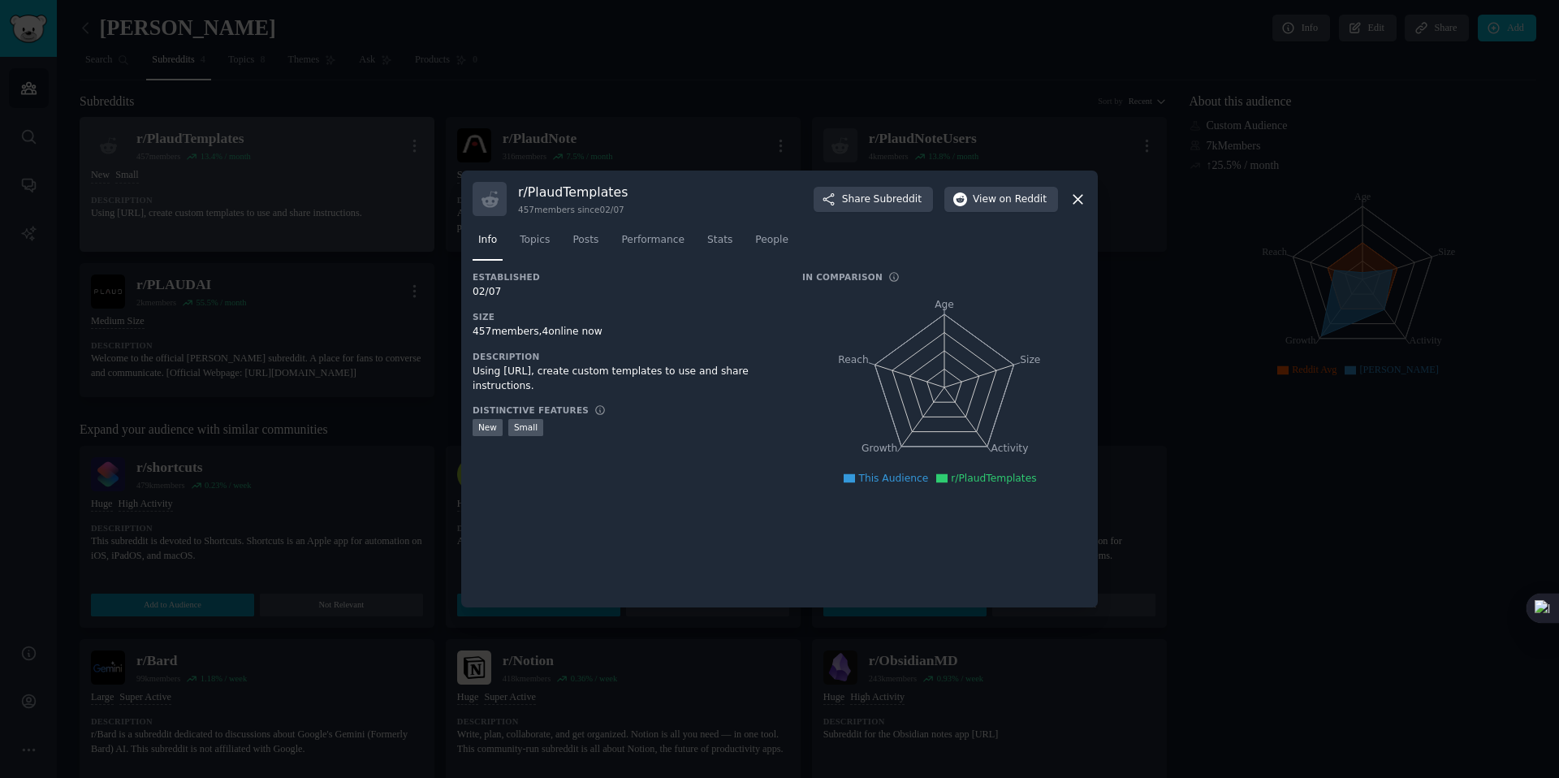
click at [190, 140] on div at bounding box center [779, 389] width 1559 height 778
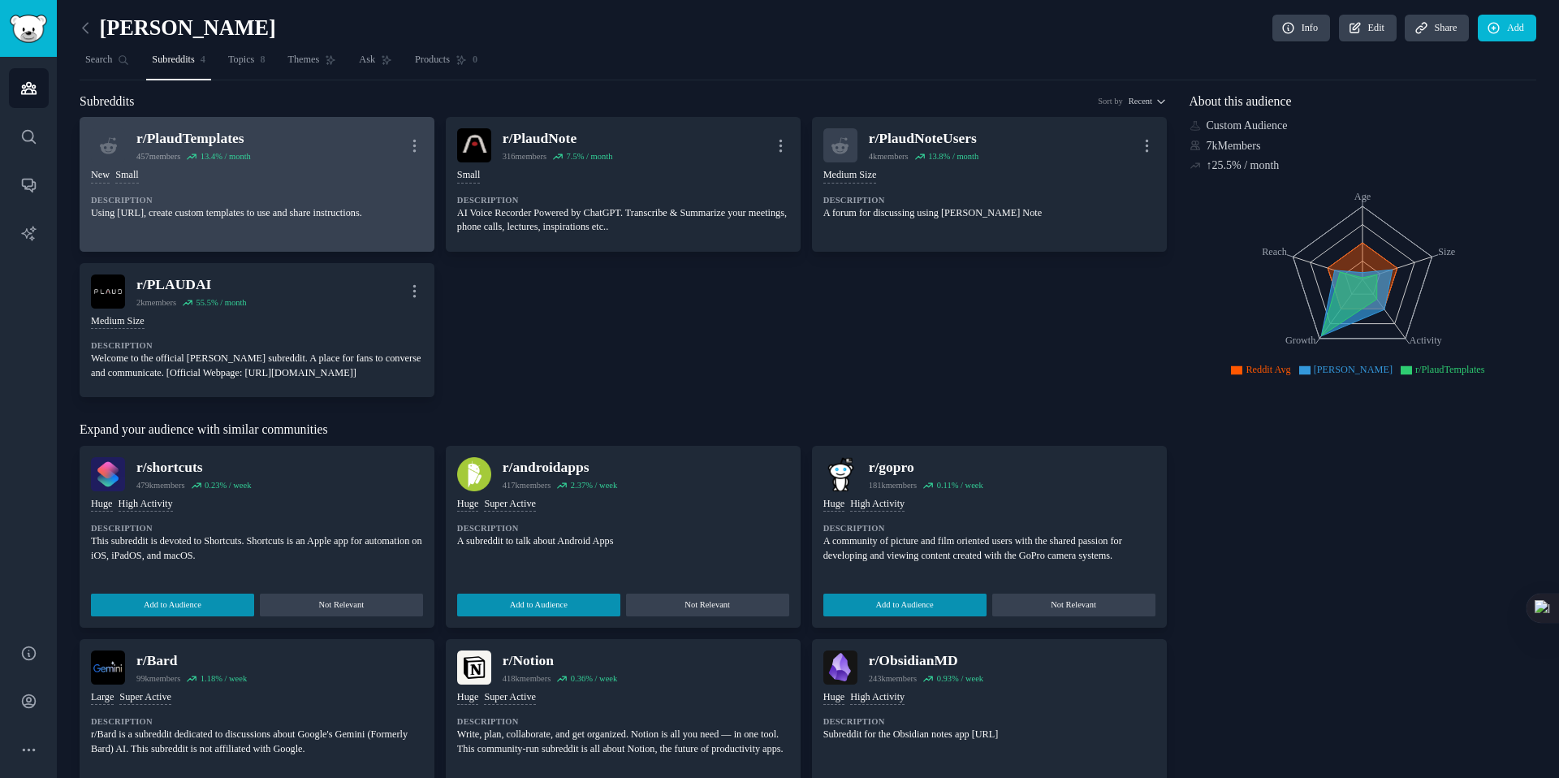
click at [166, 143] on div "r/ PlaudTemplates" at bounding box center [193, 138] width 114 height 20
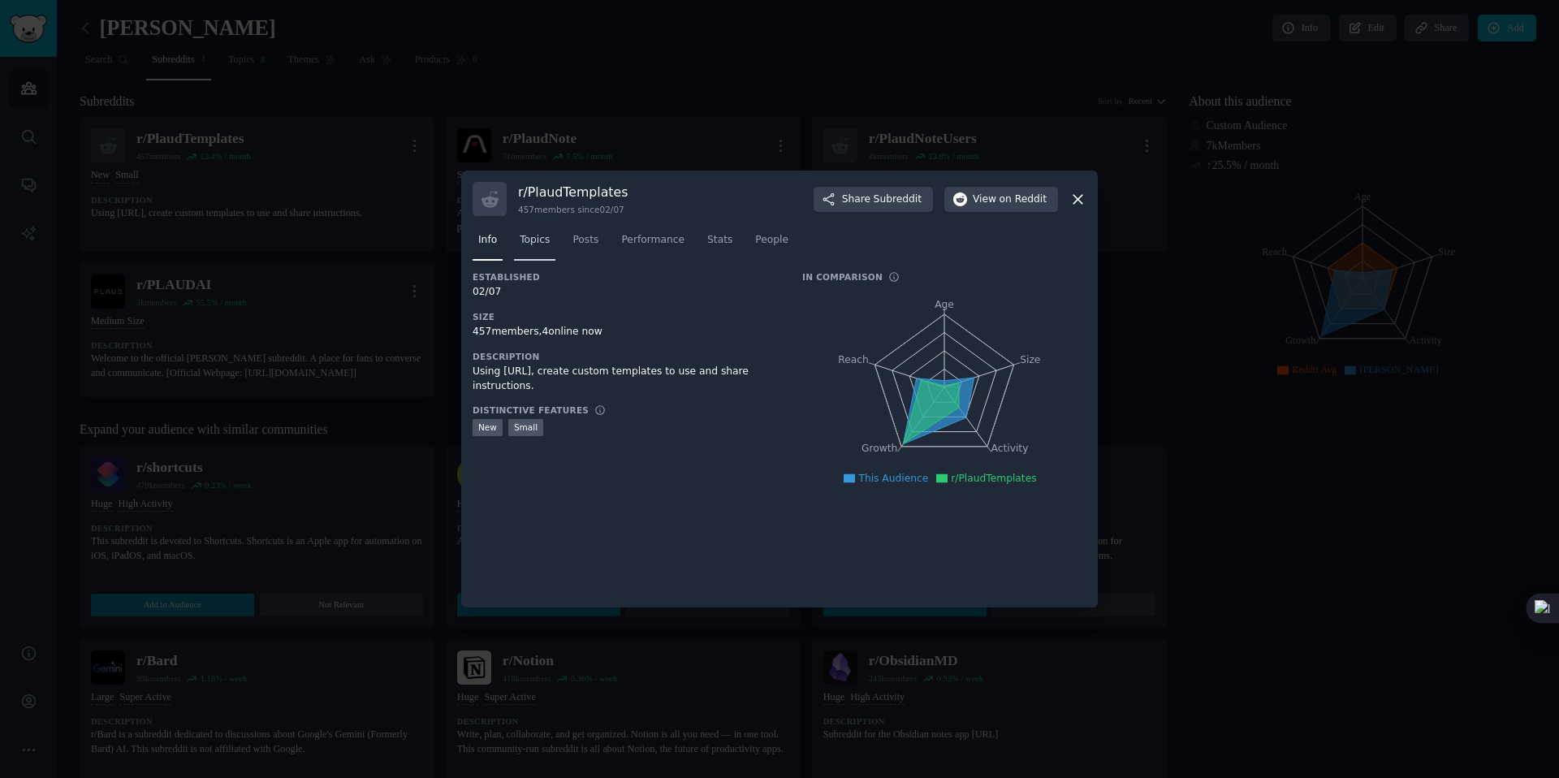
click at [526, 239] on span "Topics" at bounding box center [535, 240] width 30 height 15
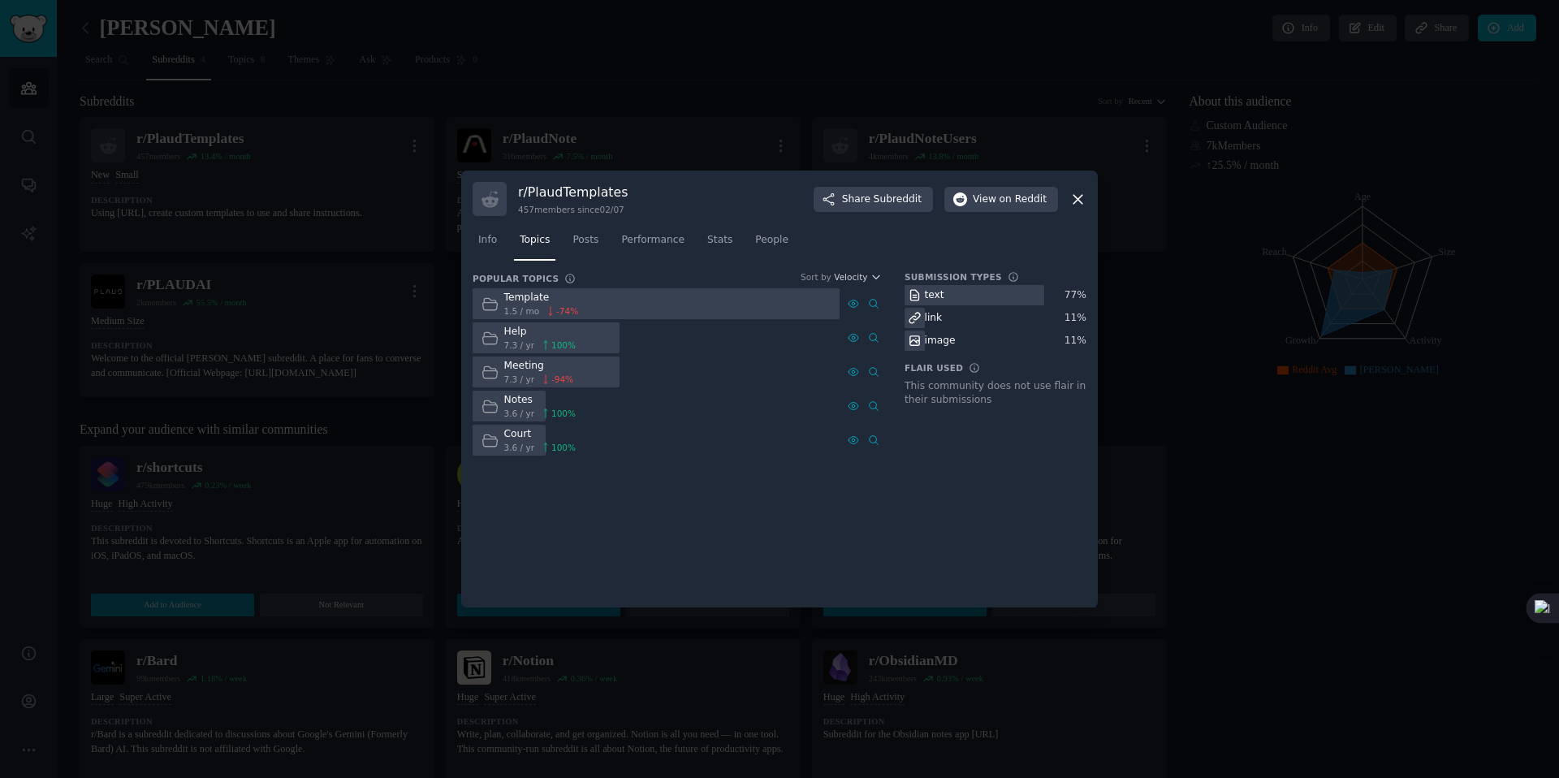
click at [615, 300] on div at bounding box center [655, 304] width 367 height 32
drag, startPoint x: 684, startPoint y: 261, endPoint x: 614, endPoint y: 289, distance: 76.1
click at [684, 261] on div "Info Topics Posts Performance Stats People" at bounding box center [779, 243] width 614 height 55
drag, startPoint x: 504, startPoint y: 437, endPoint x: 528, endPoint y: 437, distance: 23.5
click at [528, 437] on div "Court" at bounding box center [539, 434] width 71 height 15
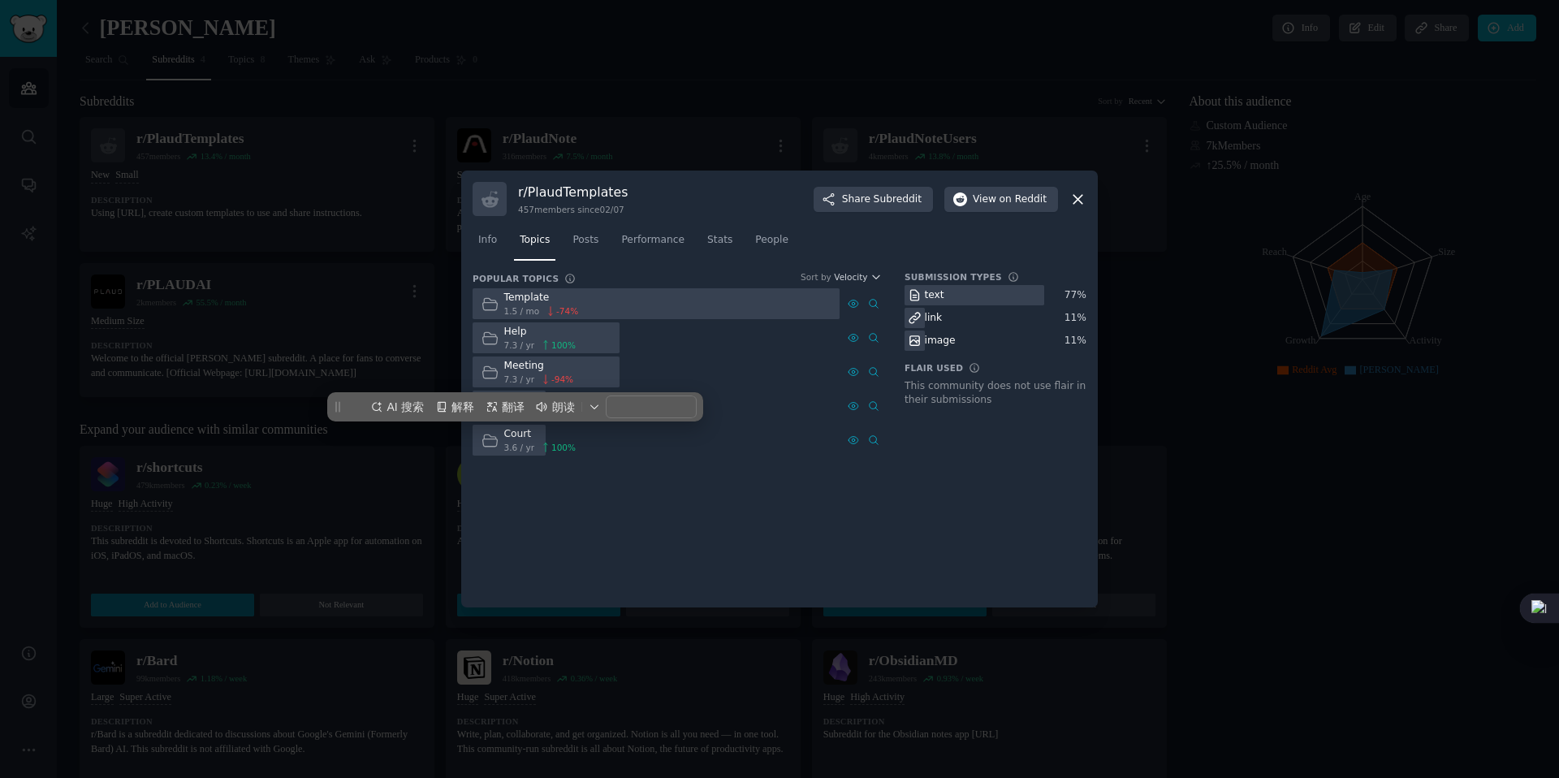
drag, startPoint x: 532, startPoint y: 437, endPoint x: 509, endPoint y: 432, distance: 23.2
click at [532, 436] on div "Court" at bounding box center [539, 434] width 71 height 15
drag, startPoint x: 506, startPoint y: 433, endPoint x: 538, endPoint y: 433, distance: 32.5
click at [538, 433] on div "Court" at bounding box center [539, 434] width 71 height 15
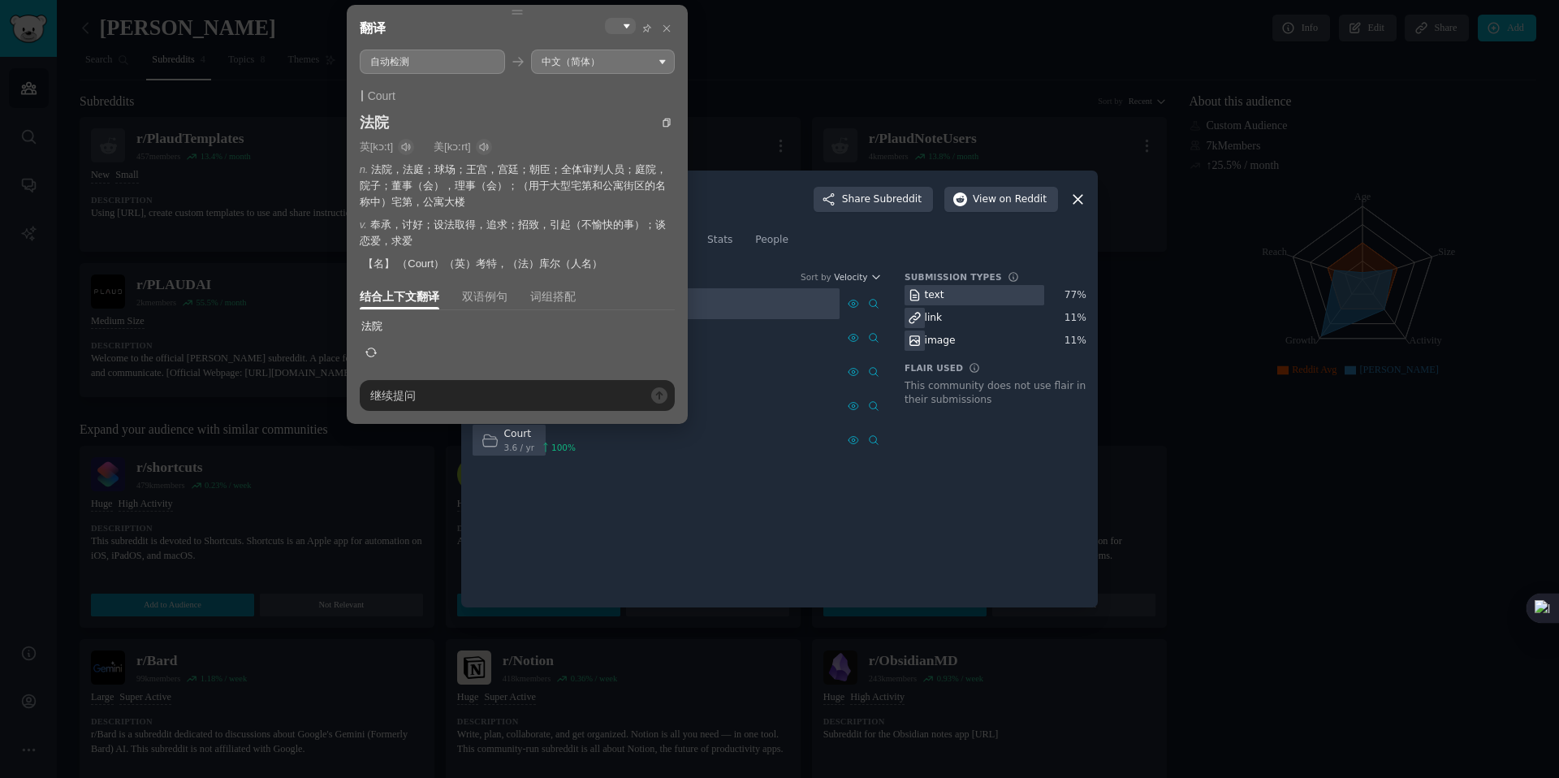
click at [756, 454] on div "Court 3.6 / yr 100 %" at bounding box center [655, 441] width 367 height 32
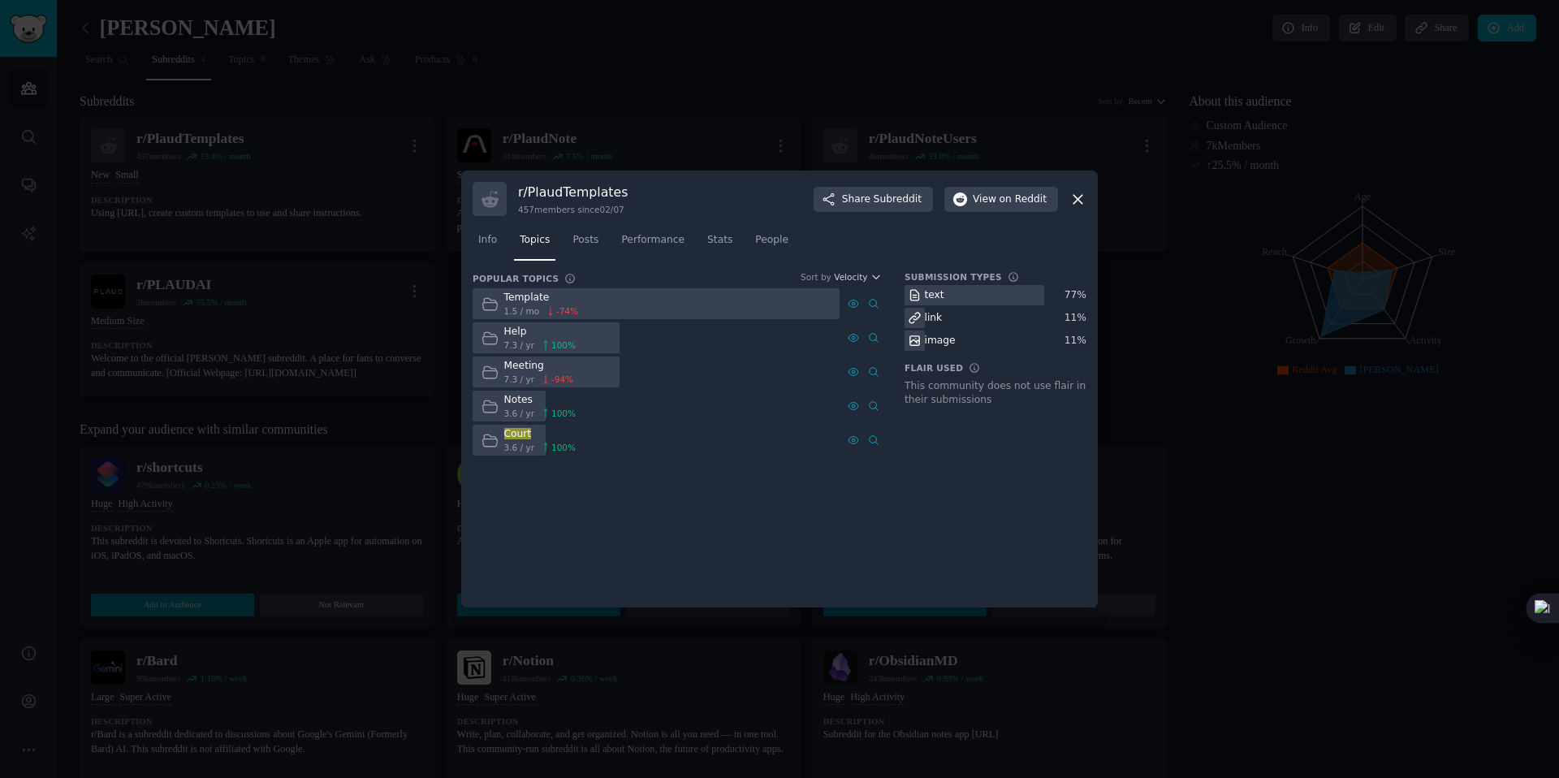
click at [917, 344] on icon at bounding box center [914, 341] width 10 height 10
click at [870, 302] on icon at bounding box center [873, 303] width 11 height 11
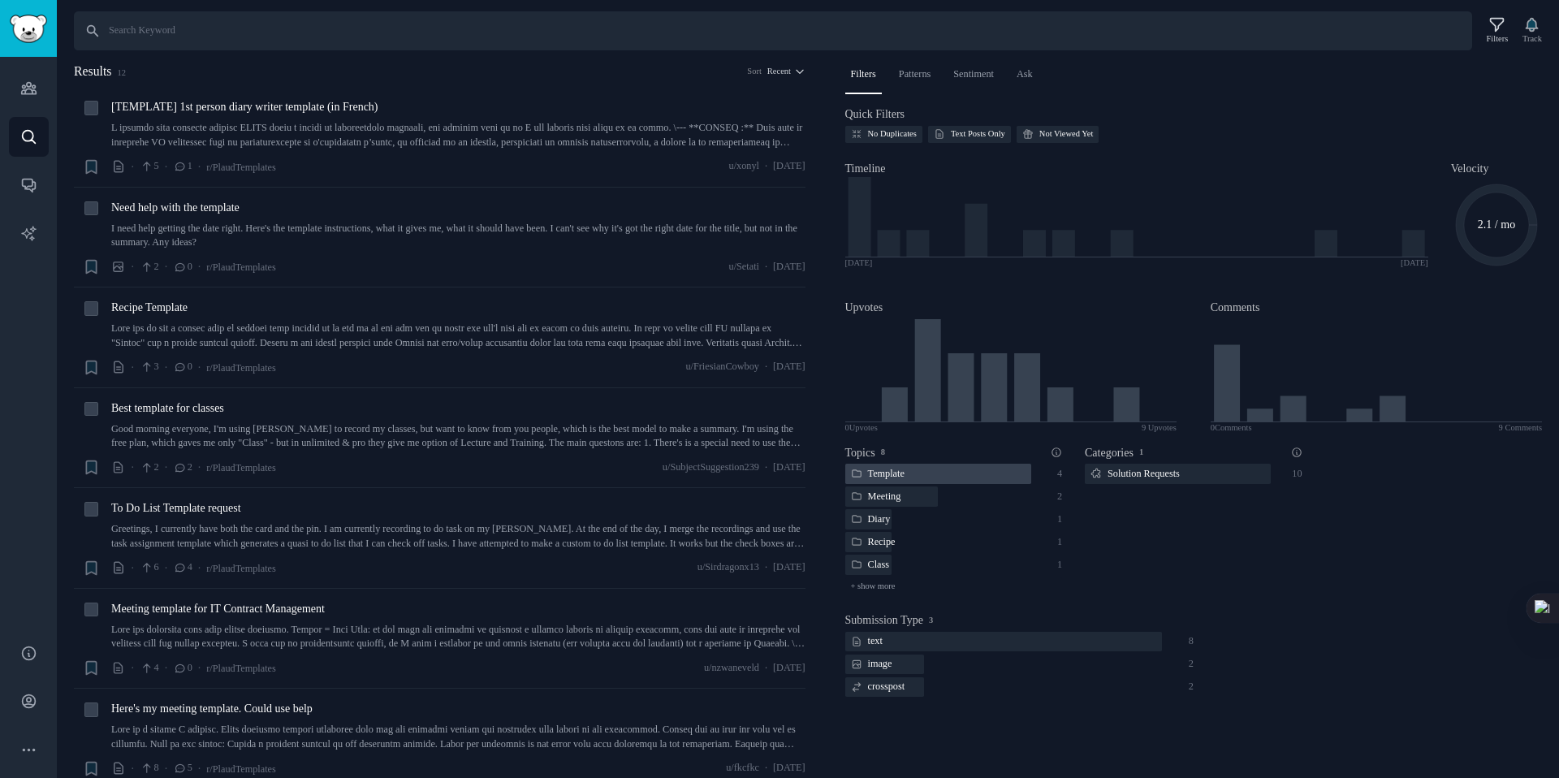
click at [955, 473] on div at bounding box center [938, 474] width 186 height 20
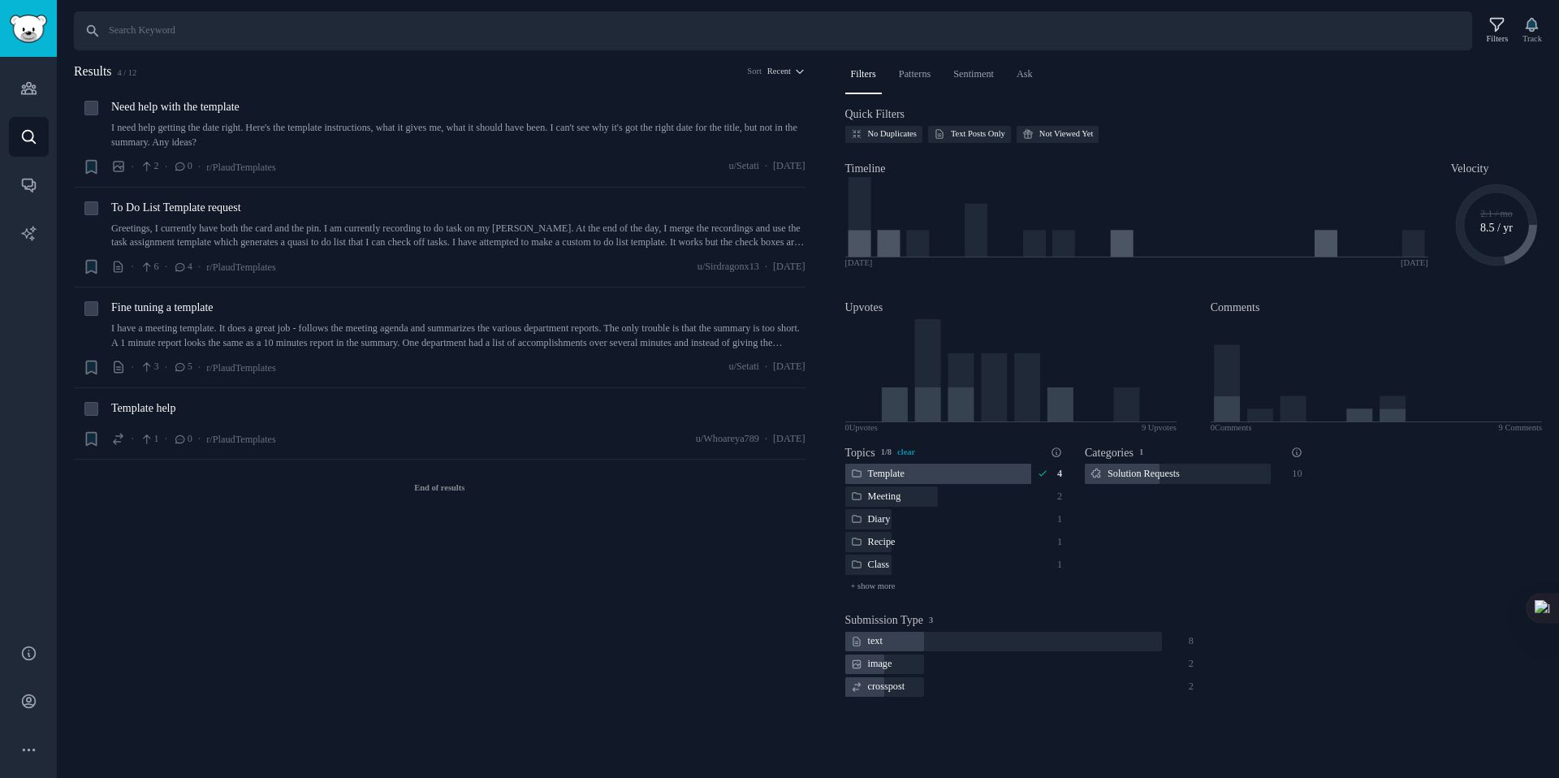
click at [955, 473] on div at bounding box center [938, 474] width 186 height 20
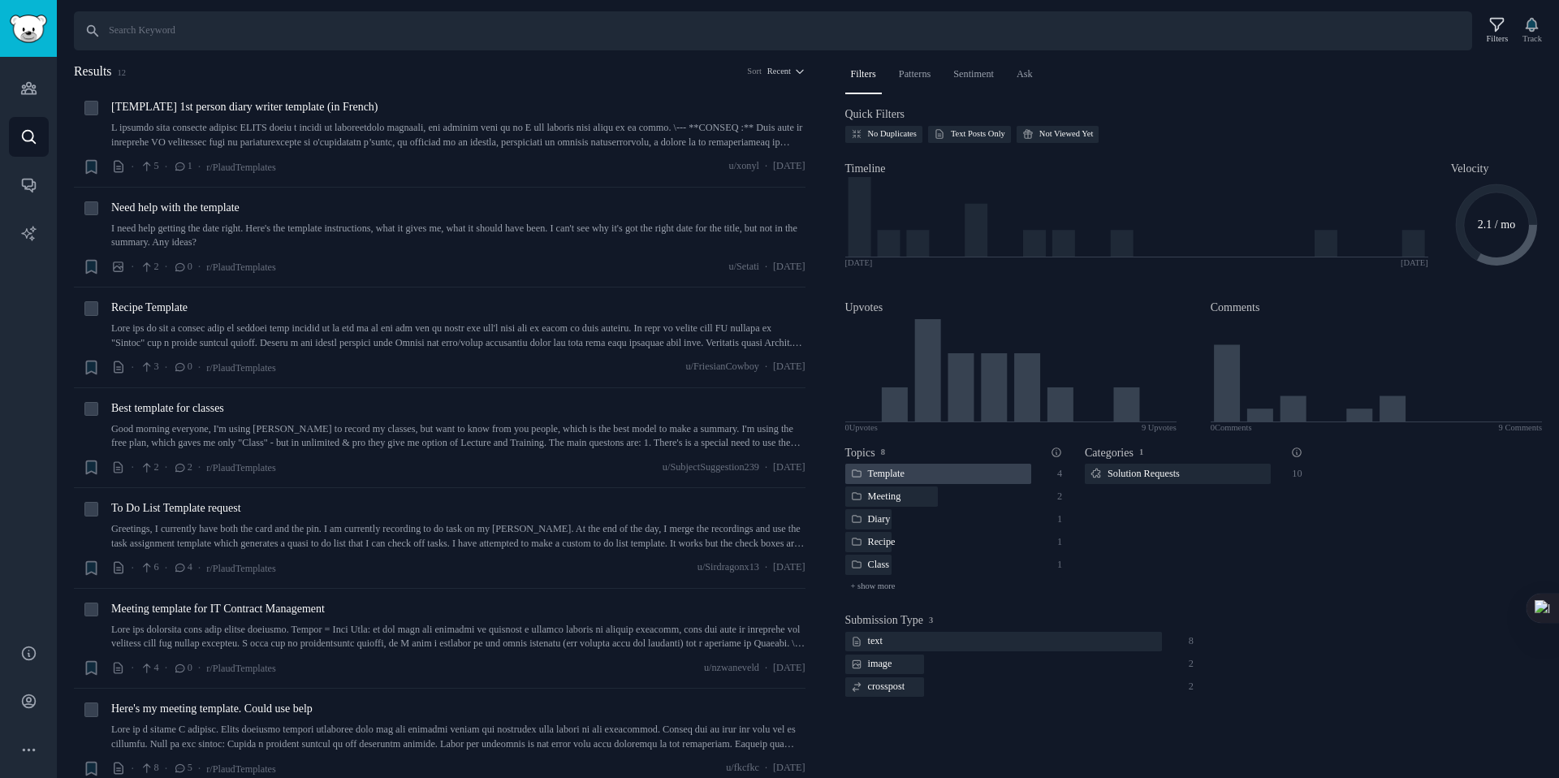
click at [955, 473] on div at bounding box center [938, 474] width 186 height 20
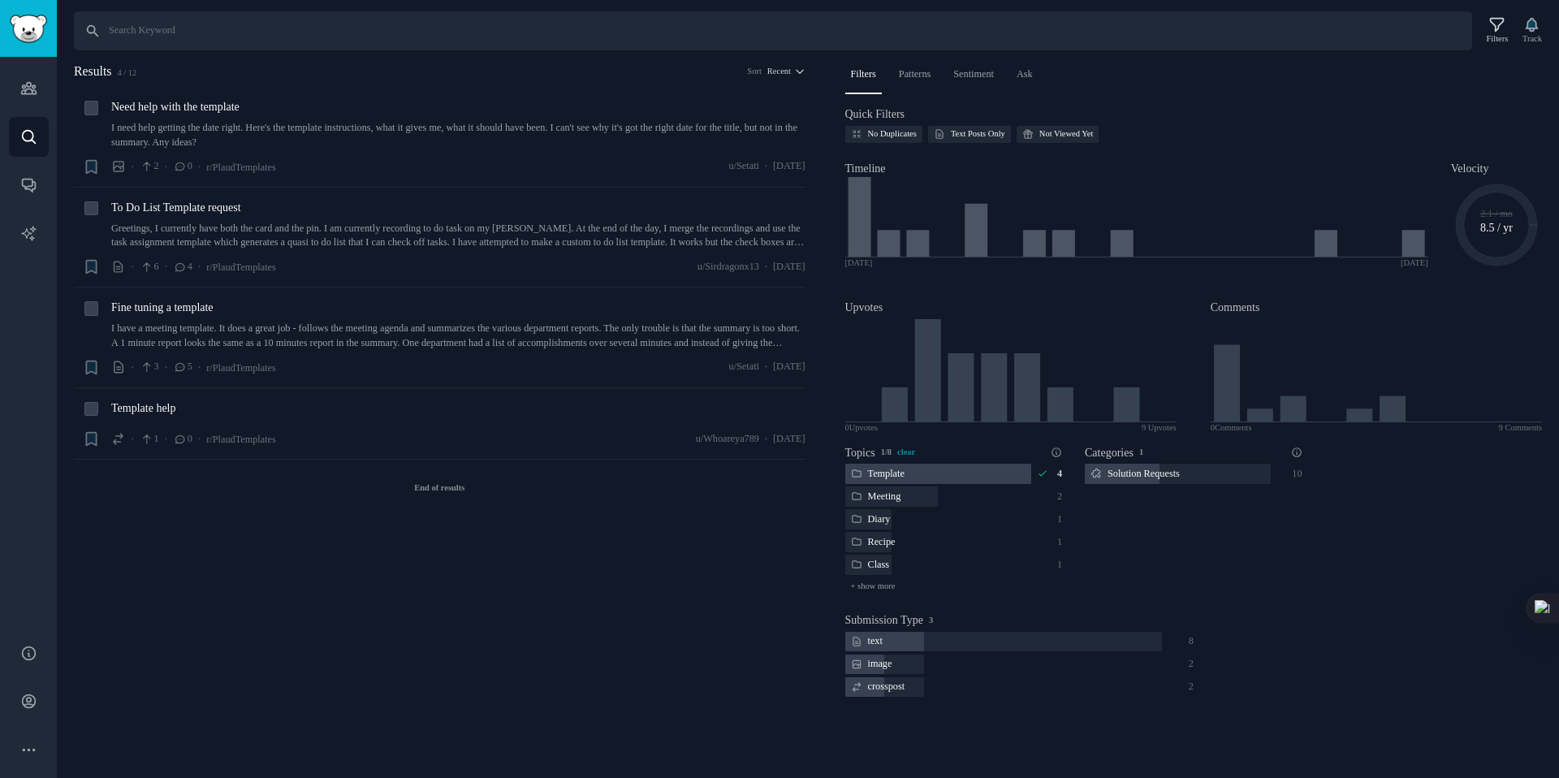
click at [955, 473] on div at bounding box center [938, 474] width 186 height 20
